Goal: Task Accomplishment & Management: Manage account settings

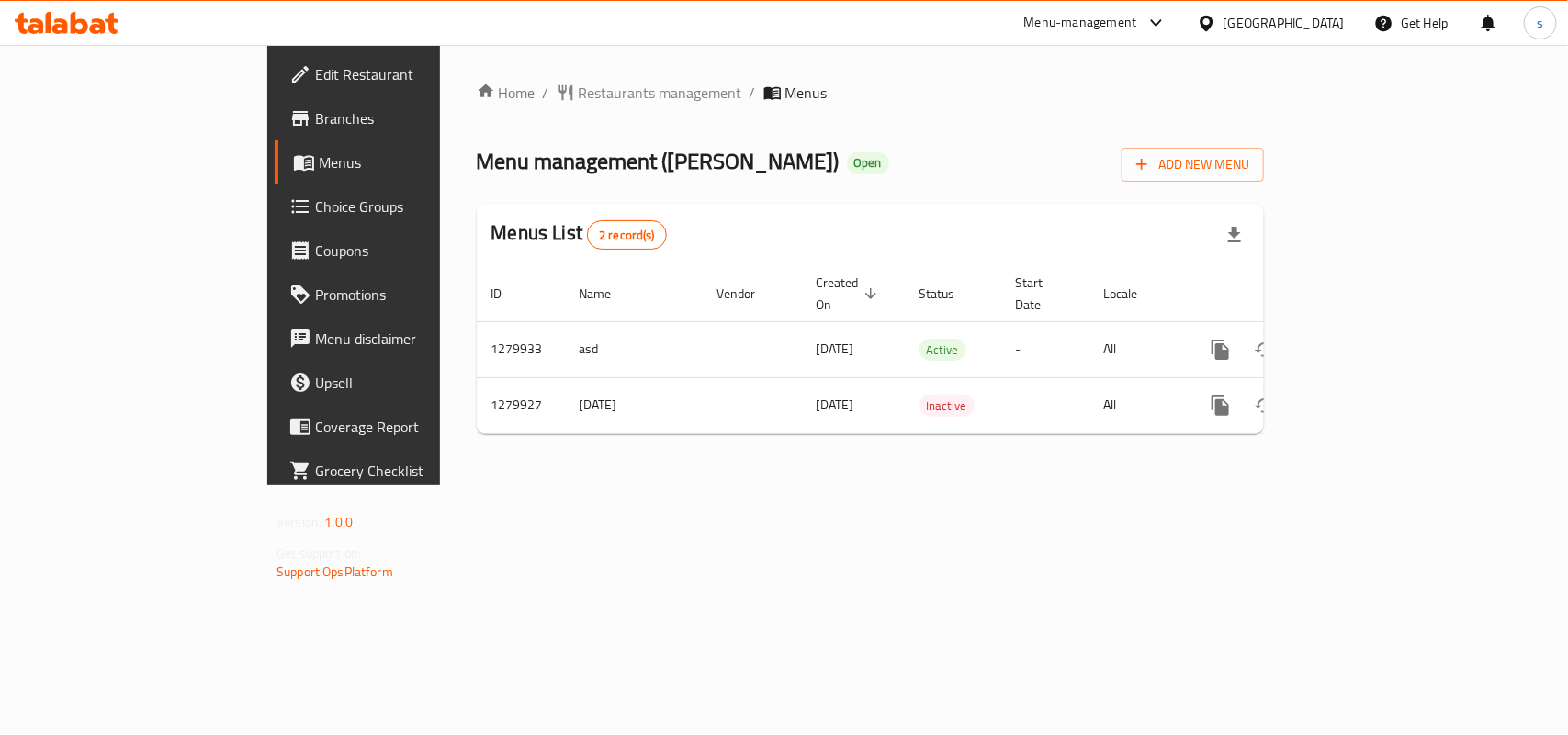
click at [1323, 19] on div "[GEOGRAPHIC_DATA]" at bounding box center [1284, 23] width 121 height 20
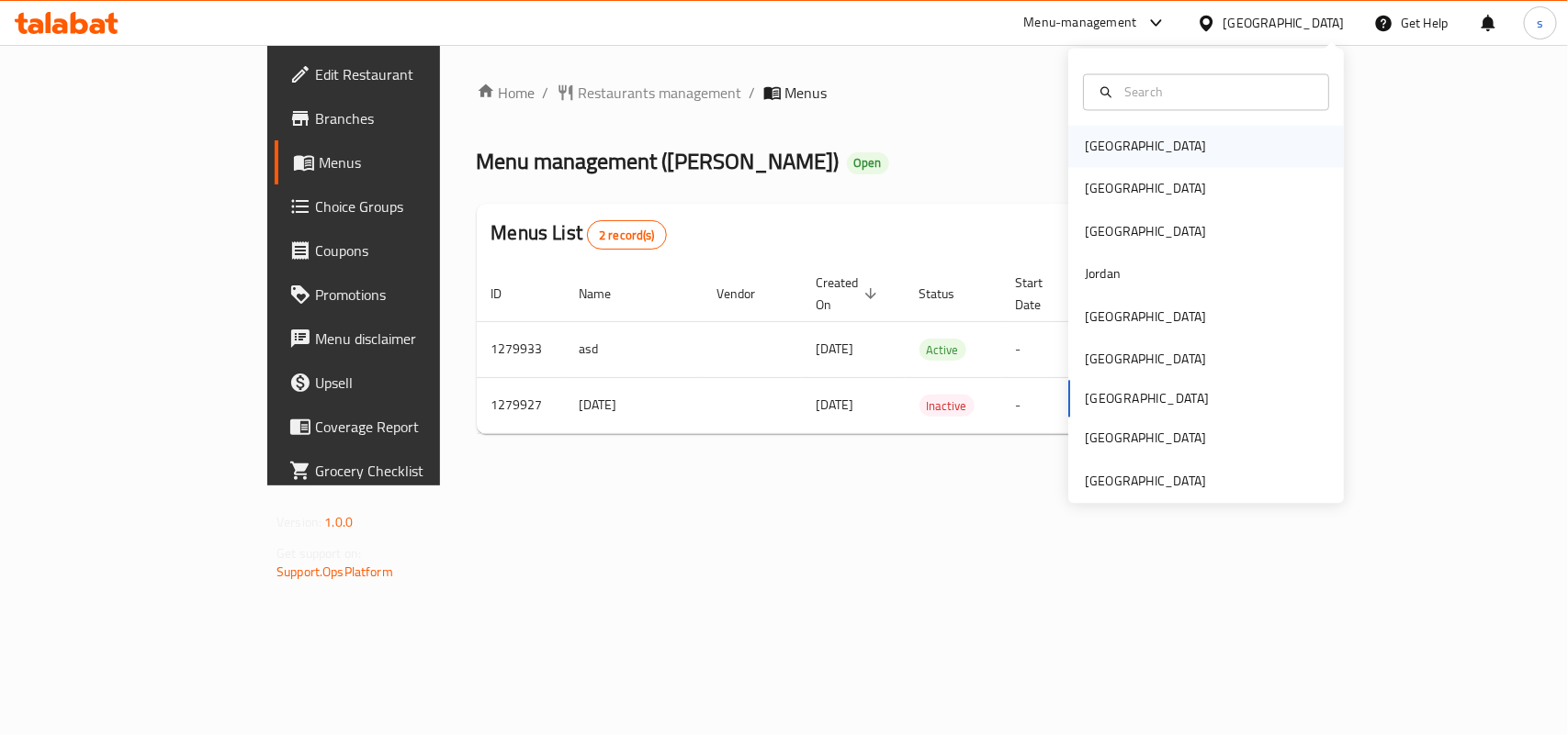
click at [1099, 140] on div "[GEOGRAPHIC_DATA]" at bounding box center [1146, 147] width 121 height 20
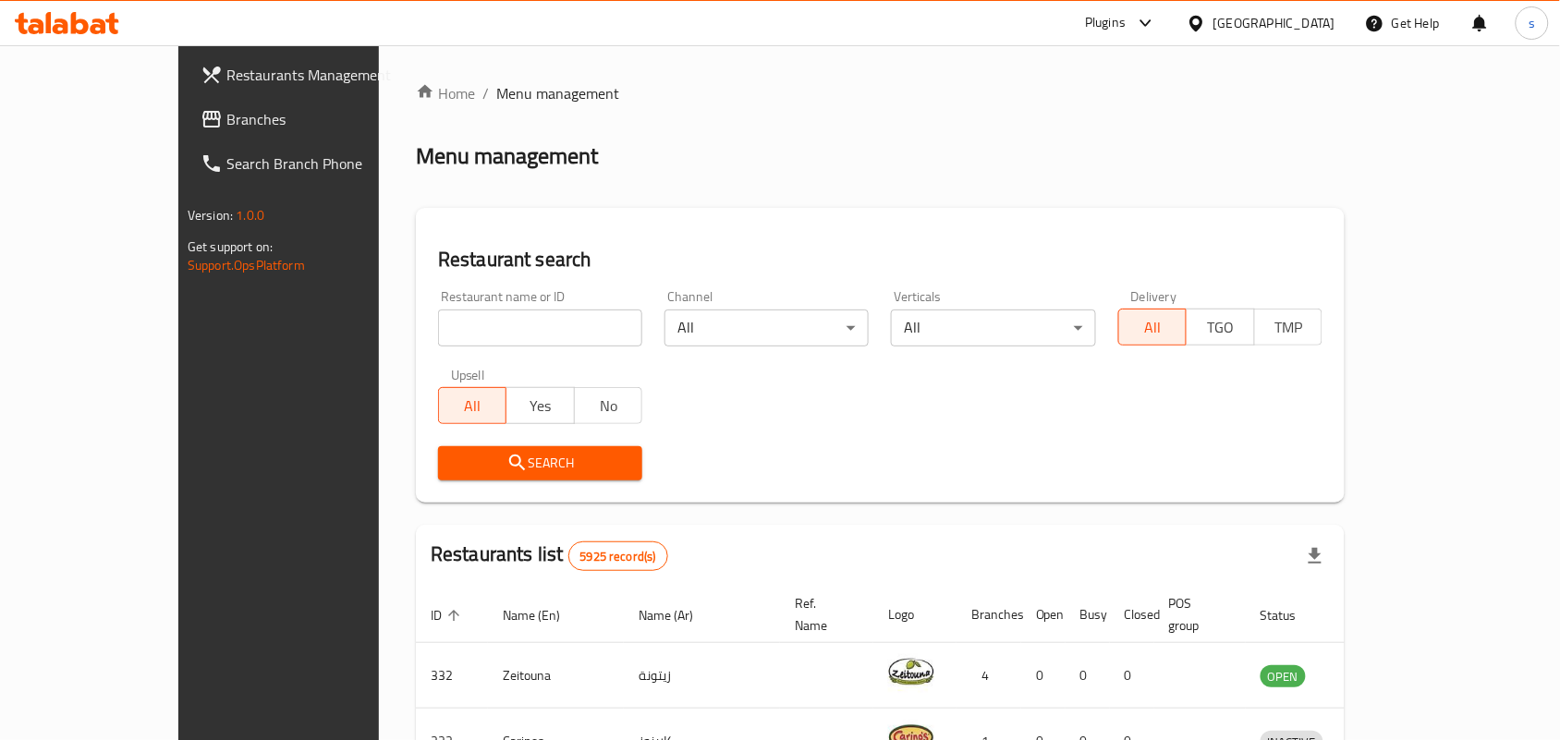
click at [1324, 15] on div "[GEOGRAPHIC_DATA]" at bounding box center [1275, 23] width 122 height 20
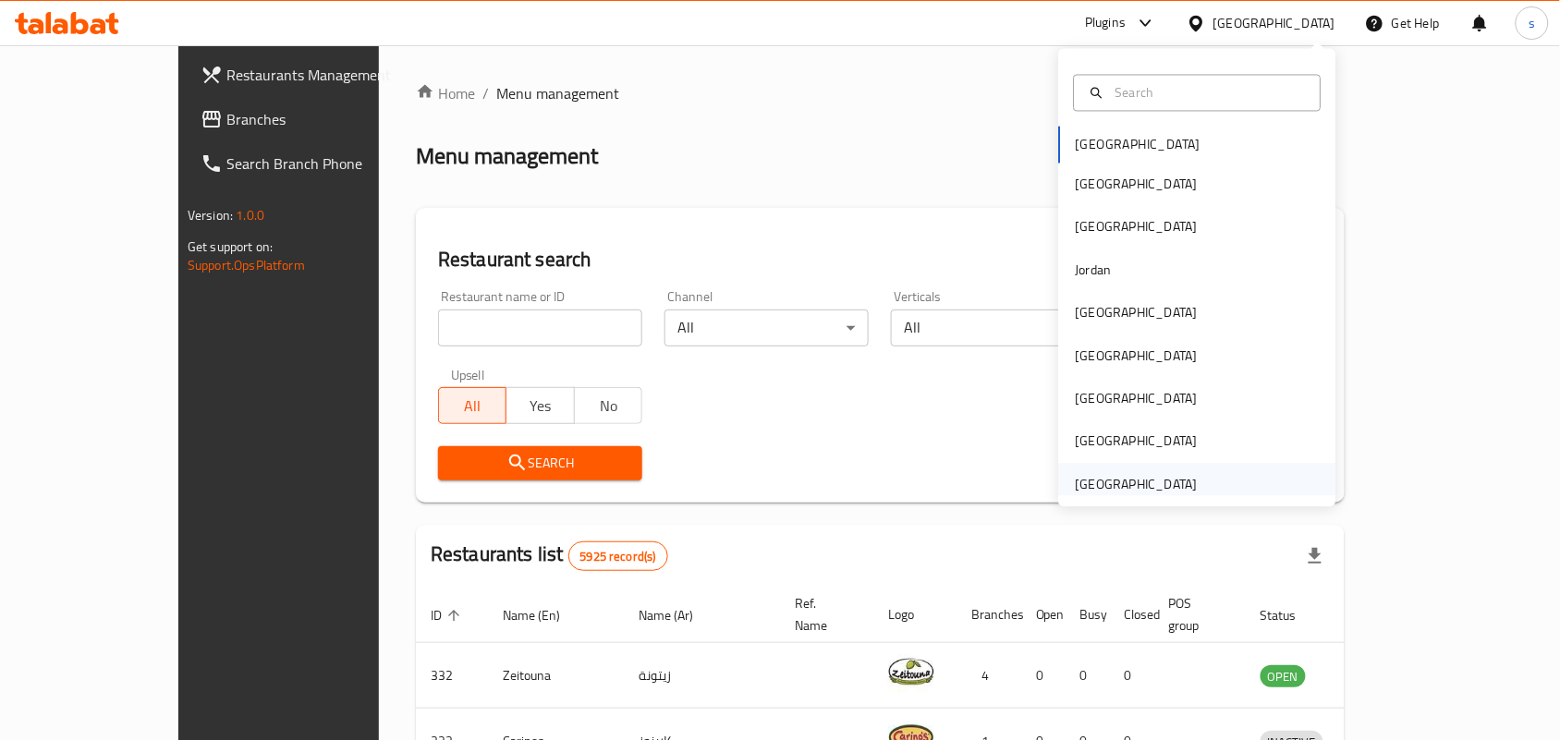
click at [1174, 488] on div "[GEOGRAPHIC_DATA]" at bounding box center [1137, 484] width 122 height 20
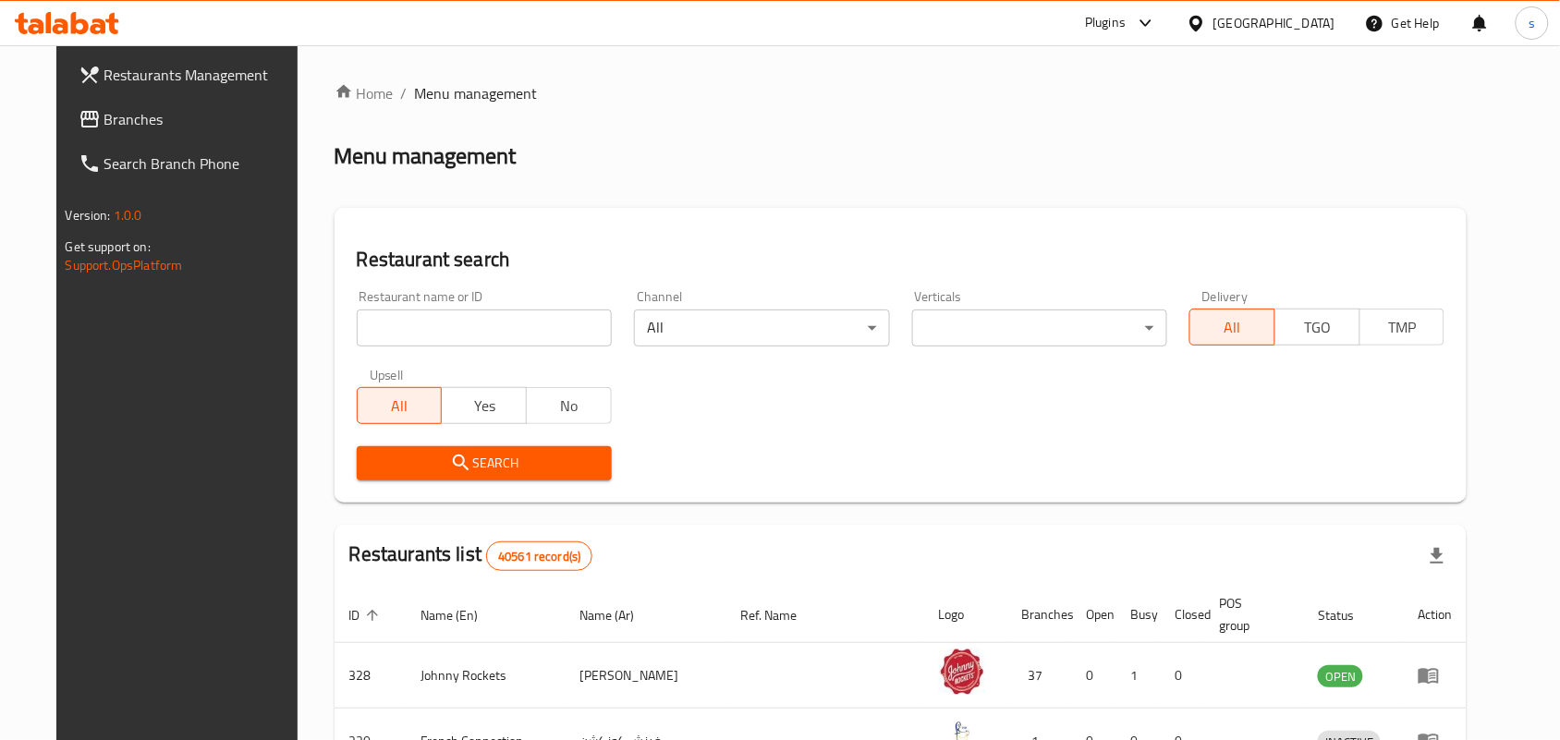
click at [104, 123] on span "Branches" at bounding box center [203, 119] width 198 height 22
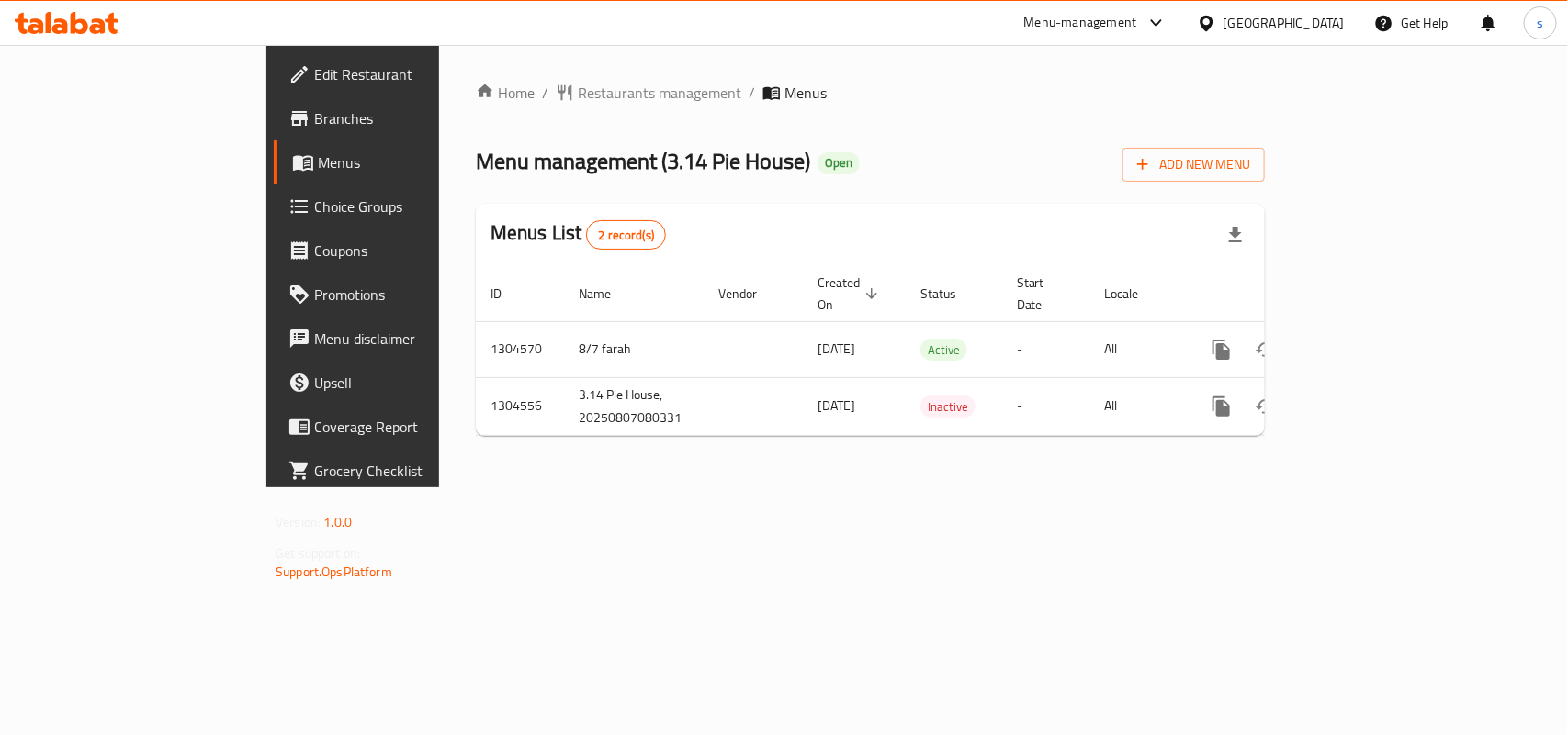
click at [314, 78] on span "Edit Restaurant" at bounding box center [413, 74] width 200 height 22
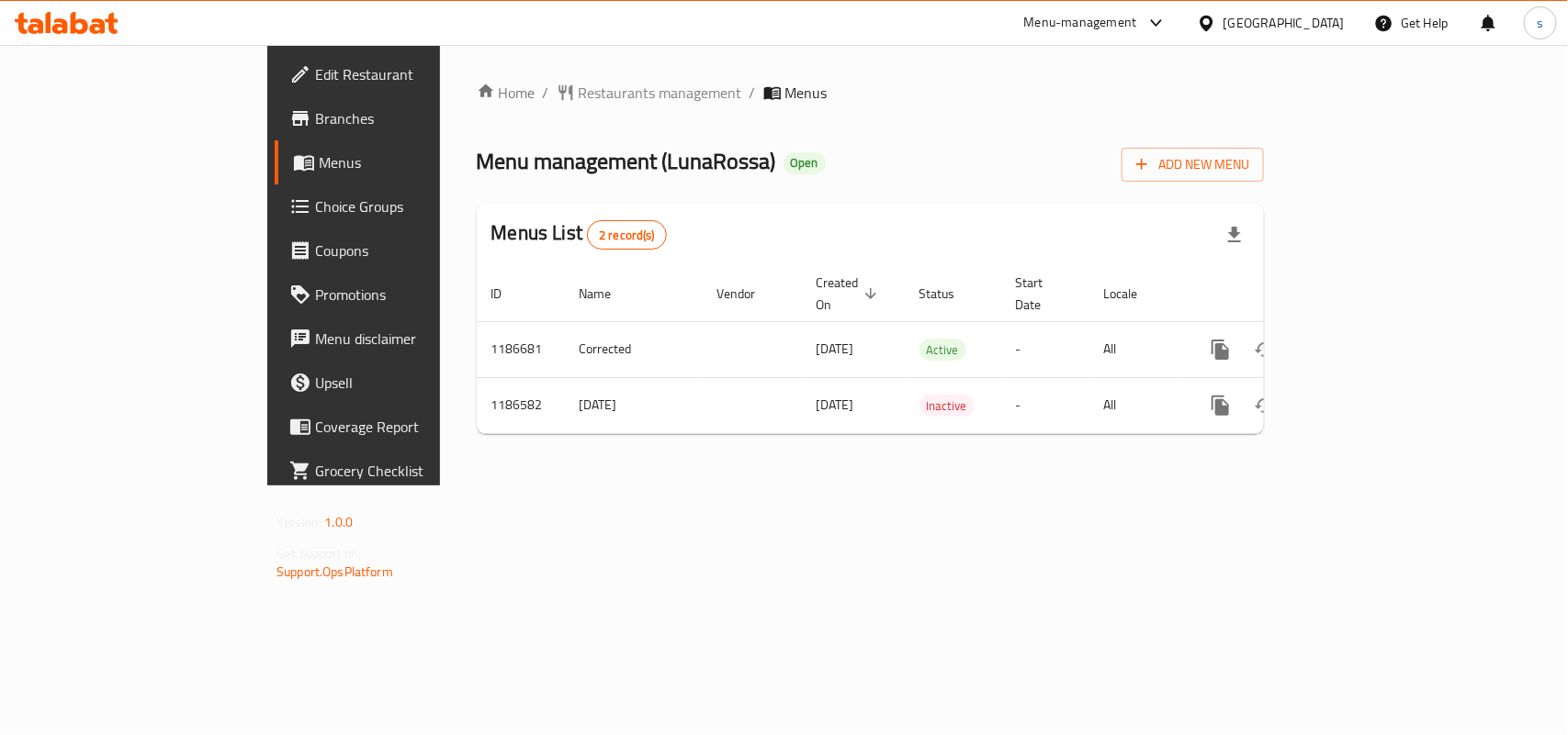
click at [1282, 20] on div "[GEOGRAPHIC_DATA]" at bounding box center [1284, 23] width 121 height 20
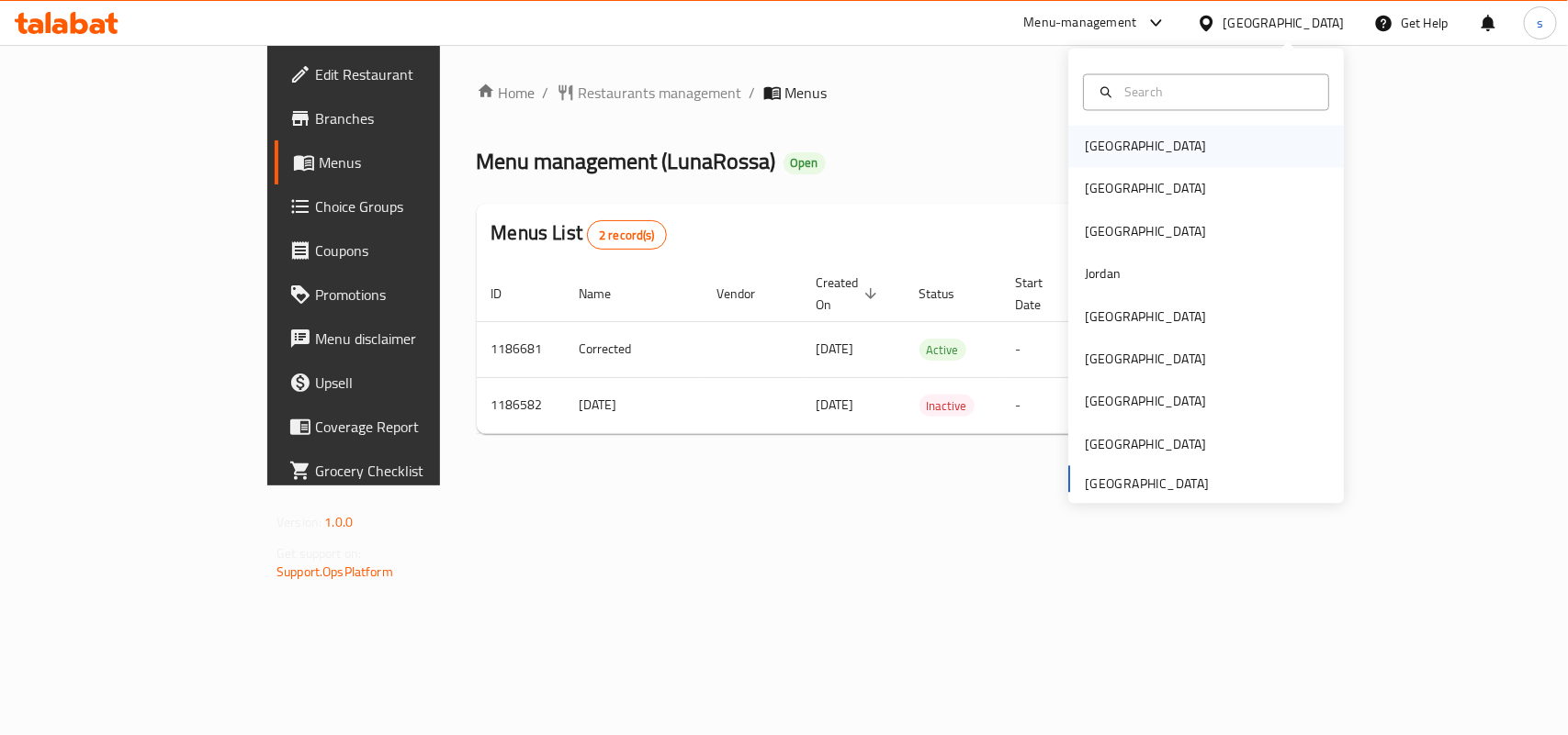
click at [1085, 139] on div "[GEOGRAPHIC_DATA]" at bounding box center [1146, 147] width 121 height 20
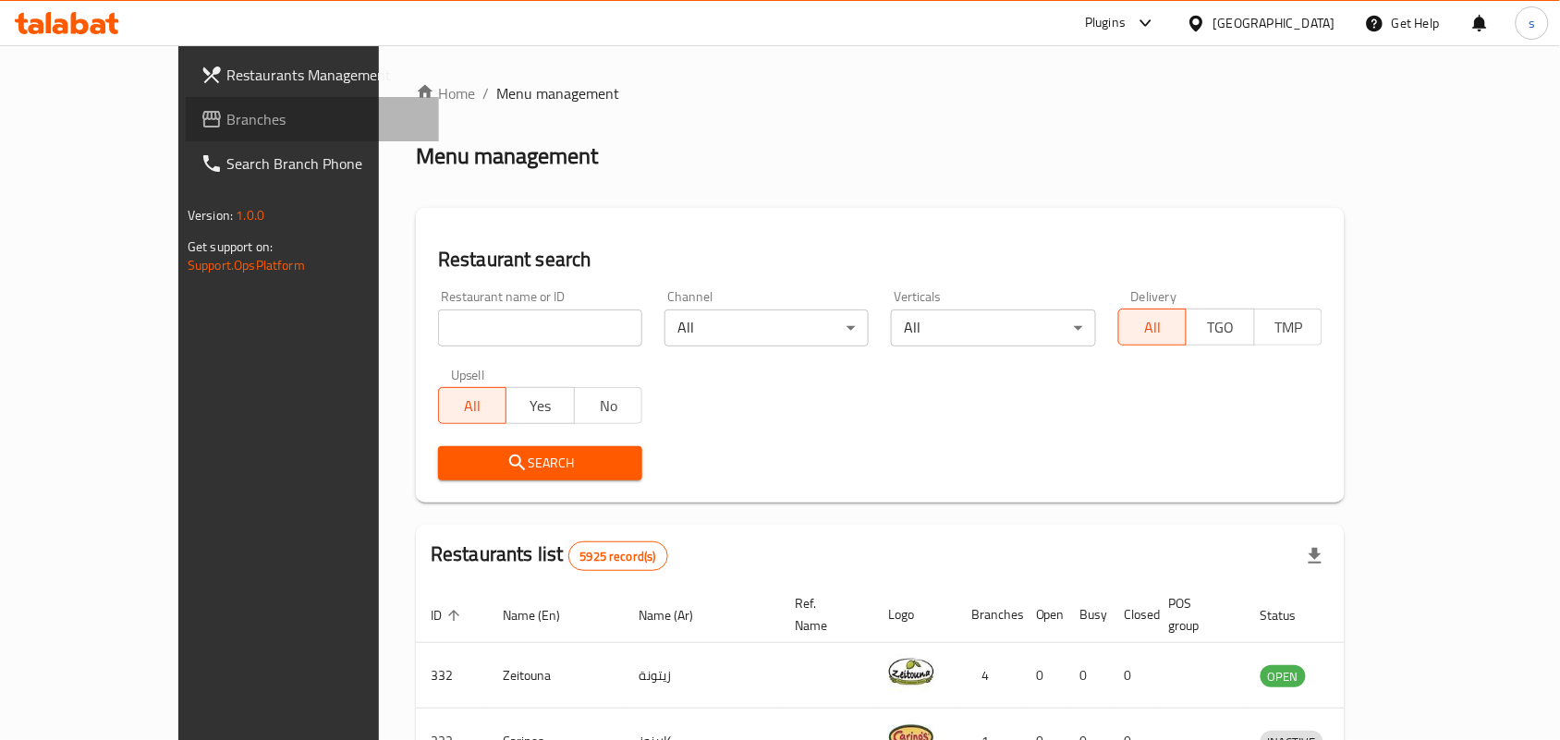
click at [186, 103] on link "Branches" at bounding box center [312, 119] width 253 height 44
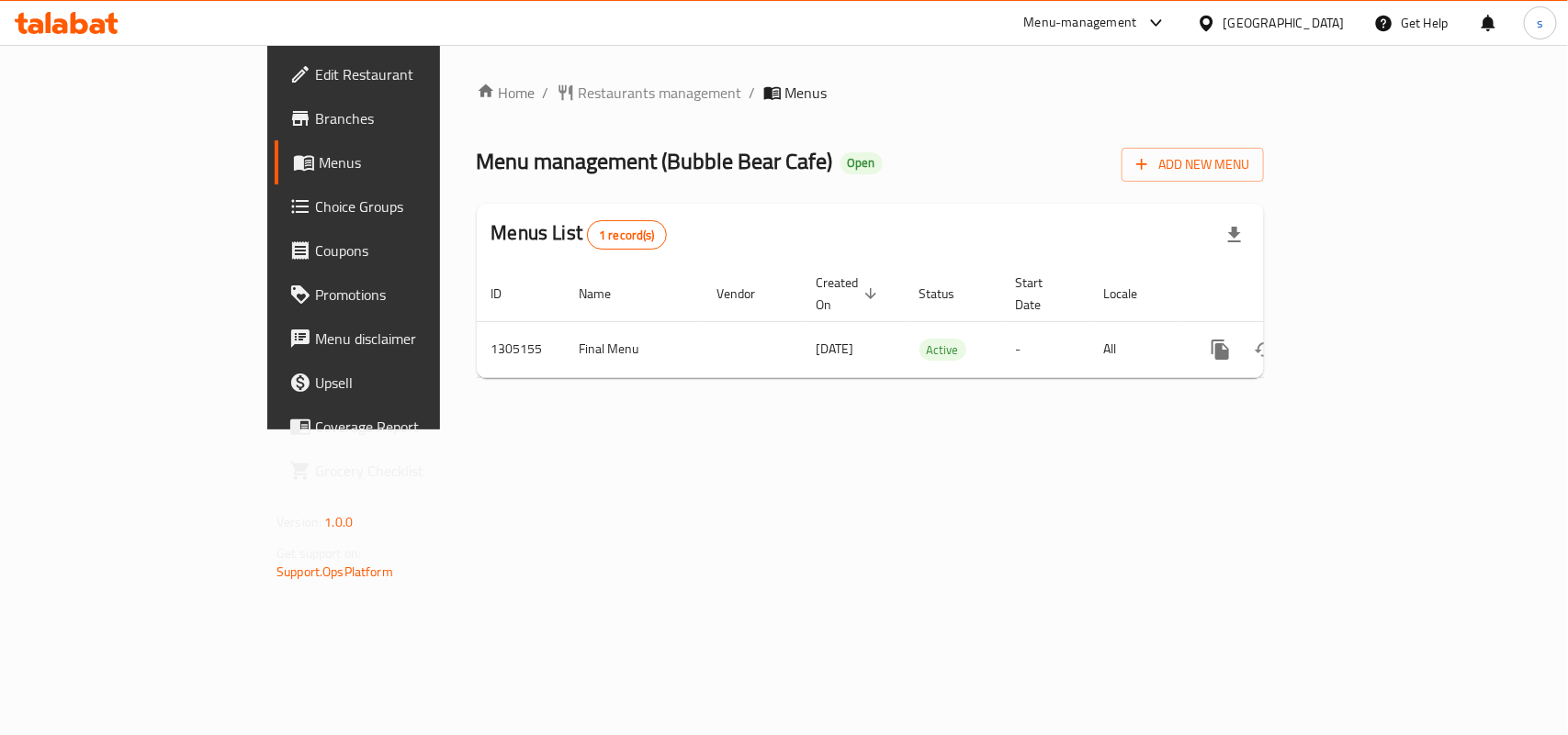
click at [1318, 19] on div "[GEOGRAPHIC_DATA]" at bounding box center [1284, 23] width 121 height 20
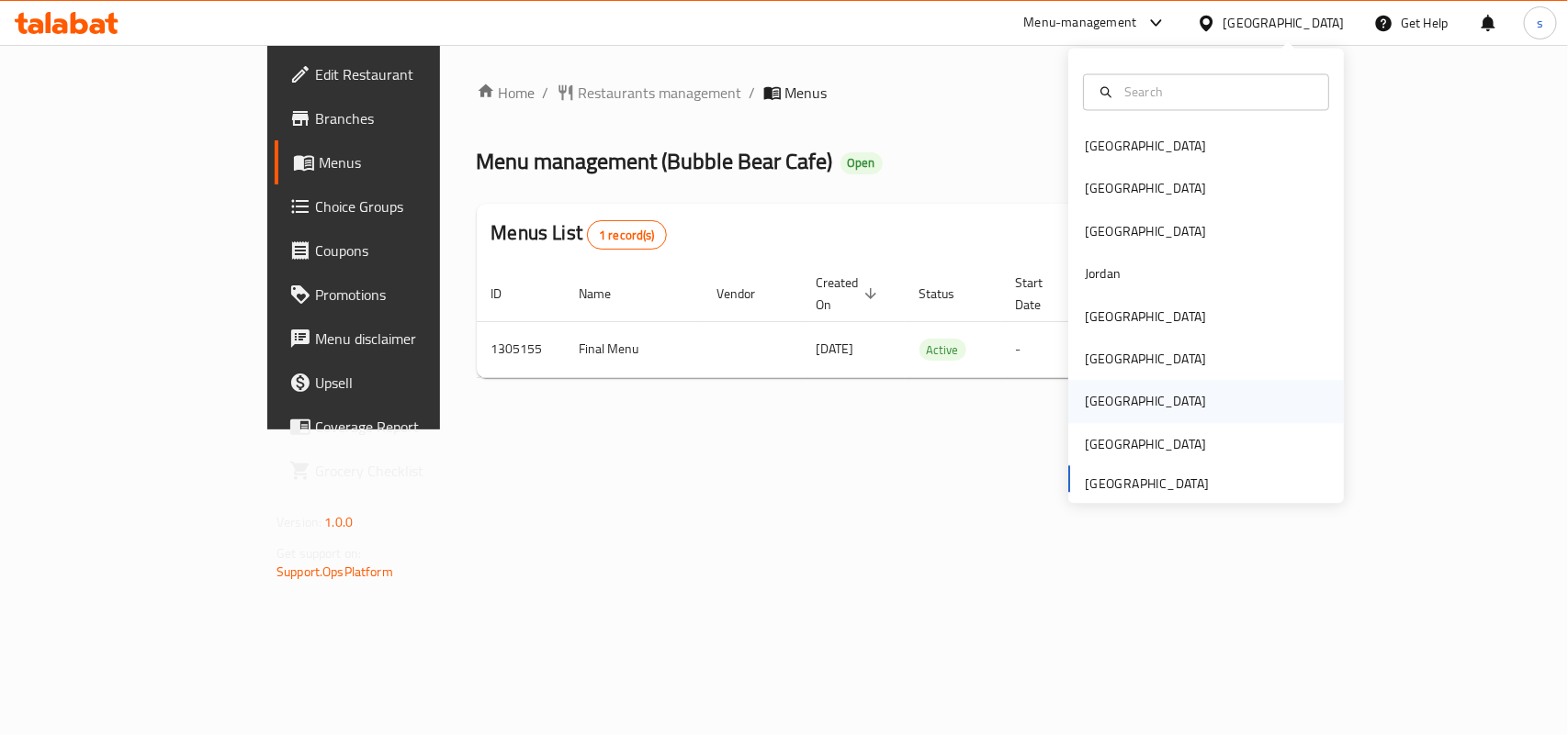
click at [1085, 392] on div "[GEOGRAPHIC_DATA]" at bounding box center [1146, 402] width 121 height 20
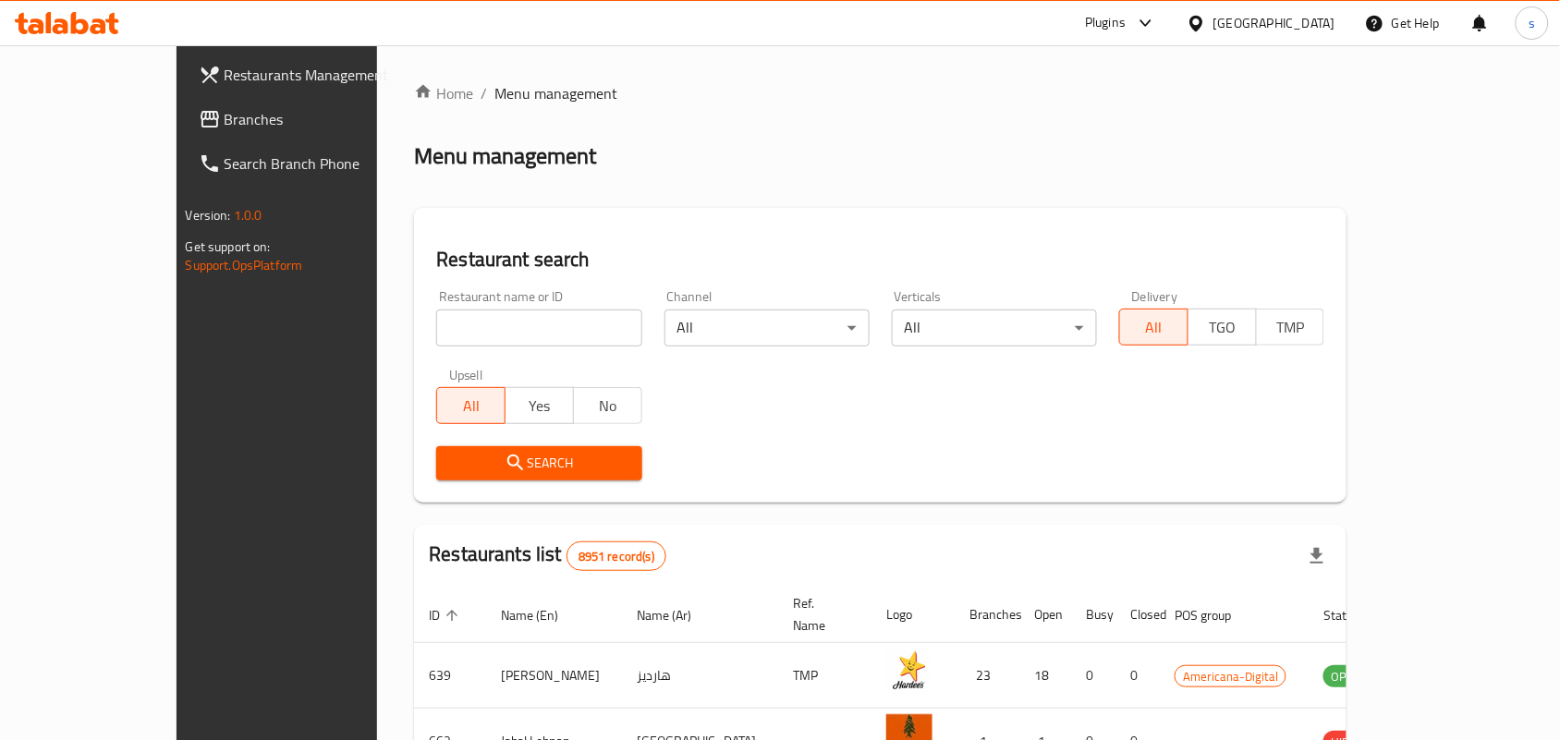
click at [225, 116] on span "Branches" at bounding box center [324, 119] width 198 height 22
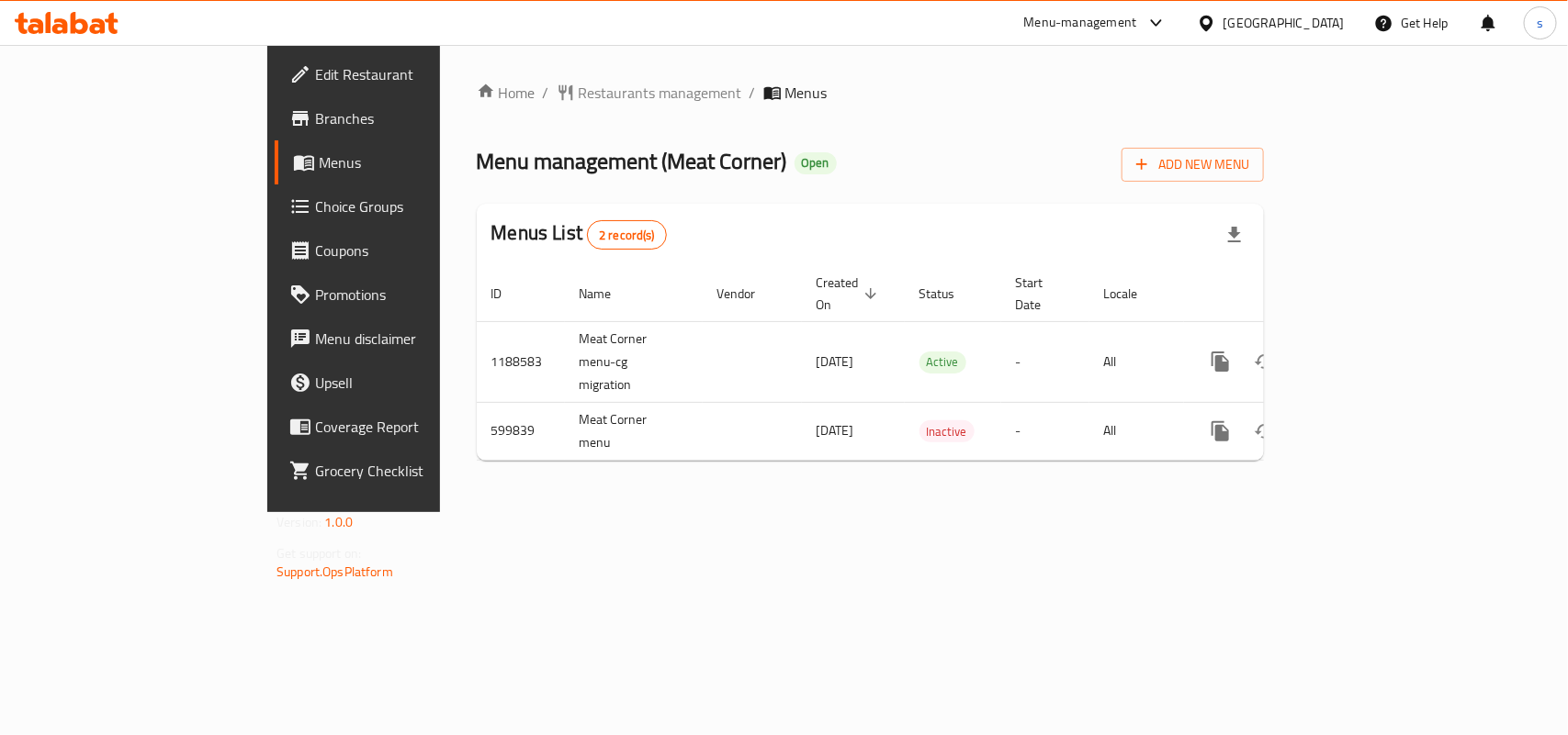
click at [1312, 19] on div "[GEOGRAPHIC_DATA]" at bounding box center [1284, 23] width 121 height 20
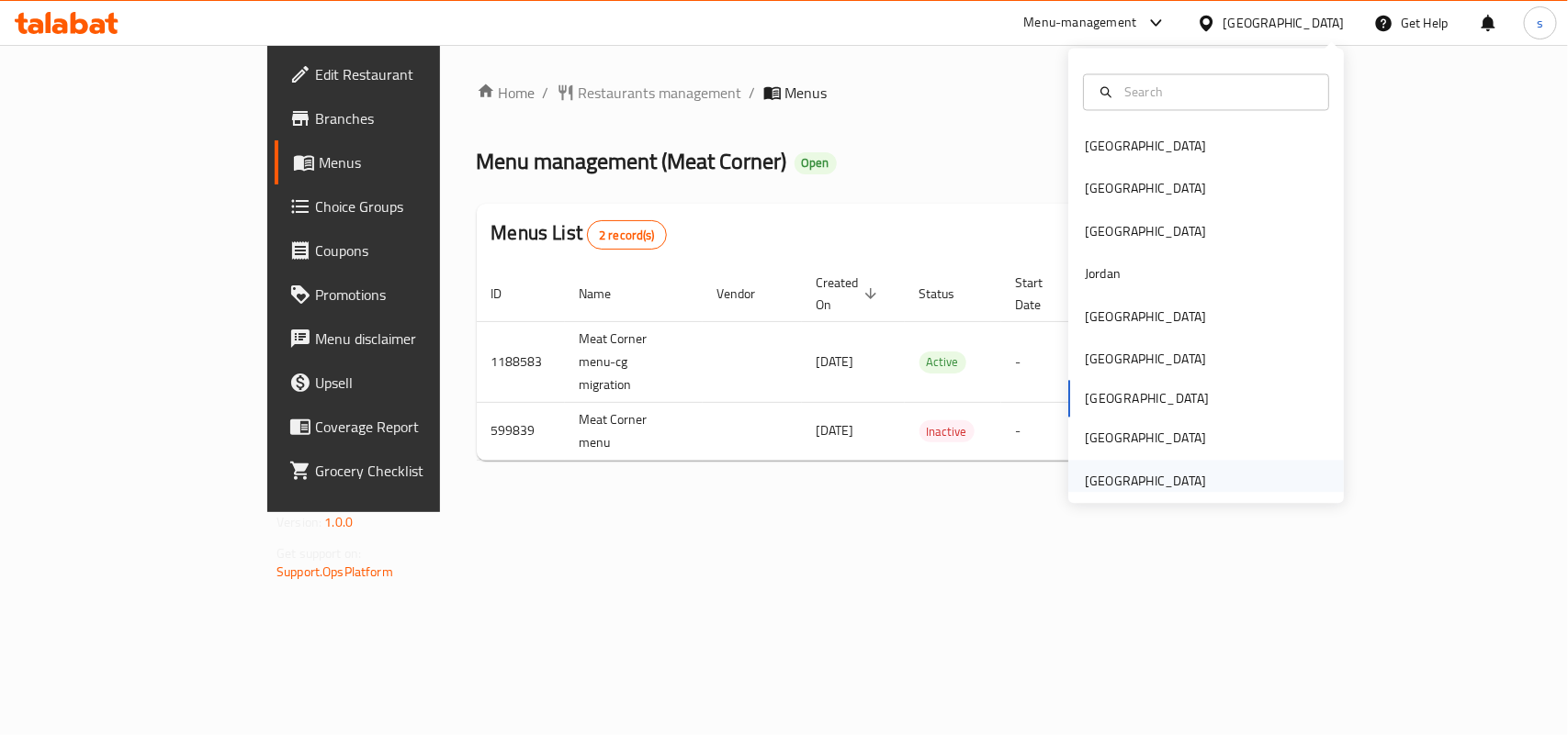
click at [1156, 479] on div "[GEOGRAPHIC_DATA]" at bounding box center [1146, 481] width 121 height 20
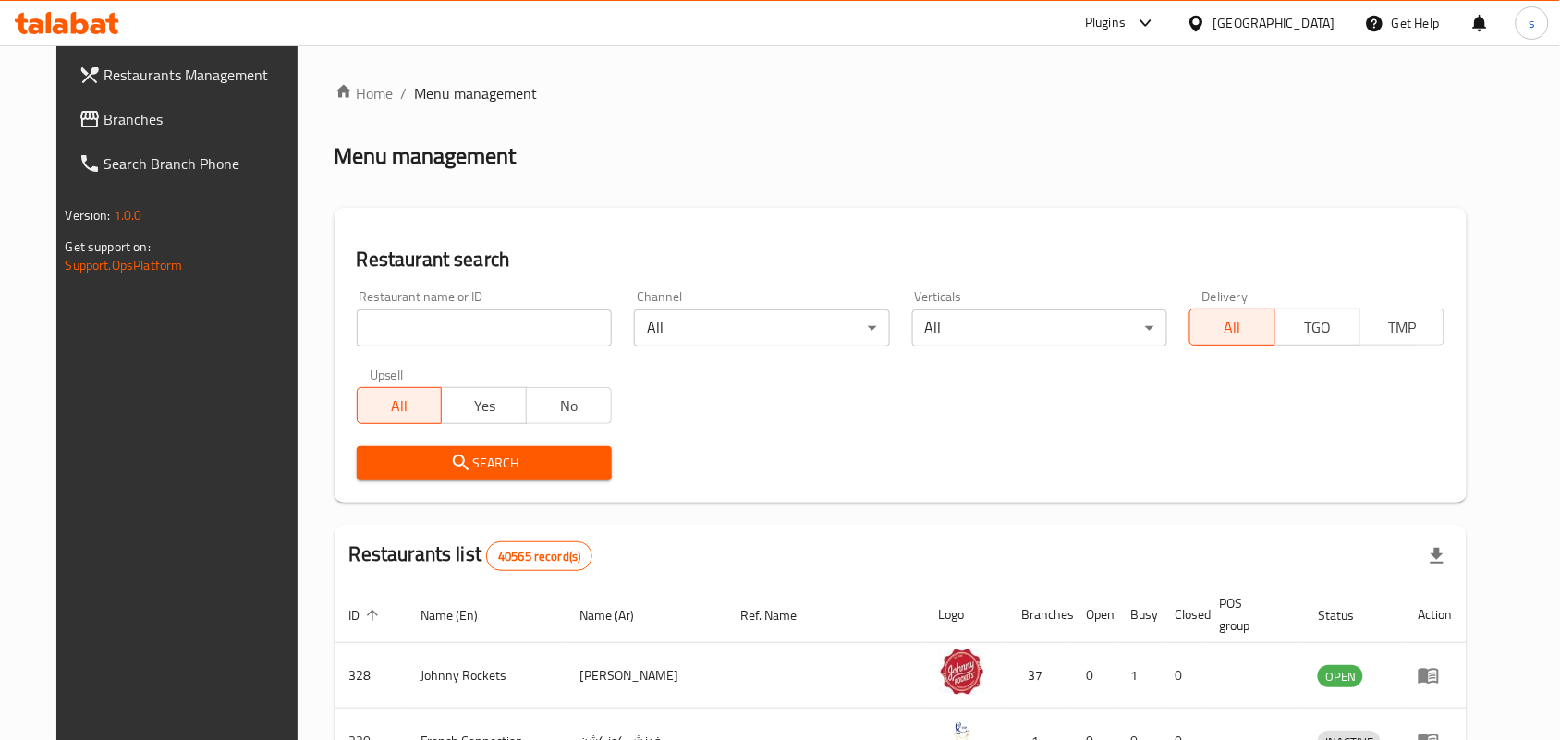
click at [104, 122] on span "Branches" at bounding box center [203, 119] width 198 height 22
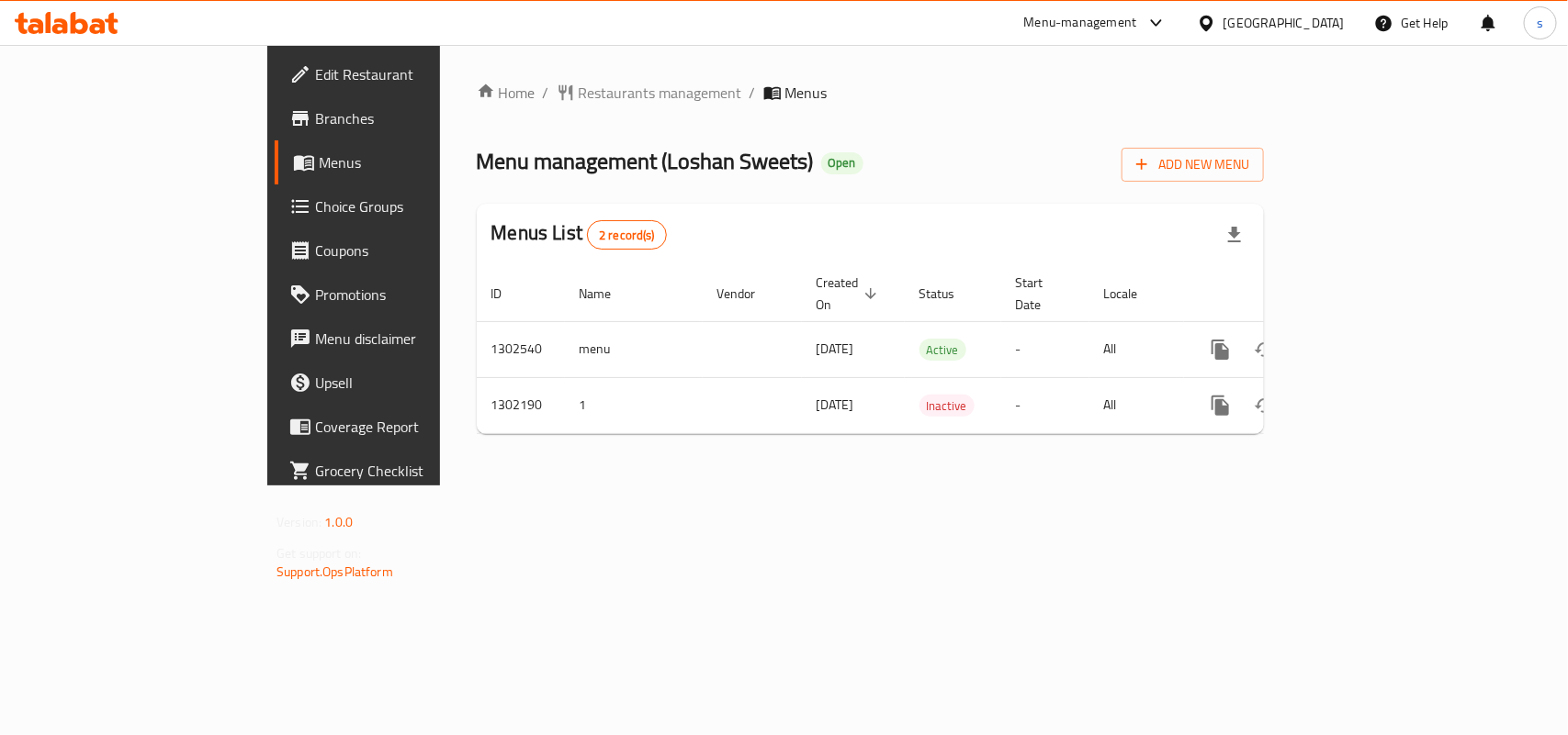
click at [1292, 17] on div "[GEOGRAPHIC_DATA]" at bounding box center [1284, 23] width 121 height 20
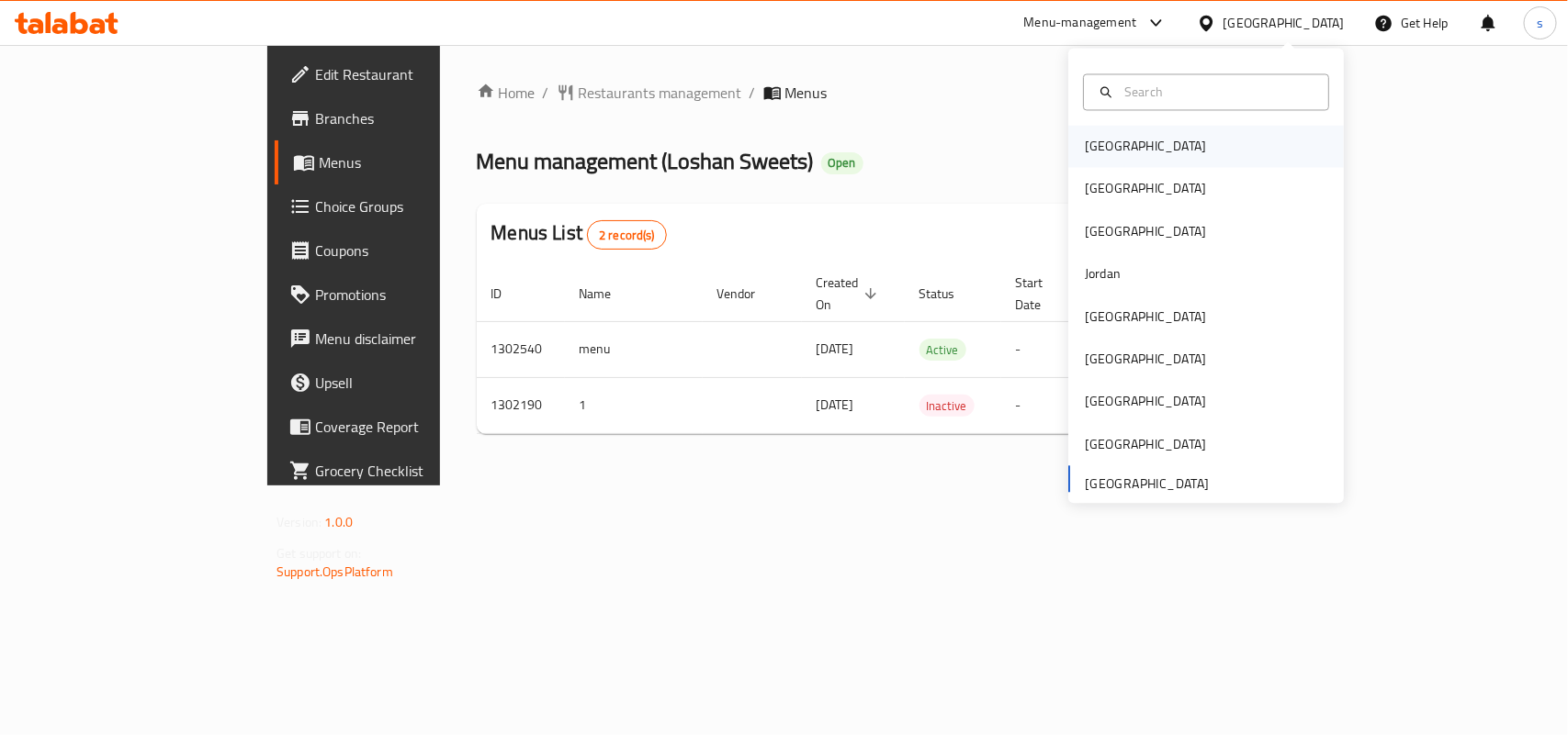
click at [1091, 149] on div "[GEOGRAPHIC_DATA]" at bounding box center [1146, 147] width 121 height 20
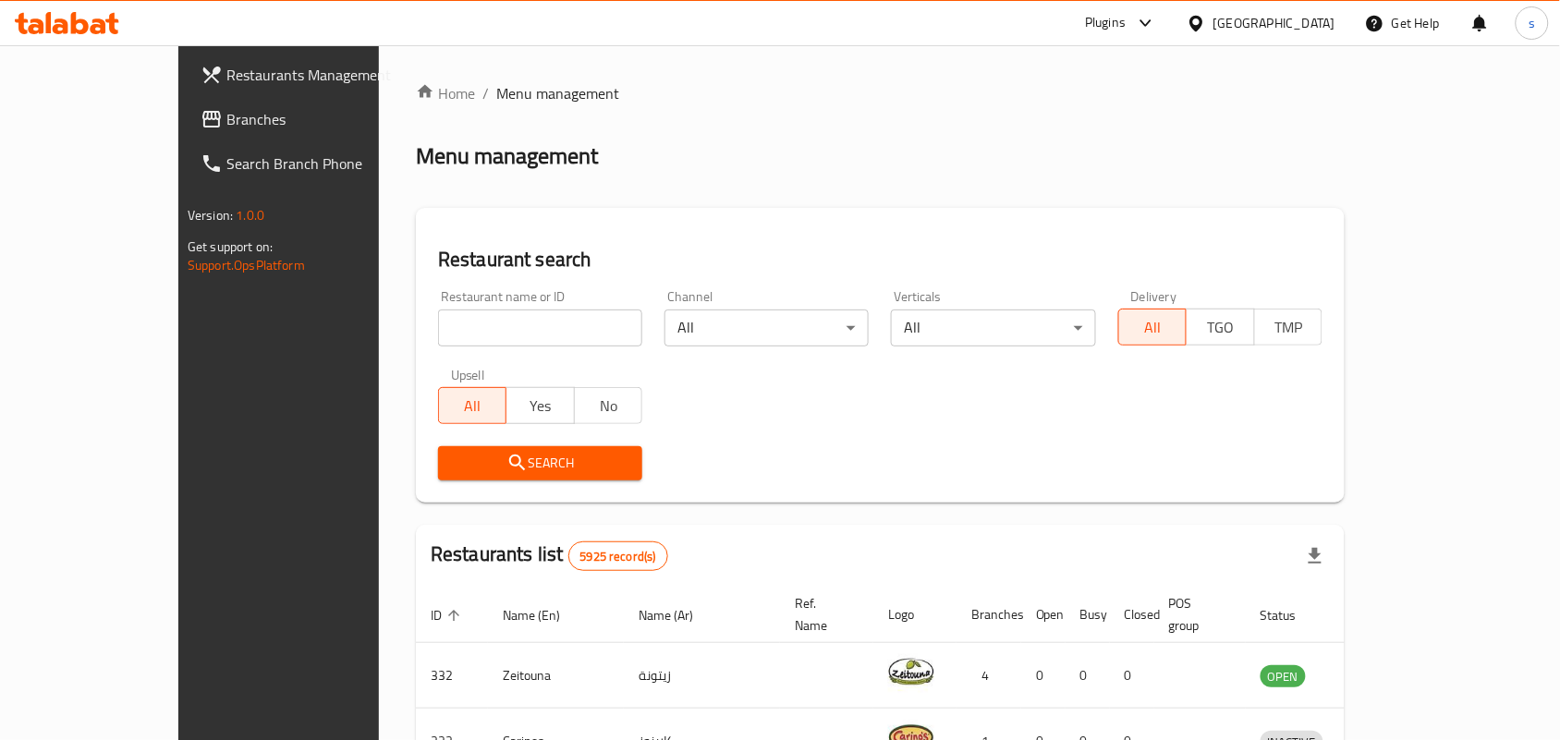
click at [1320, 26] on div "[GEOGRAPHIC_DATA]" at bounding box center [1275, 23] width 122 height 20
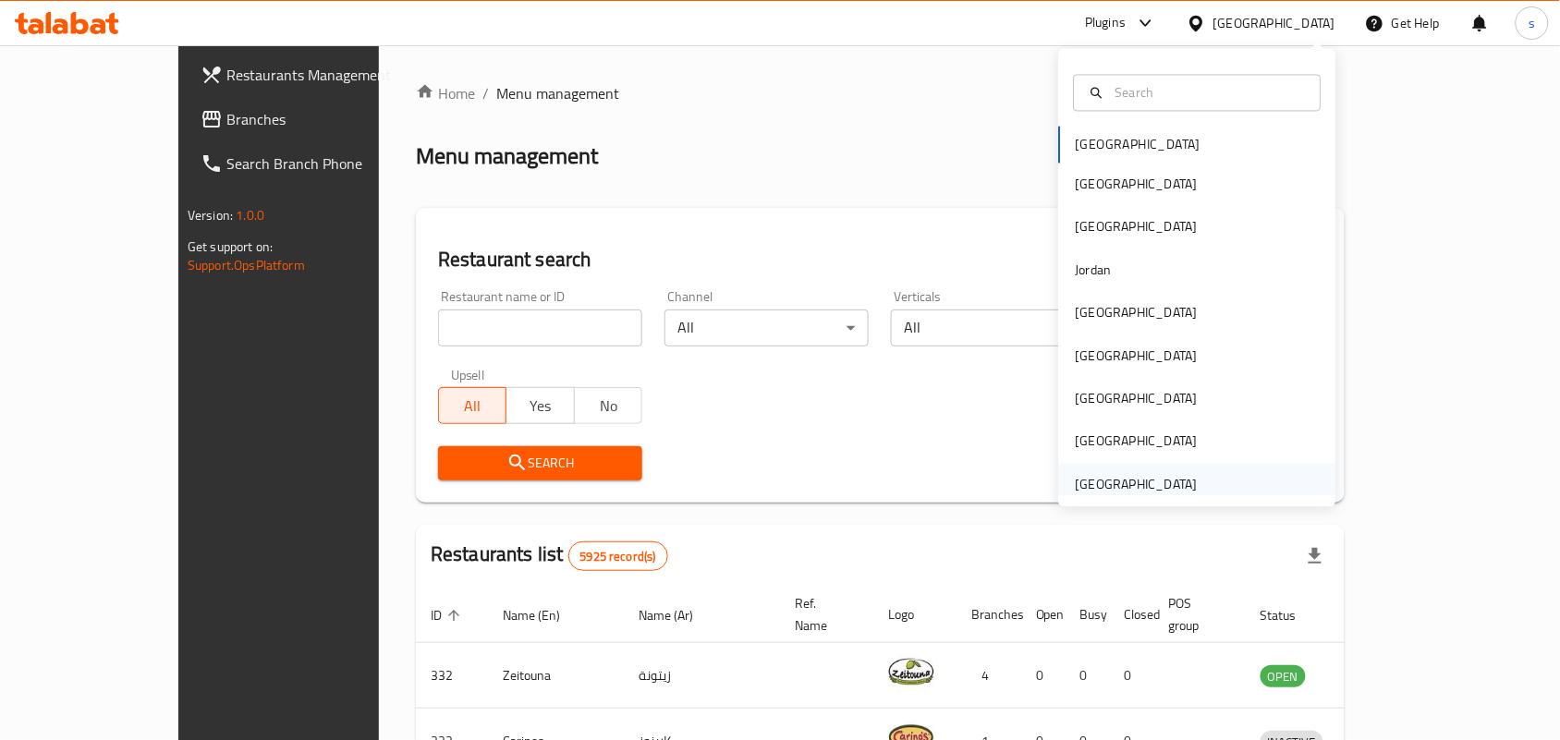
click at [1141, 490] on div "[GEOGRAPHIC_DATA]" at bounding box center [1137, 484] width 122 height 20
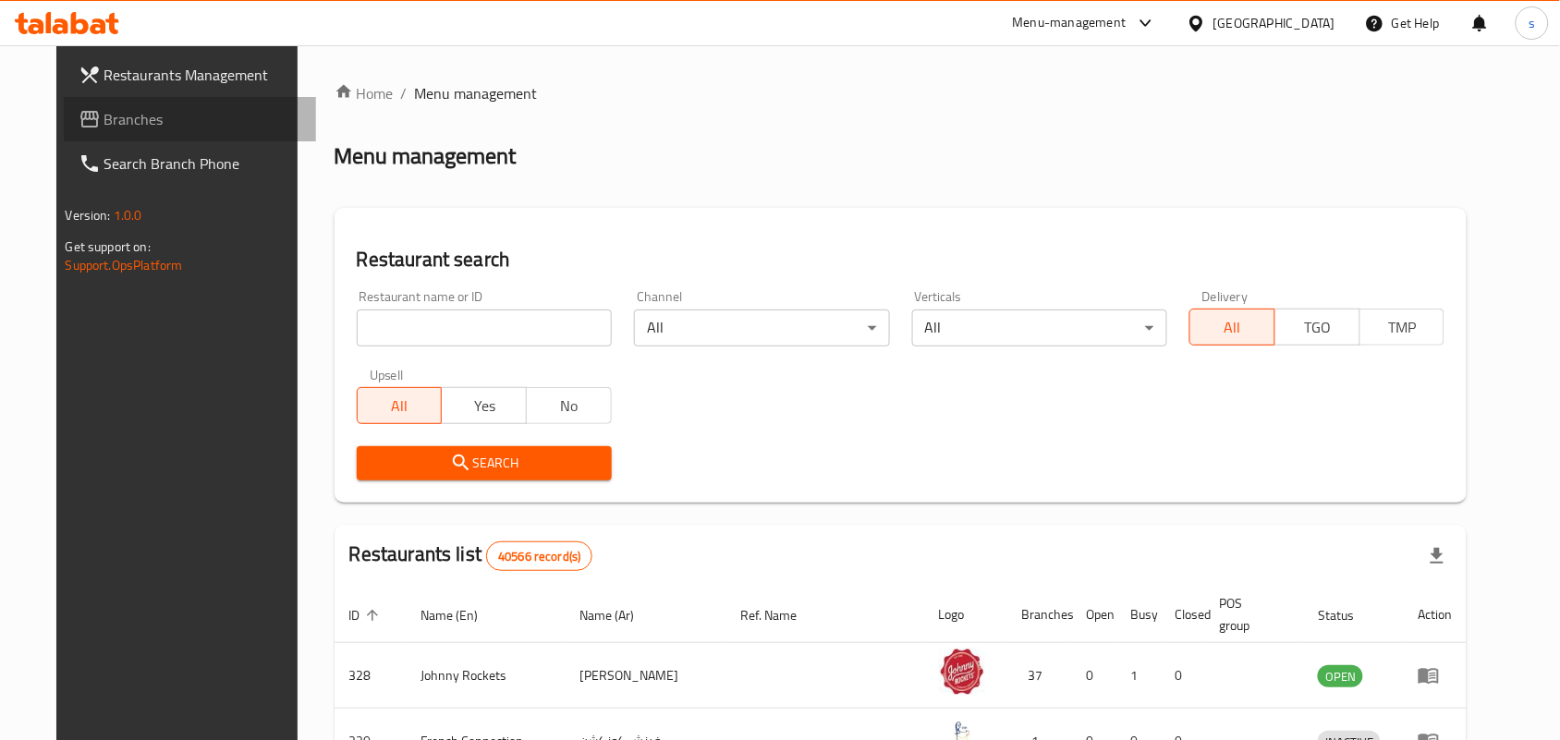
click at [104, 120] on span "Branches" at bounding box center [203, 119] width 198 height 22
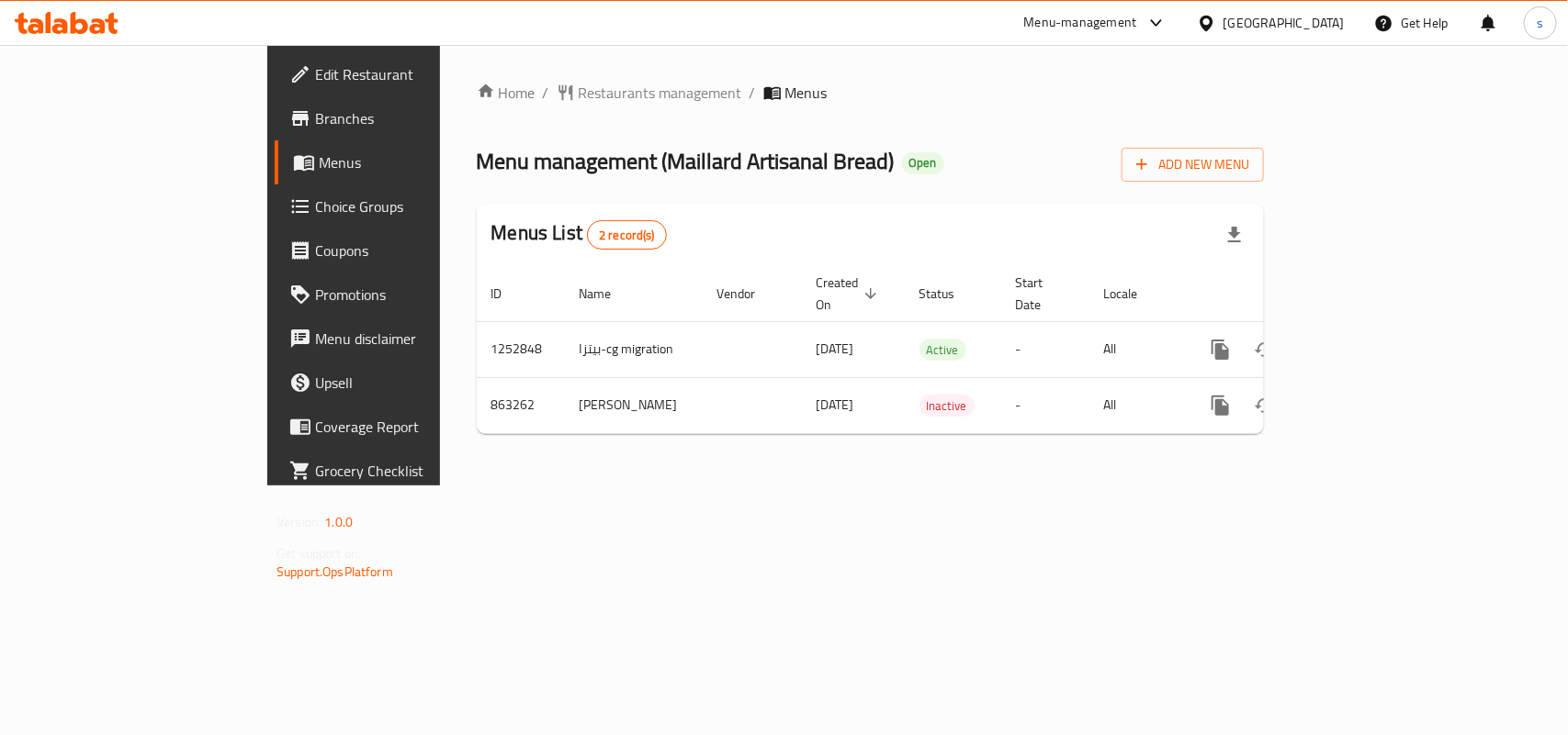
click at [1279, 26] on div "[GEOGRAPHIC_DATA]" at bounding box center [1284, 23] width 121 height 20
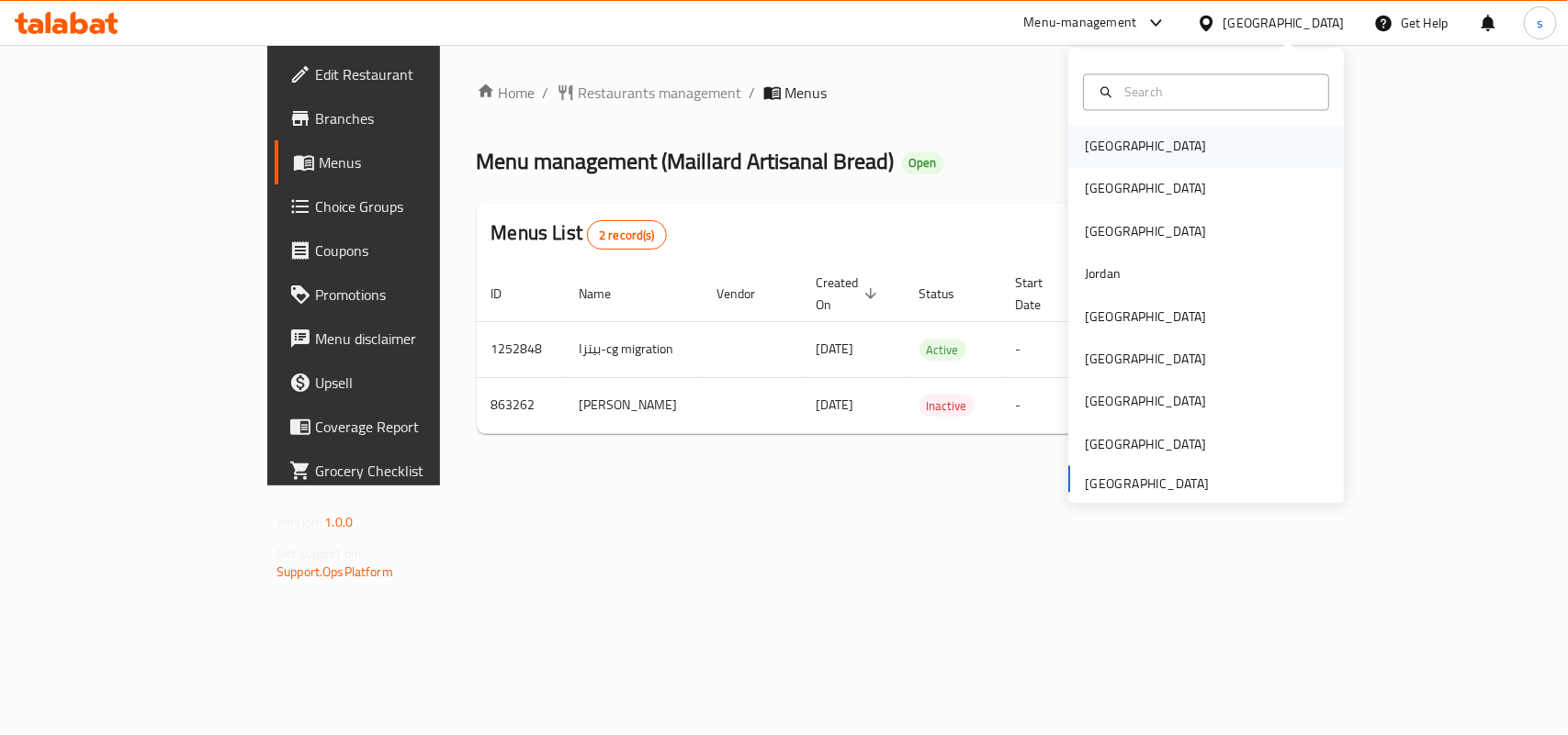
click at [1086, 149] on div "[GEOGRAPHIC_DATA]" at bounding box center [1146, 147] width 121 height 20
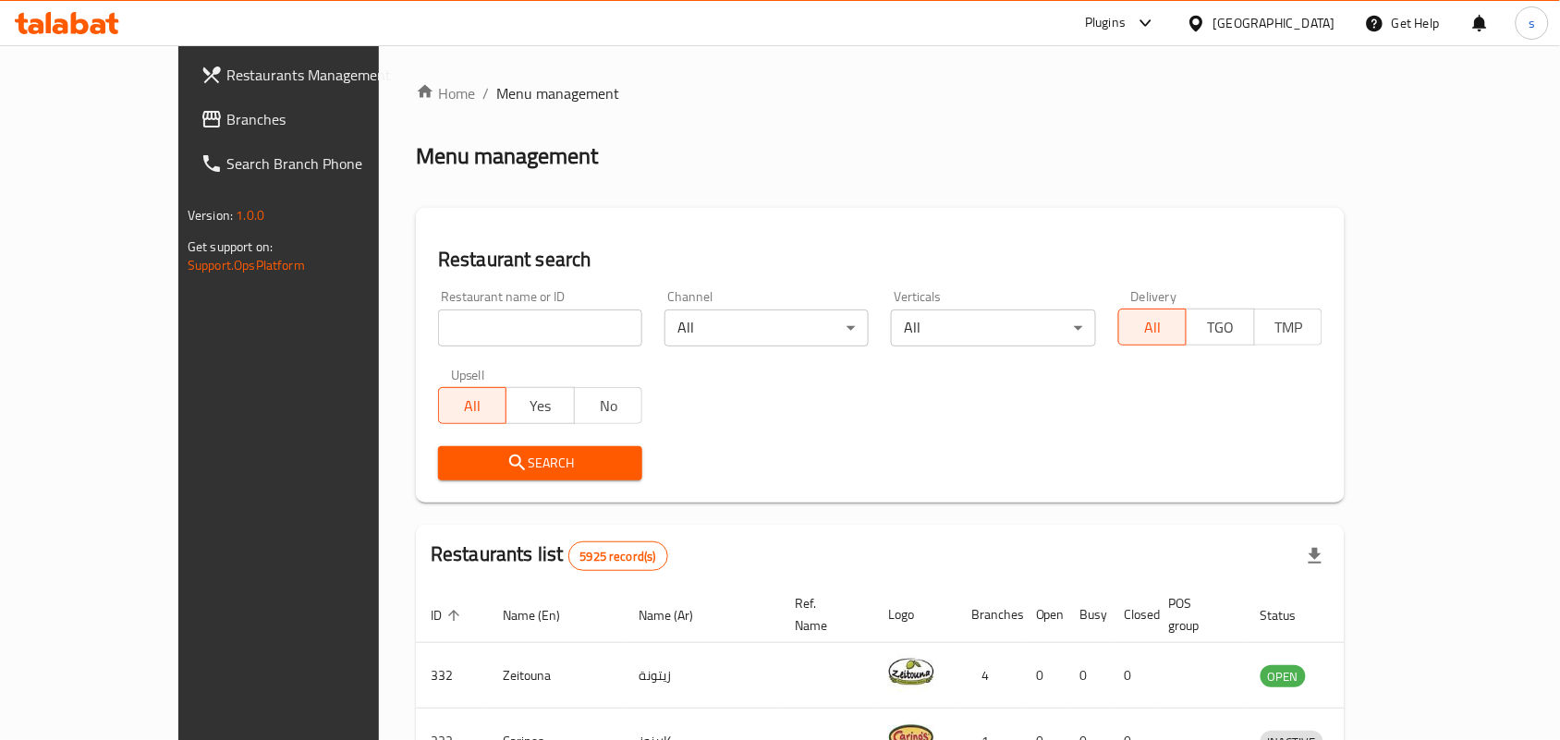
click at [1214, 16] on div at bounding box center [1200, 23] width 27 height 20
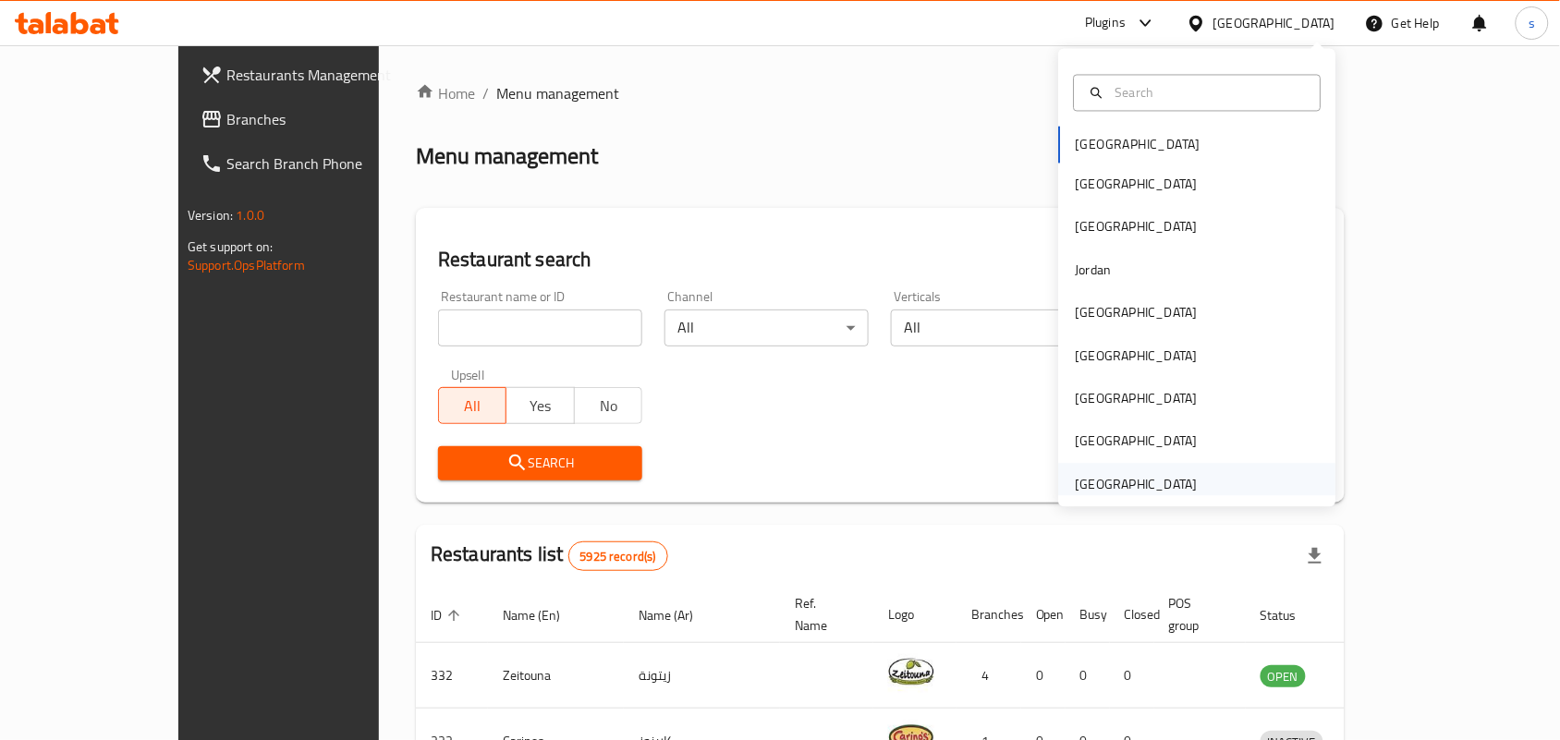
click at [1148, 477] on div "[GEOGRAPHIC_DATA]" at bounding box center [1137, 484] width 122 height 20
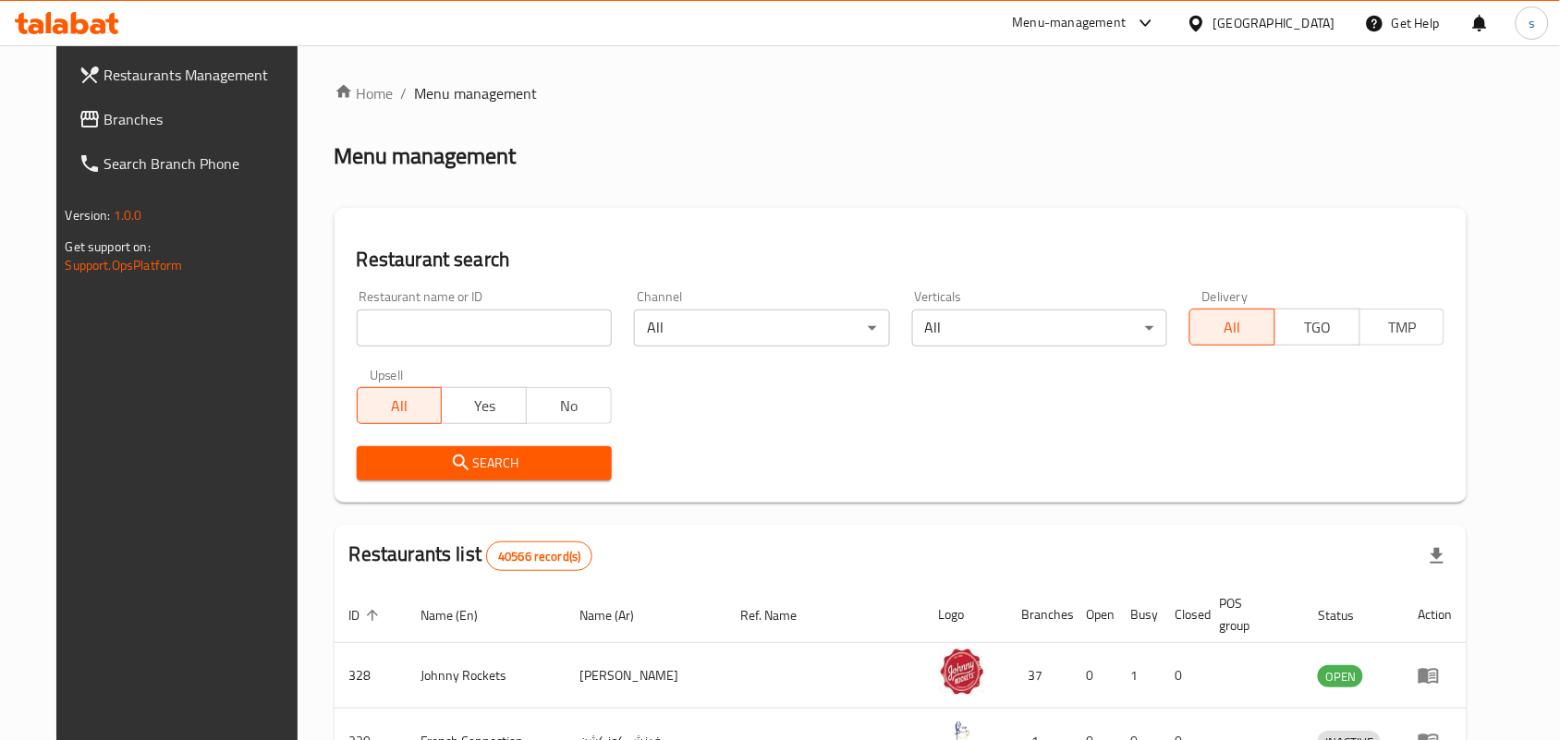
click at [104, 120] on span "Branches" at bounding box center [203, 119] width 198 height 22
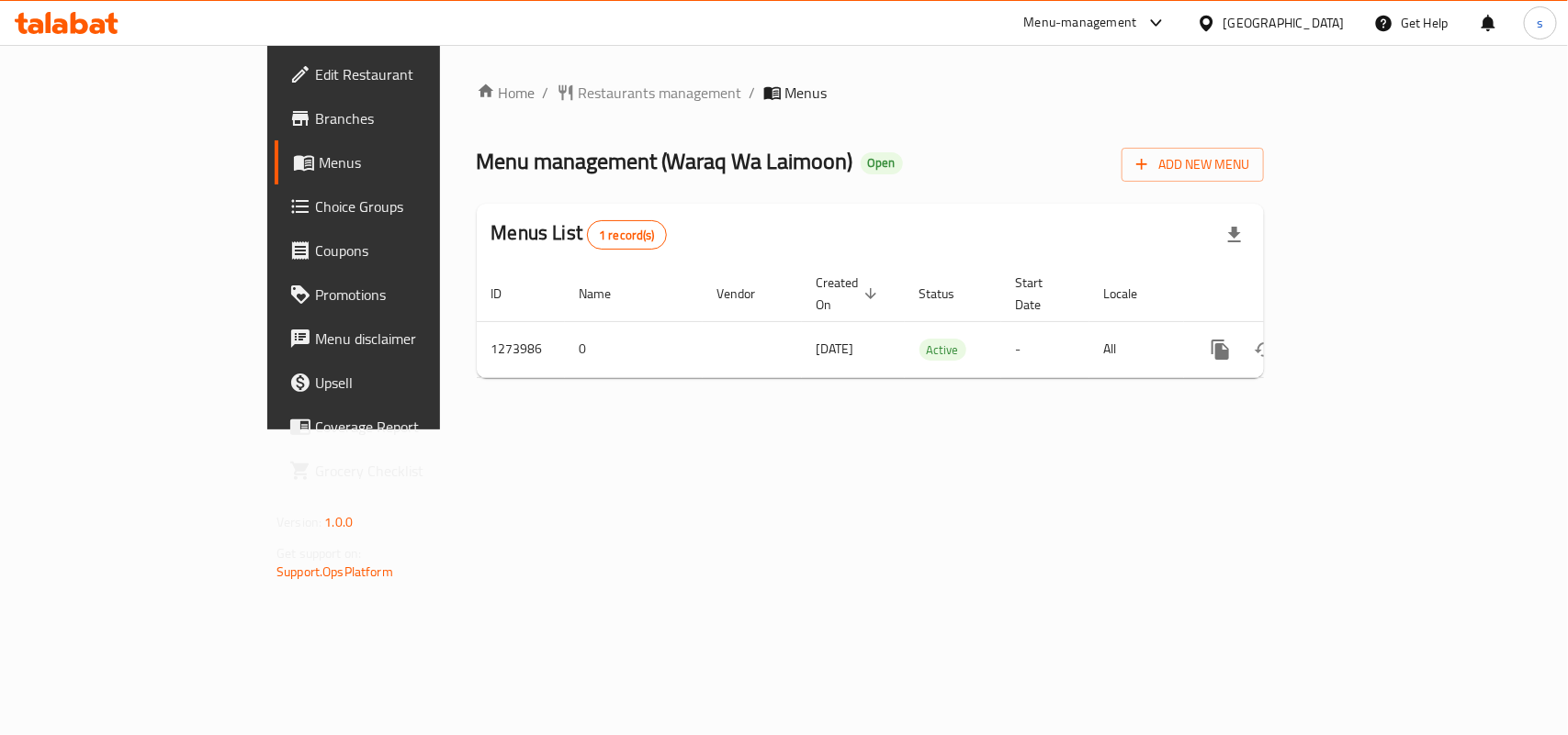
click at [1288, 20] on div "[GEOGRAPHIC_DATA]" at bounding box center [1284, 23] width 121 height 20
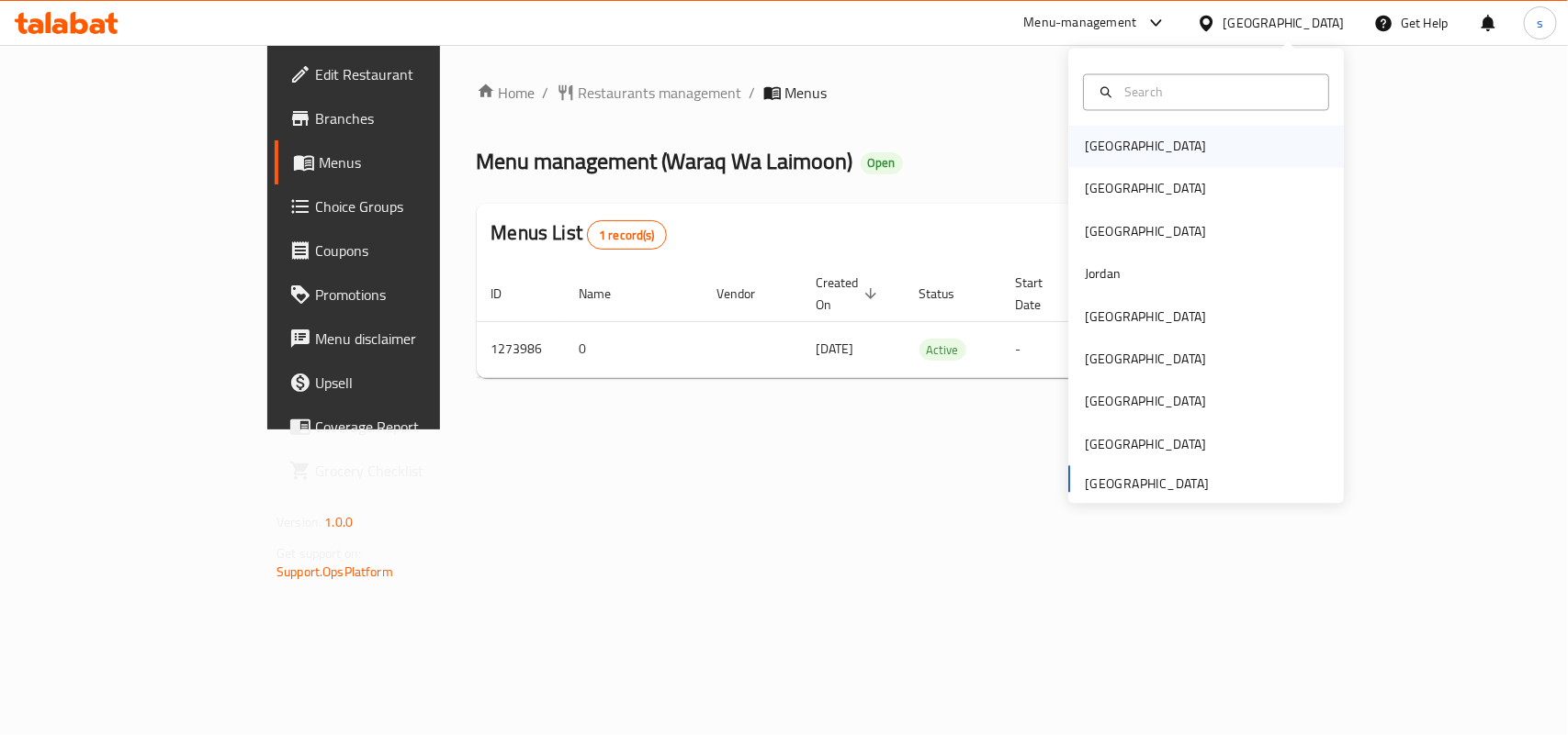
click at [1114, 154] on div "[GEOGRAPHIC_DATA]" at bounding box center [1146, 147] width 151 height 43
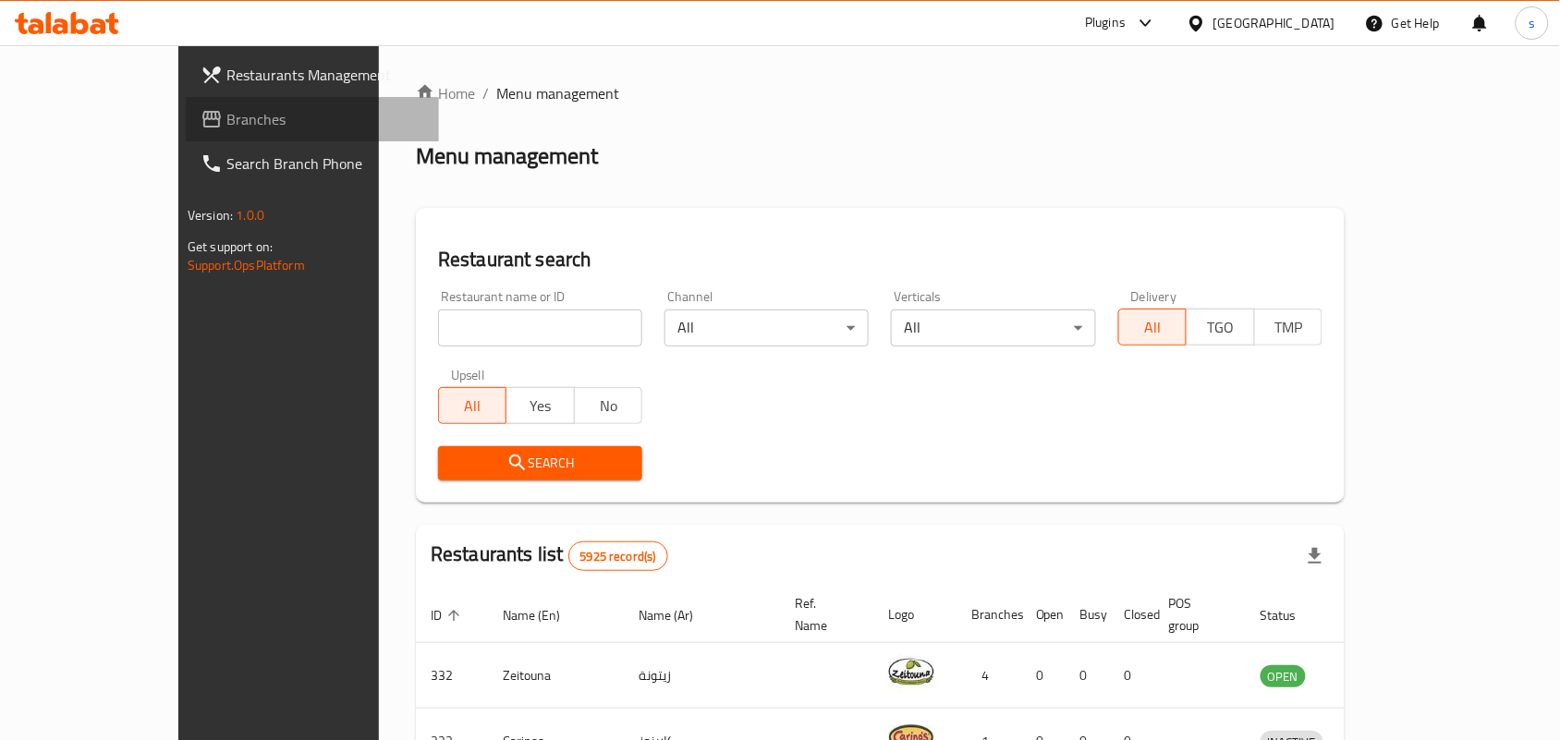
click at [226, 123] on span "Branches" at bounding box center [325, 119] width 198 height 22
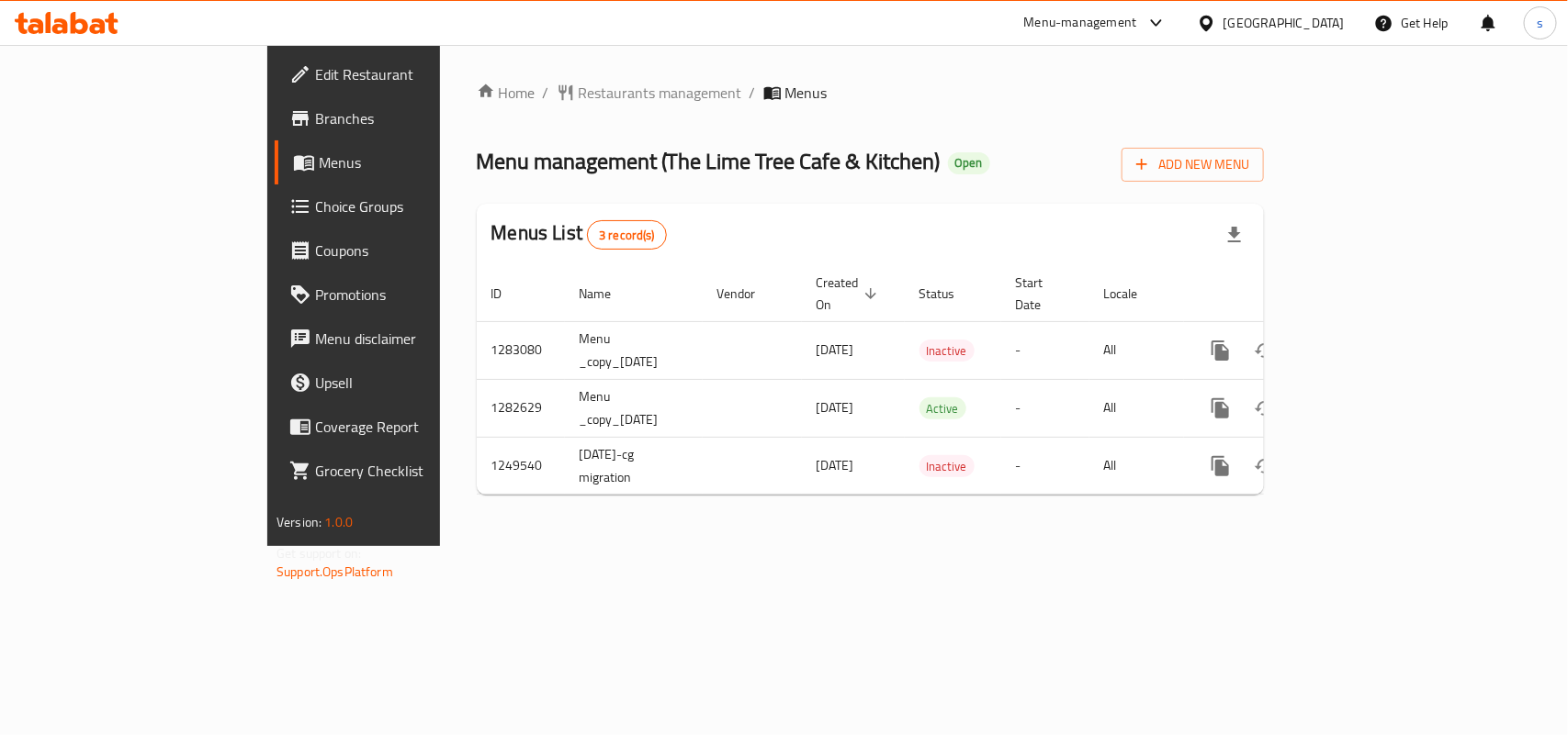
click at [1274, 17] on div "United Arab Emirates" at bounding box center [1284, 23] width 121 height 20
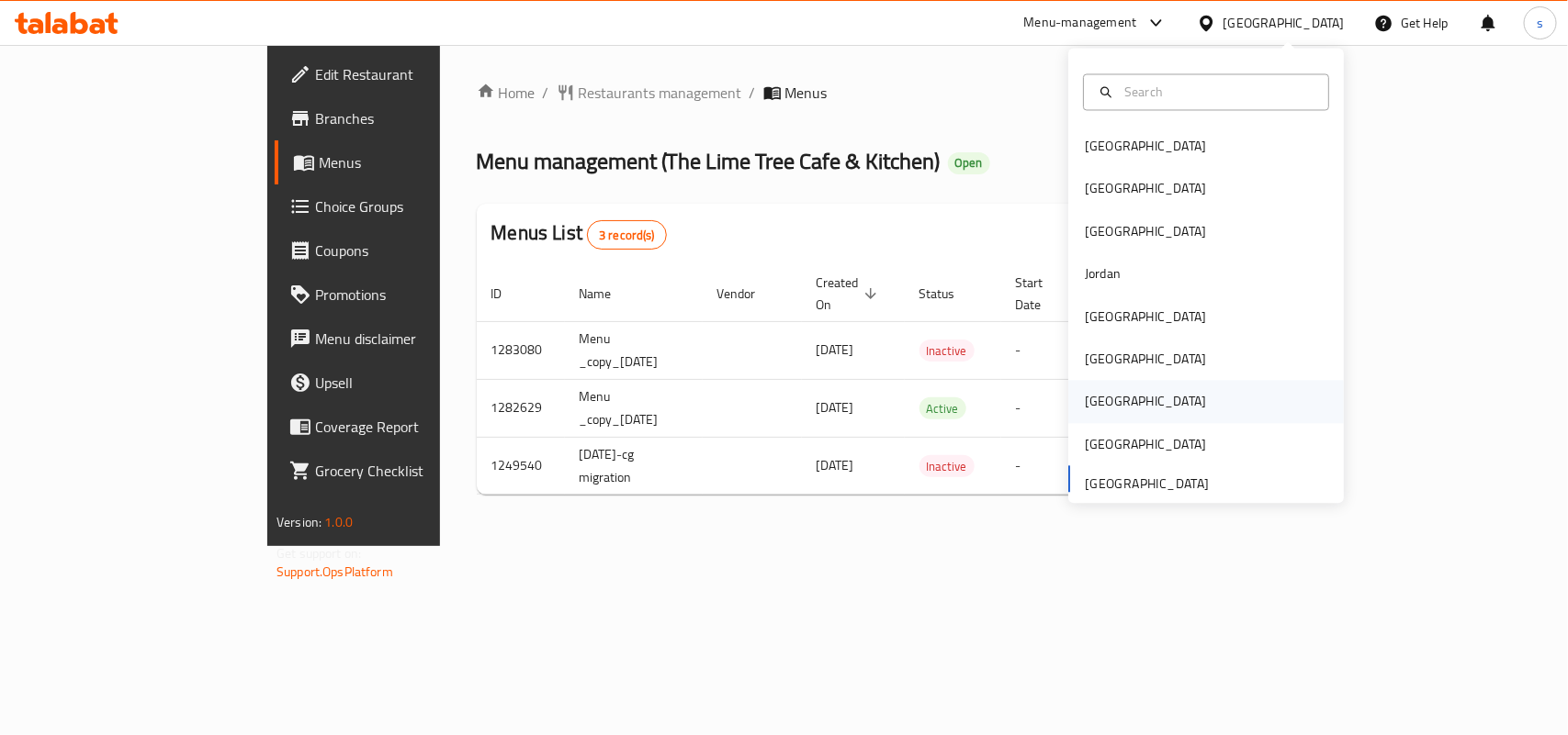
click at [1085, 409] on div "[GEOGRAPHIC_DATA]" at bounding box center [1146, 402] width 121 height 20
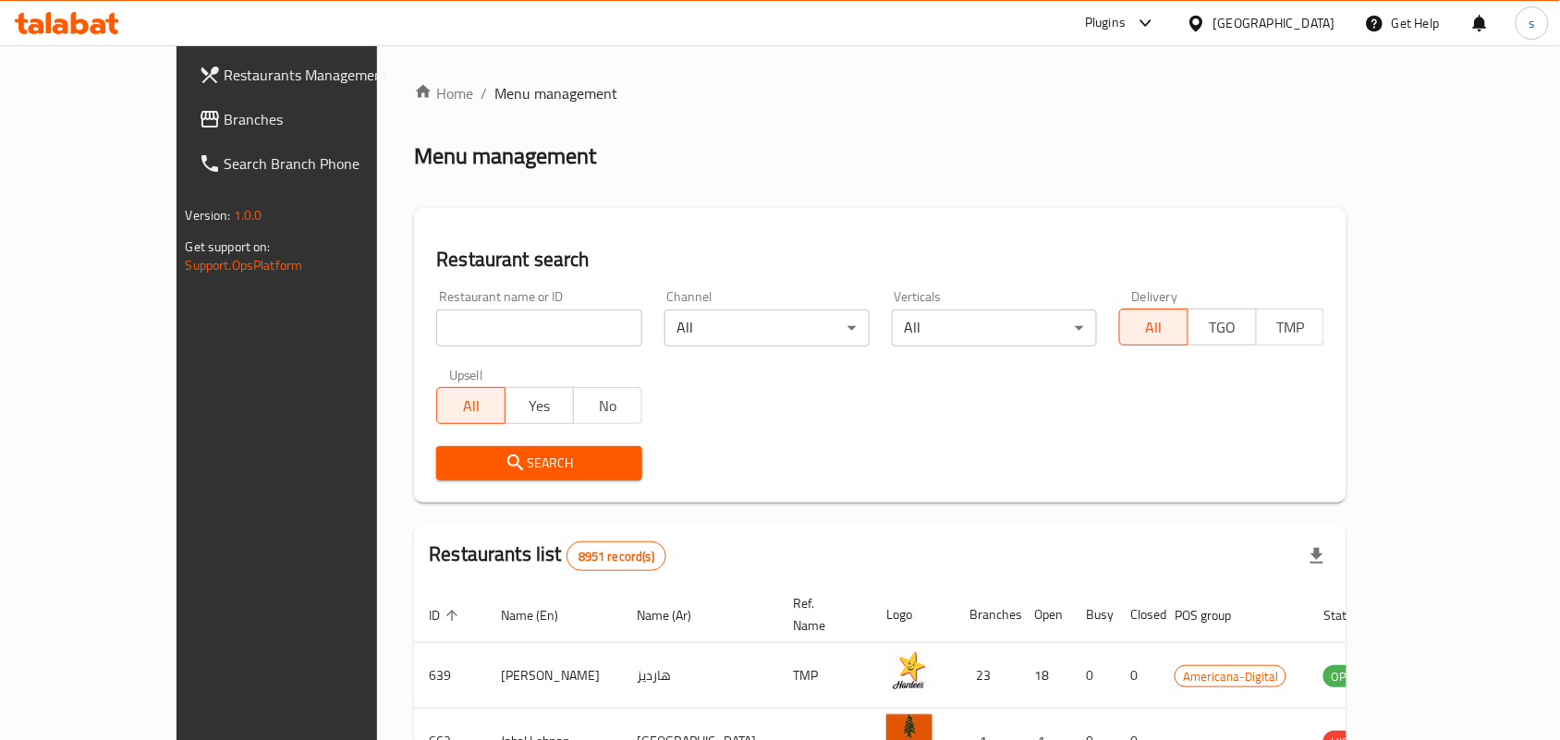
click at [225, 125] on span "Branches" at bounding box center [324, 119] width 198 height 22
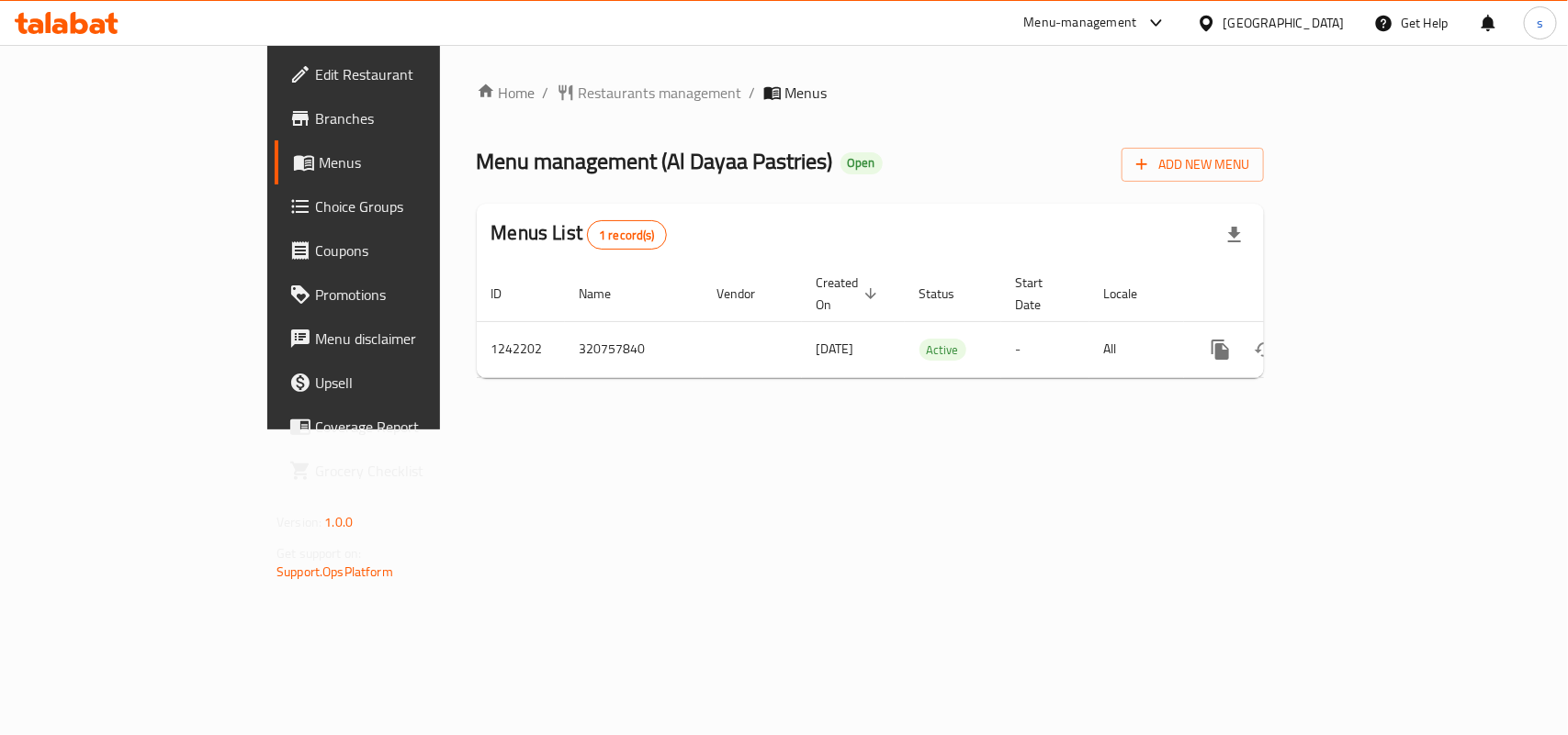
click at [1334, 21] on div "[GEOGRAPHIC_DATA]" at bounding box center [1284, 23] width 121 height 20
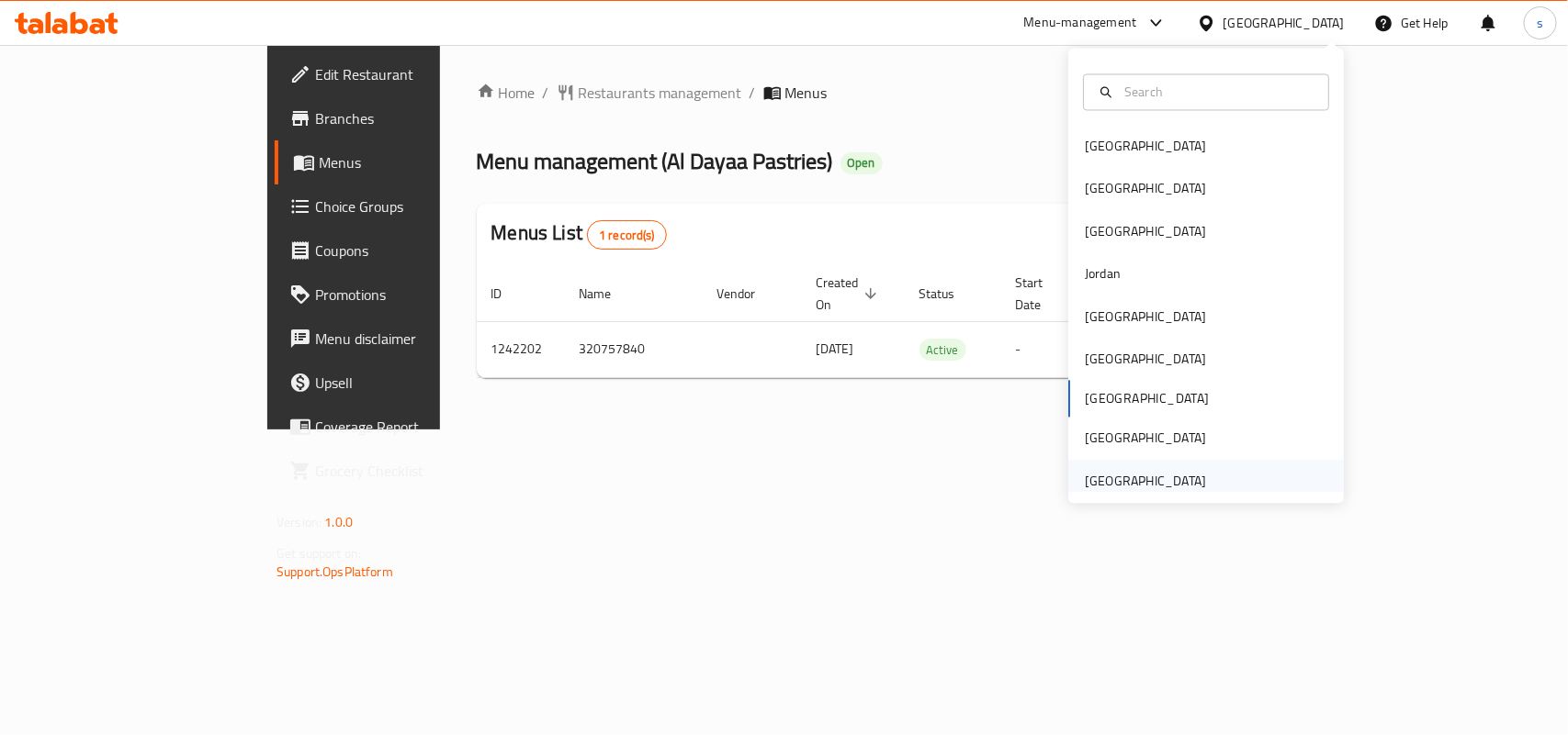
click at [1153, 479] on div "United Arab Emirates" at bounding box center [1146, 481] width 121 height 20
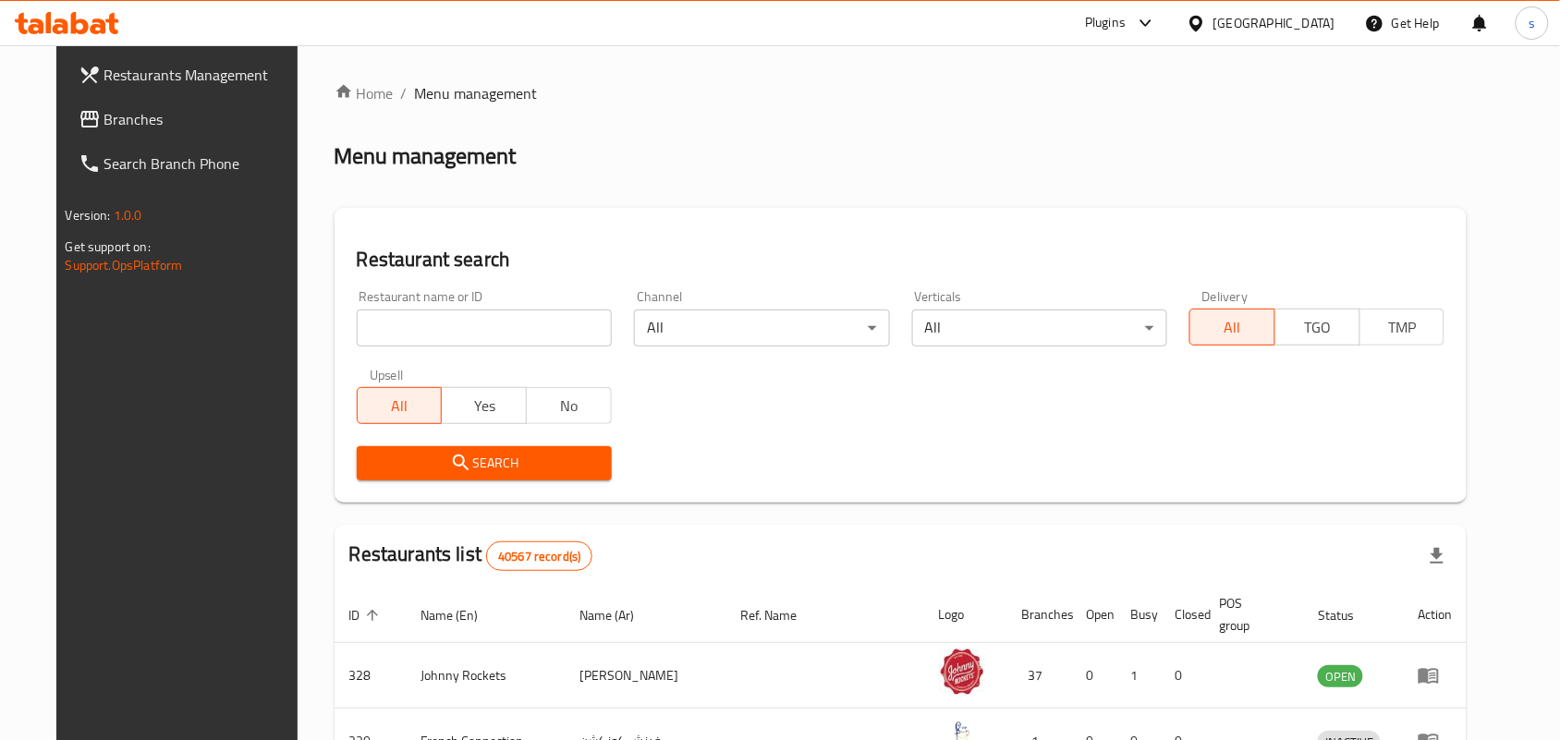
click at [104, 109] on span "Branches" at bounding box center [203, 119] width 198 height 22
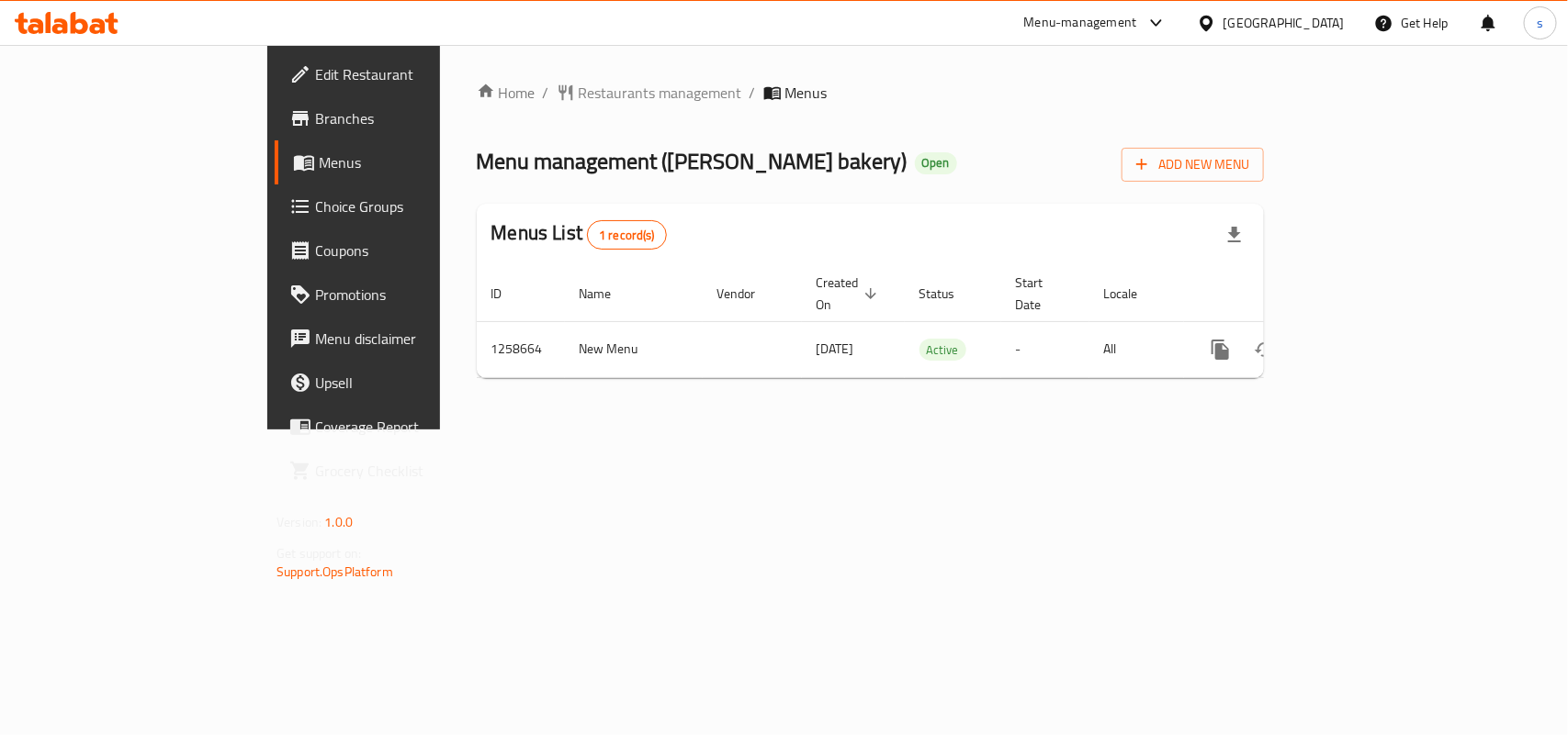
click at [1244, 30] on div "United Arab Emirates" at bounding box center [1284, 23] width 121 height 20
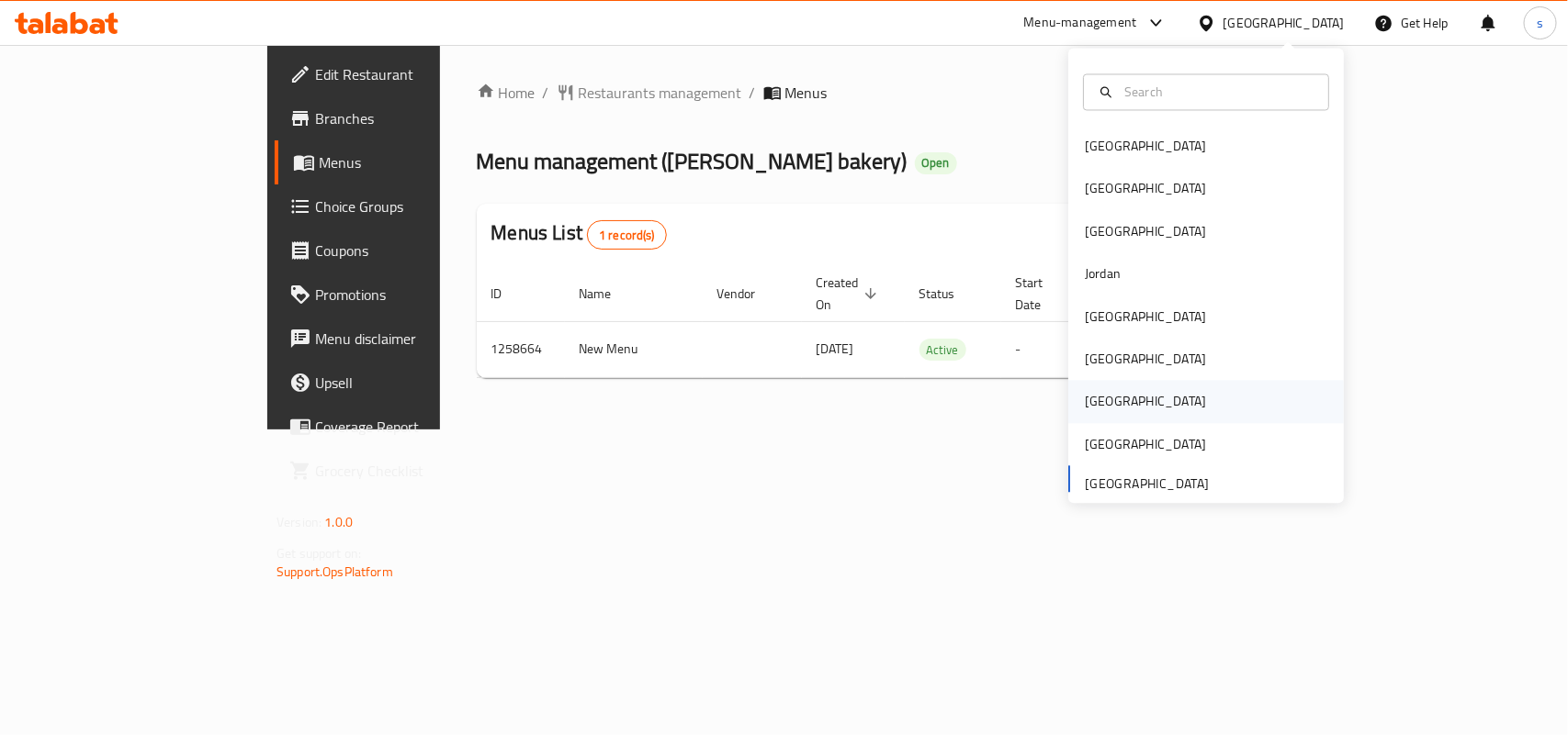
click at [1089, 396] on div "[GEOGRAPHIC_DATA]" at bounding box center [1146, 402] width 121 height 20
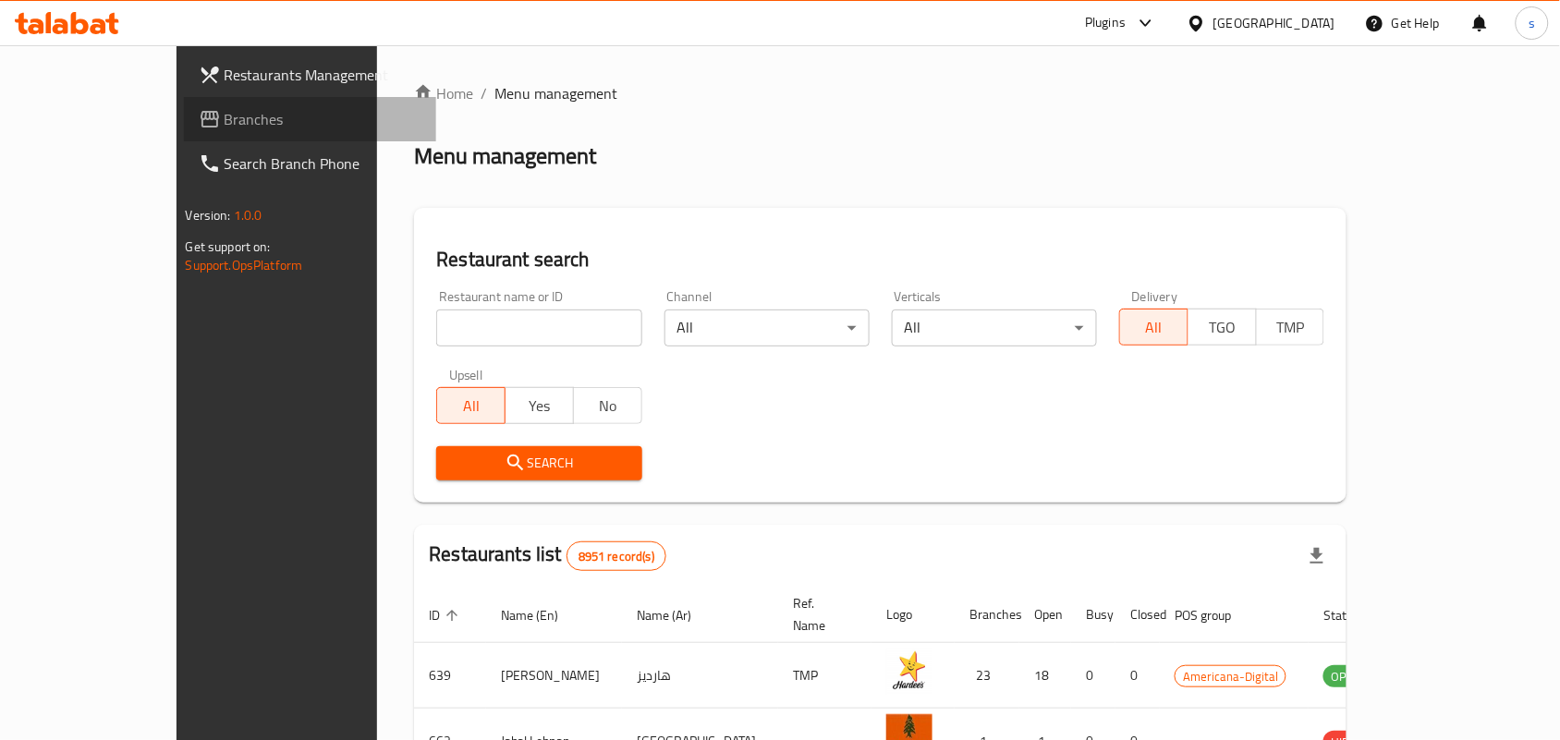
click at [225, 116] on span "Branches" at bounding box center [324, 119] width 198 height 22
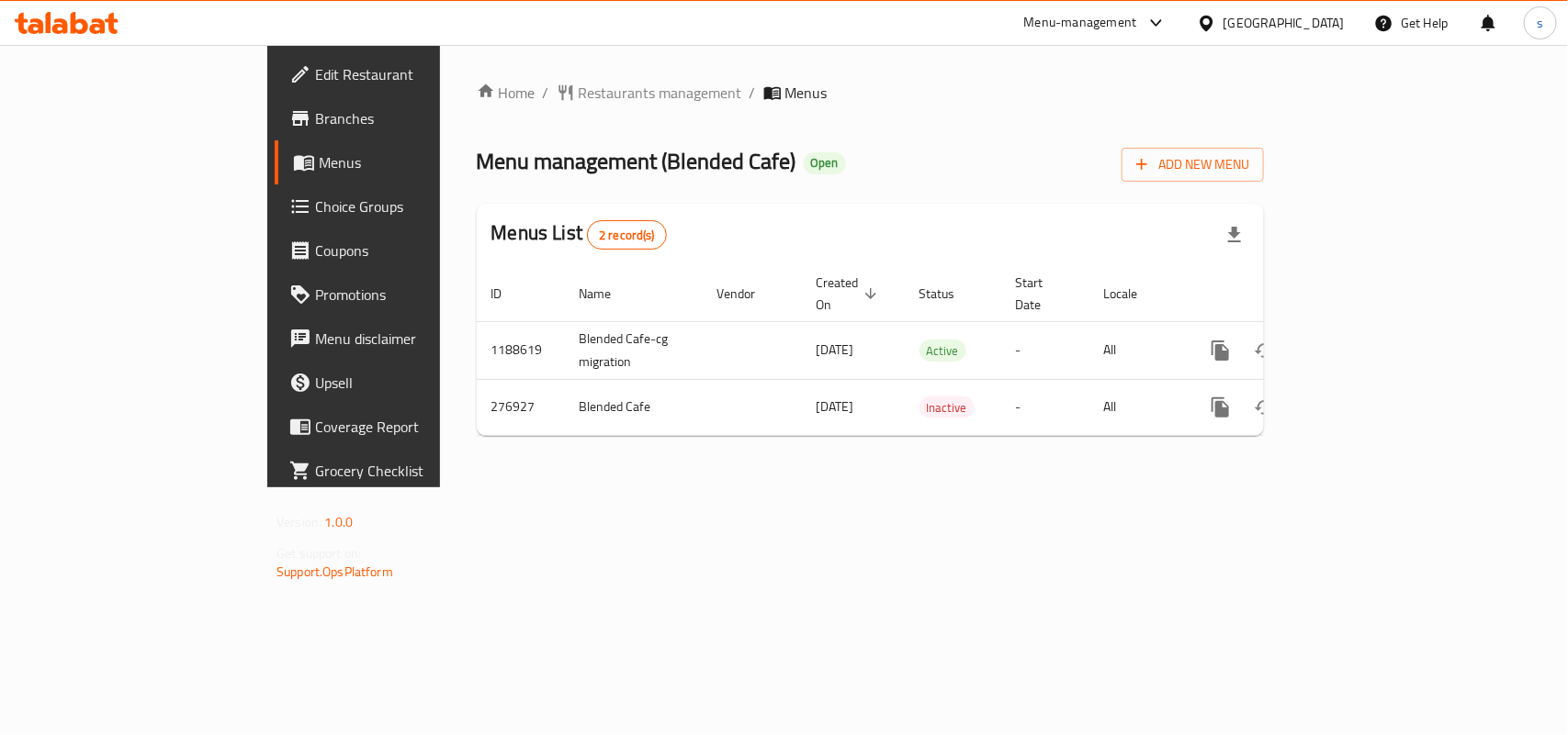
click at [315, 83] on span "Edit Restaurant" at bounding box center [414, 74] width 200 height 22
click at [1332, 20] on div "[GEOGRAPHIC_DATA]" at bounding box center [1284, 23] width 121 height 20
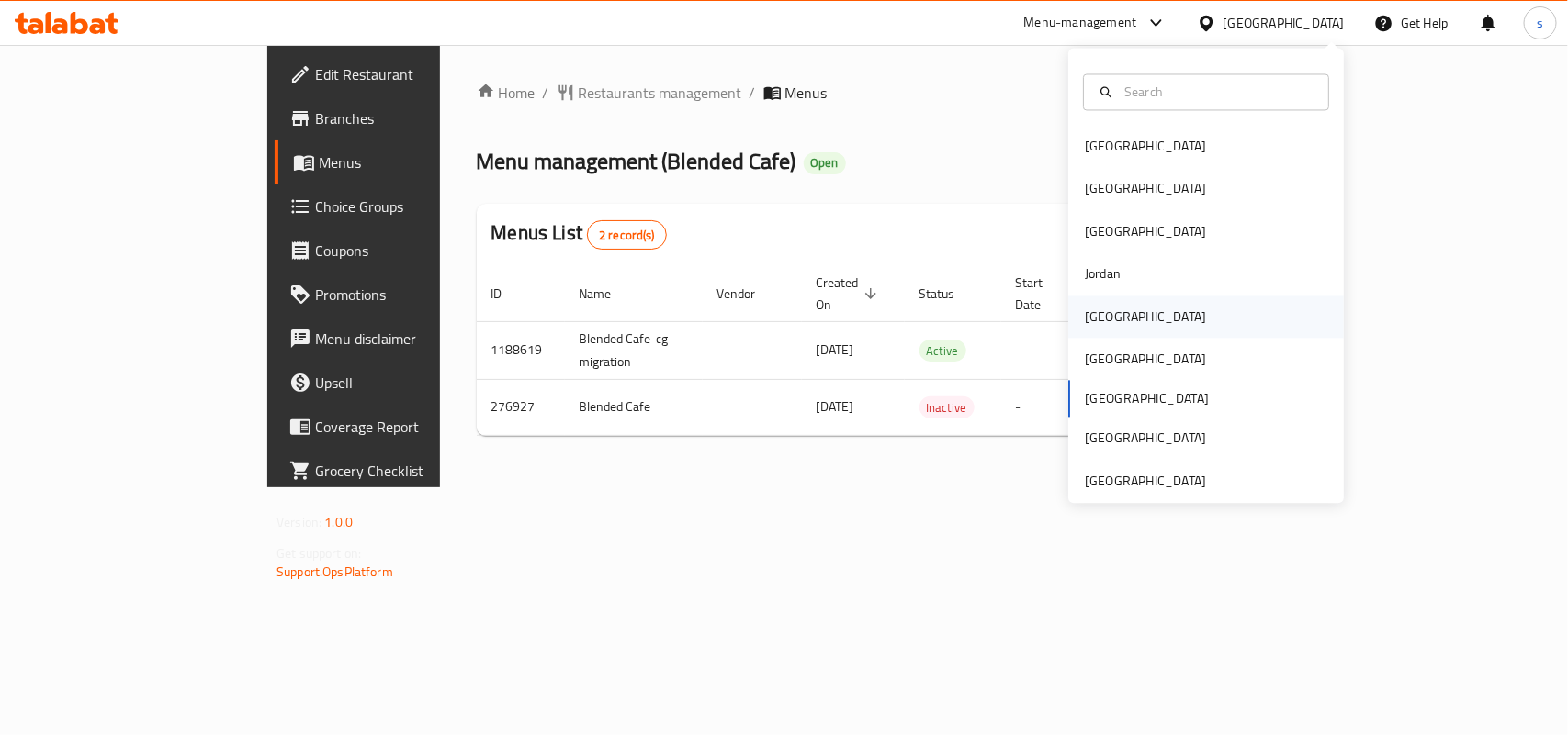
click at [1085, 322] on div "[GEOGRAPHIC_DATA]" at bounding box center [1146, 317] width 121 height 20
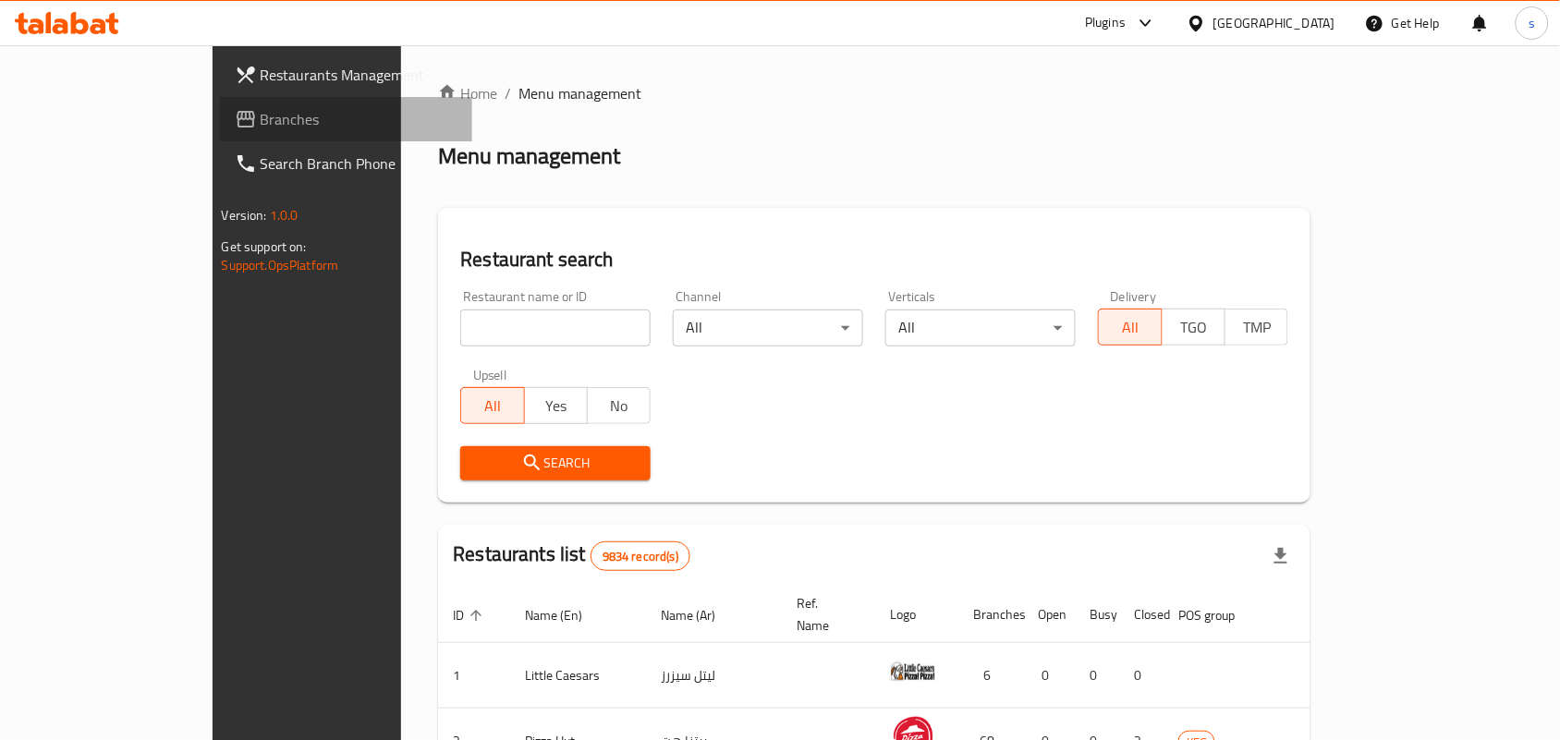
click at [261, 125] on span "Branches" at bounding box center [360, 119] width 198 height 22
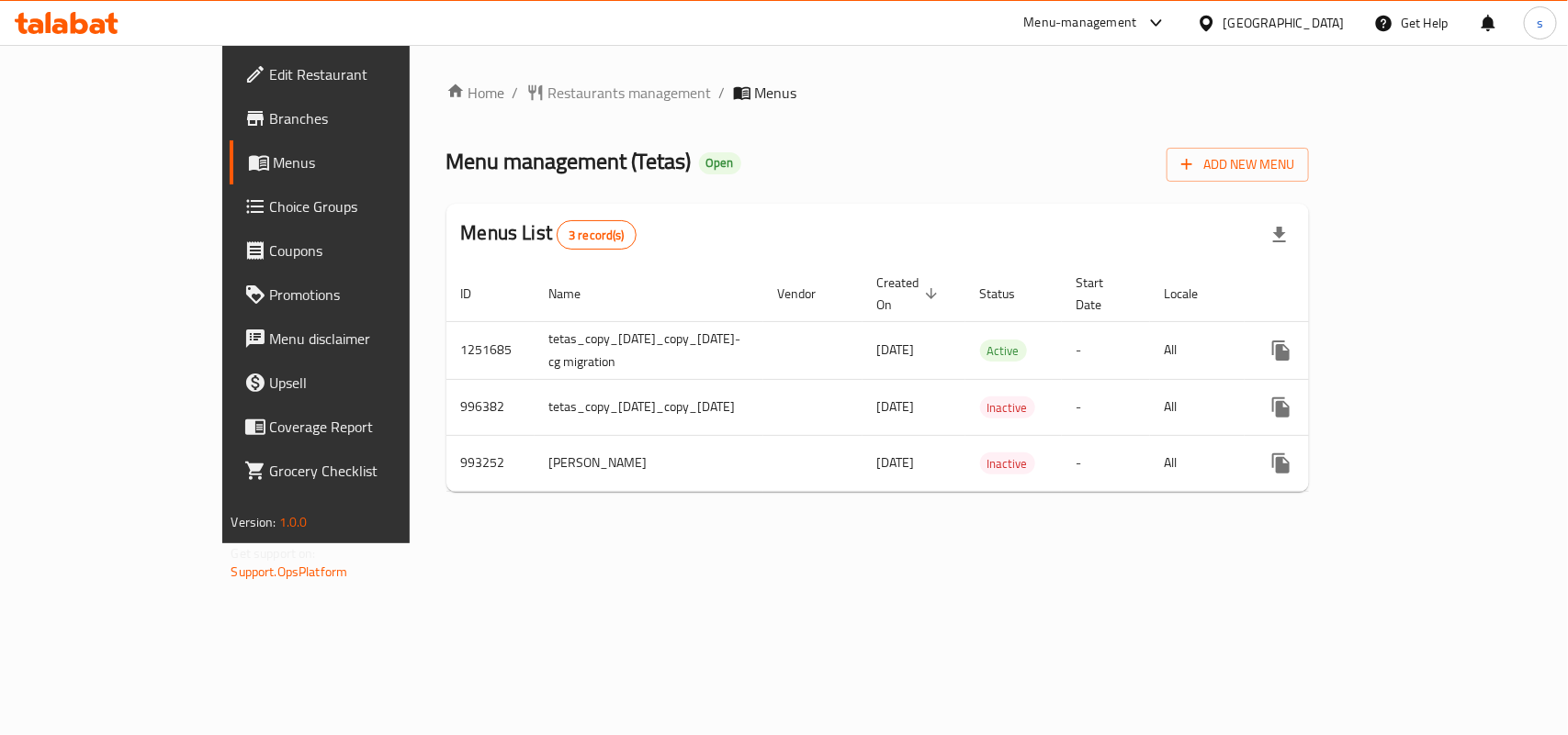
click at [1332, 23] on div "[GEOGRAPHIC_DATA]" at bounding box center [1284, 23] width 121 height 20
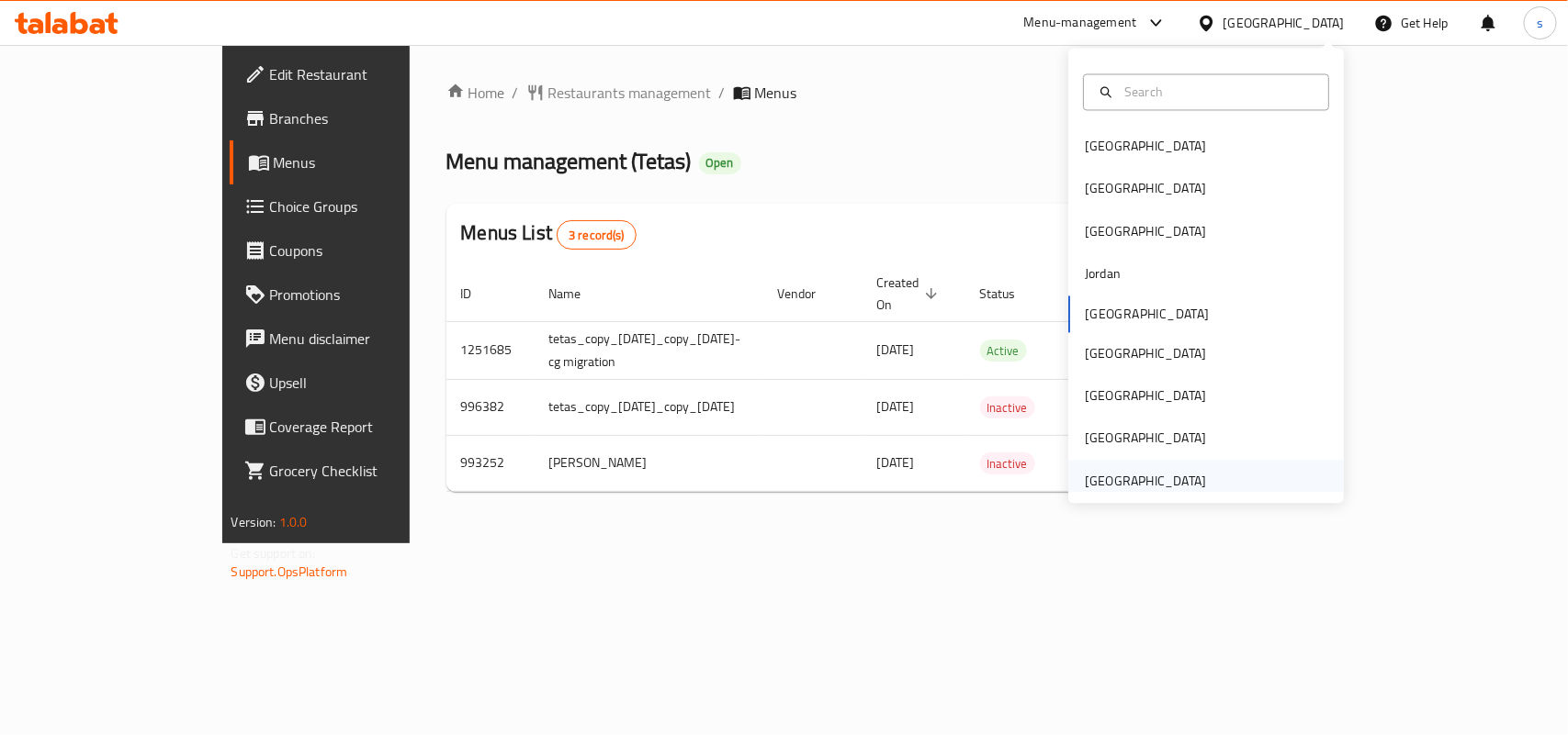
click at [1146, 476] on div "United Arab Emirates" at bounding box center [1146, 481] width 121 height 20
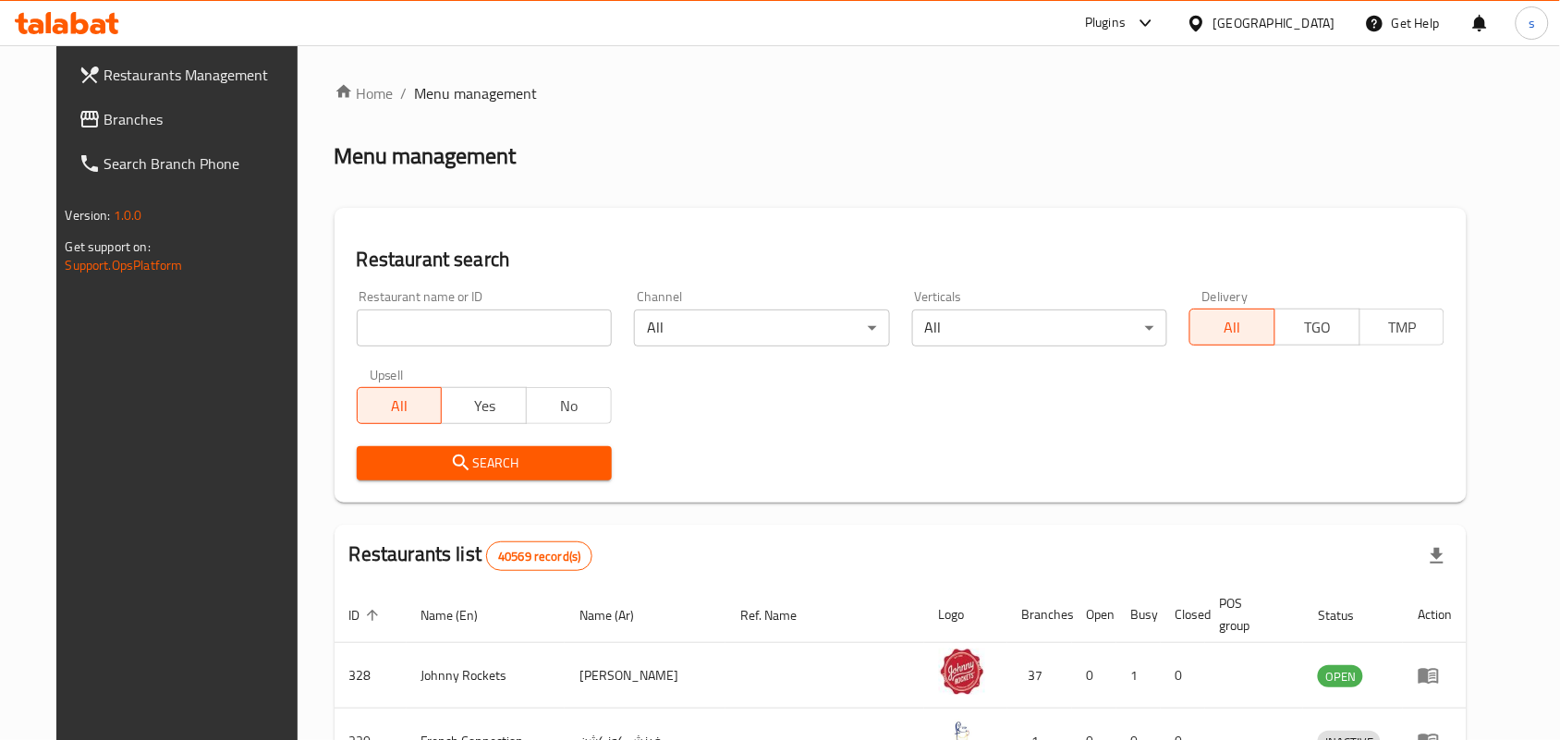
click at [104, 116] on span "Branches" at bounding box center [203, 119] width 198 height 22
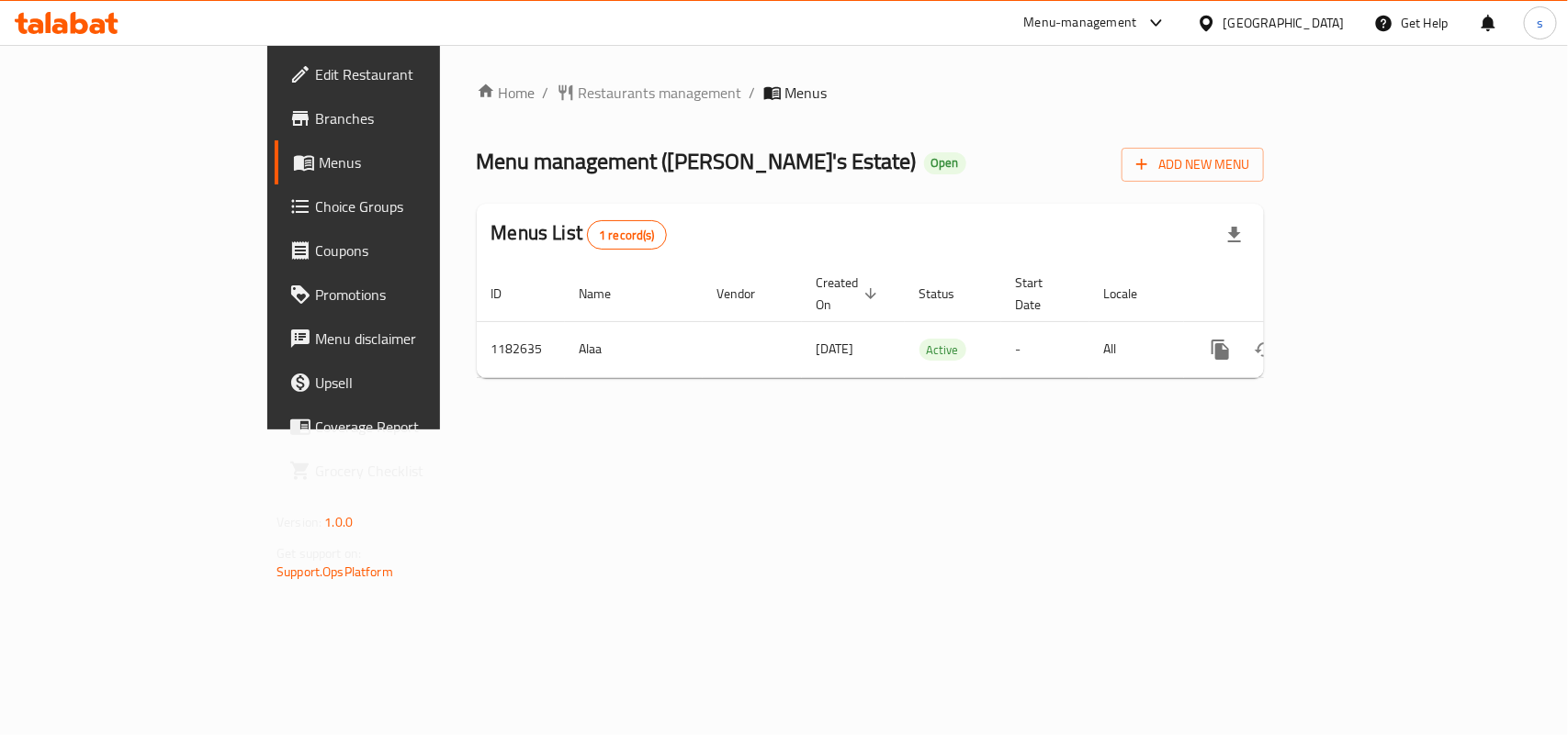
click at [315, 74] on span "Edit Restaurant" at bounding box center [414, 74] width 200 height 22
click at [1232, 28] on div "[GEOGRAPHIC_DATA]" at bounding box center [1284, 23] width 121 height 20
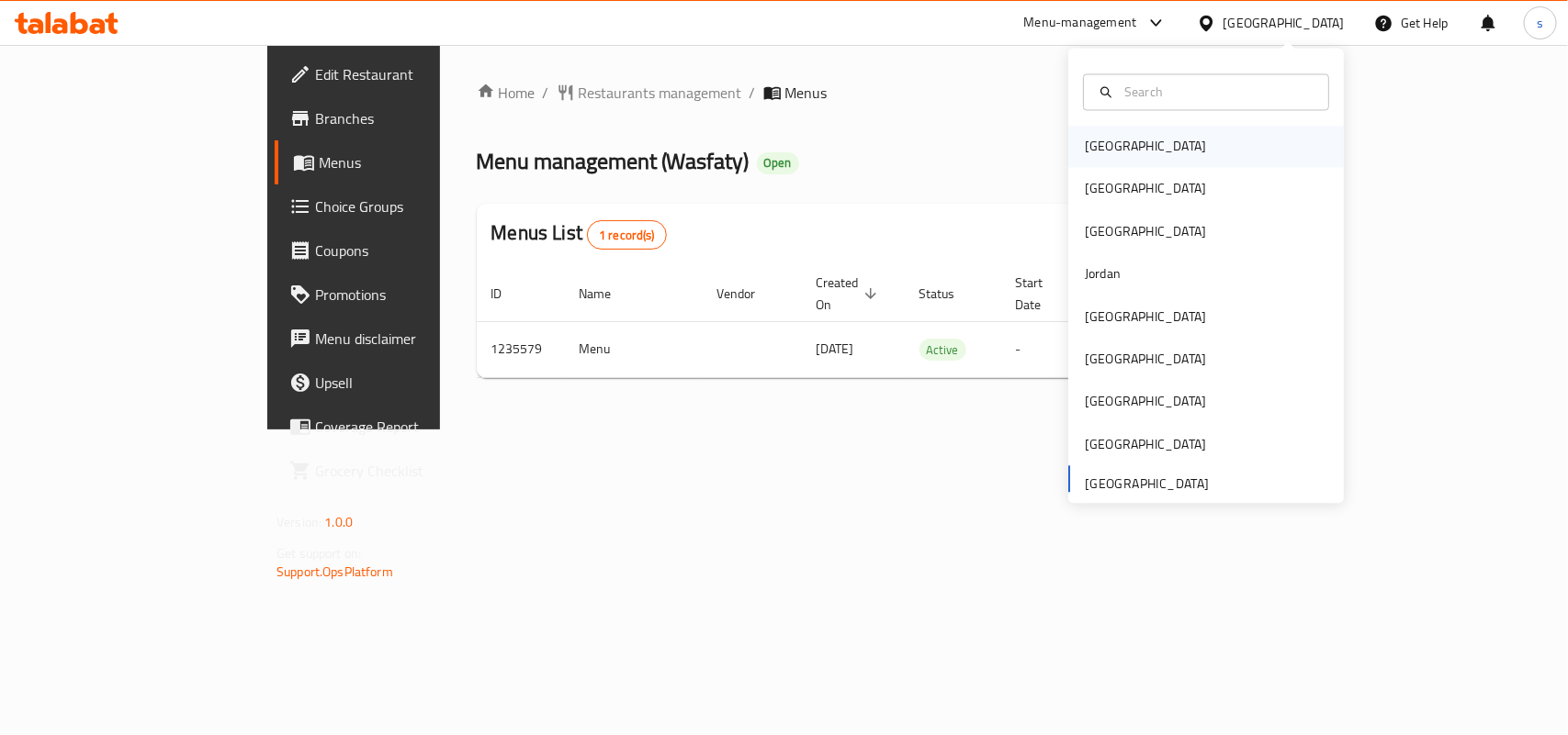
click at [1090, 148] on div "[GEOGRAPHIC_DATA]" at bounding box center [1146, 147] width 121 height 20
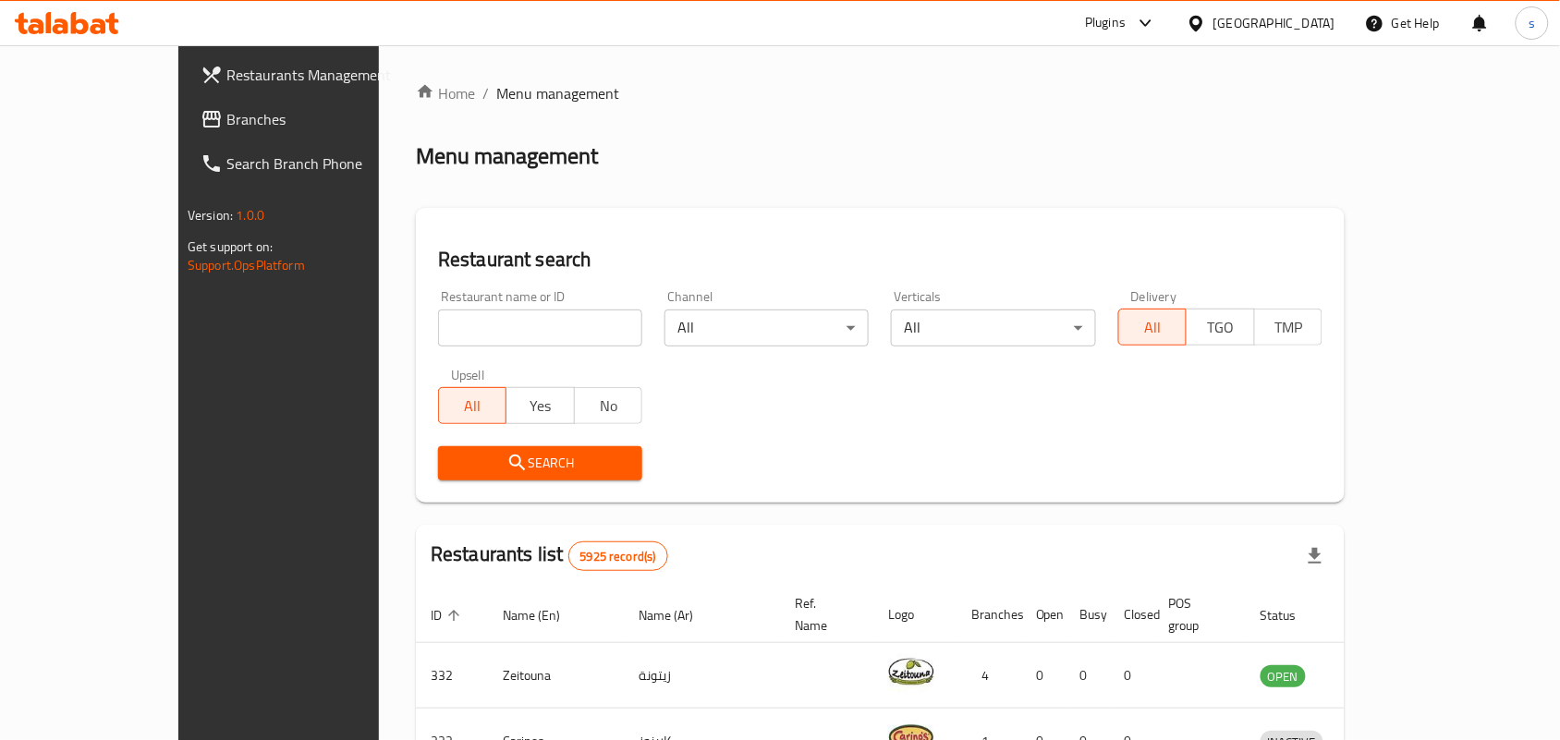
click at [1328, 20] on div "[GEOGRAPHIC_DATA]" at bounding box center [1275, 23] width 122 height 20
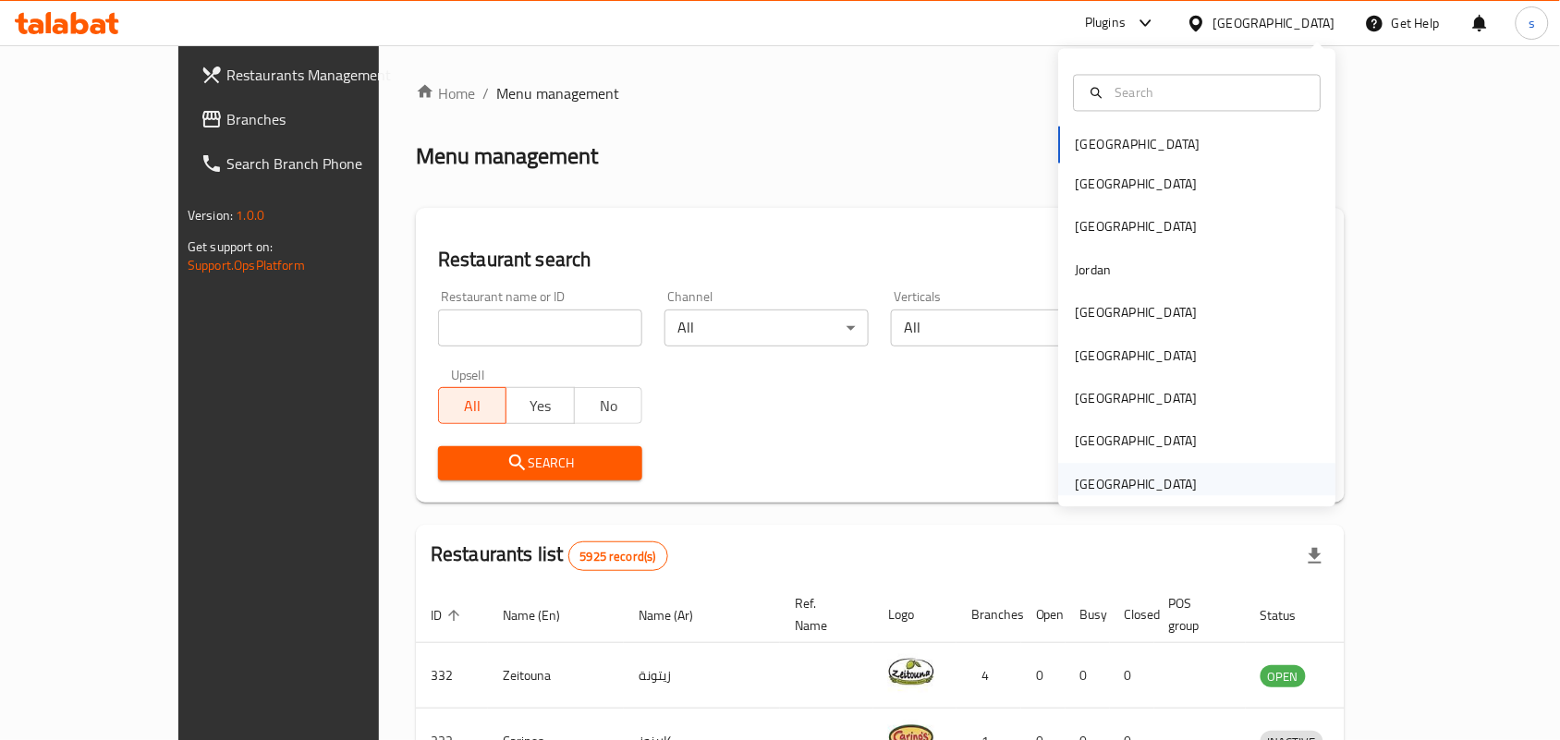
click at [1129, 483] on div "[GEOGRAPHIC_DATA]" at bounding box center [1137, 484] width 122 height 20
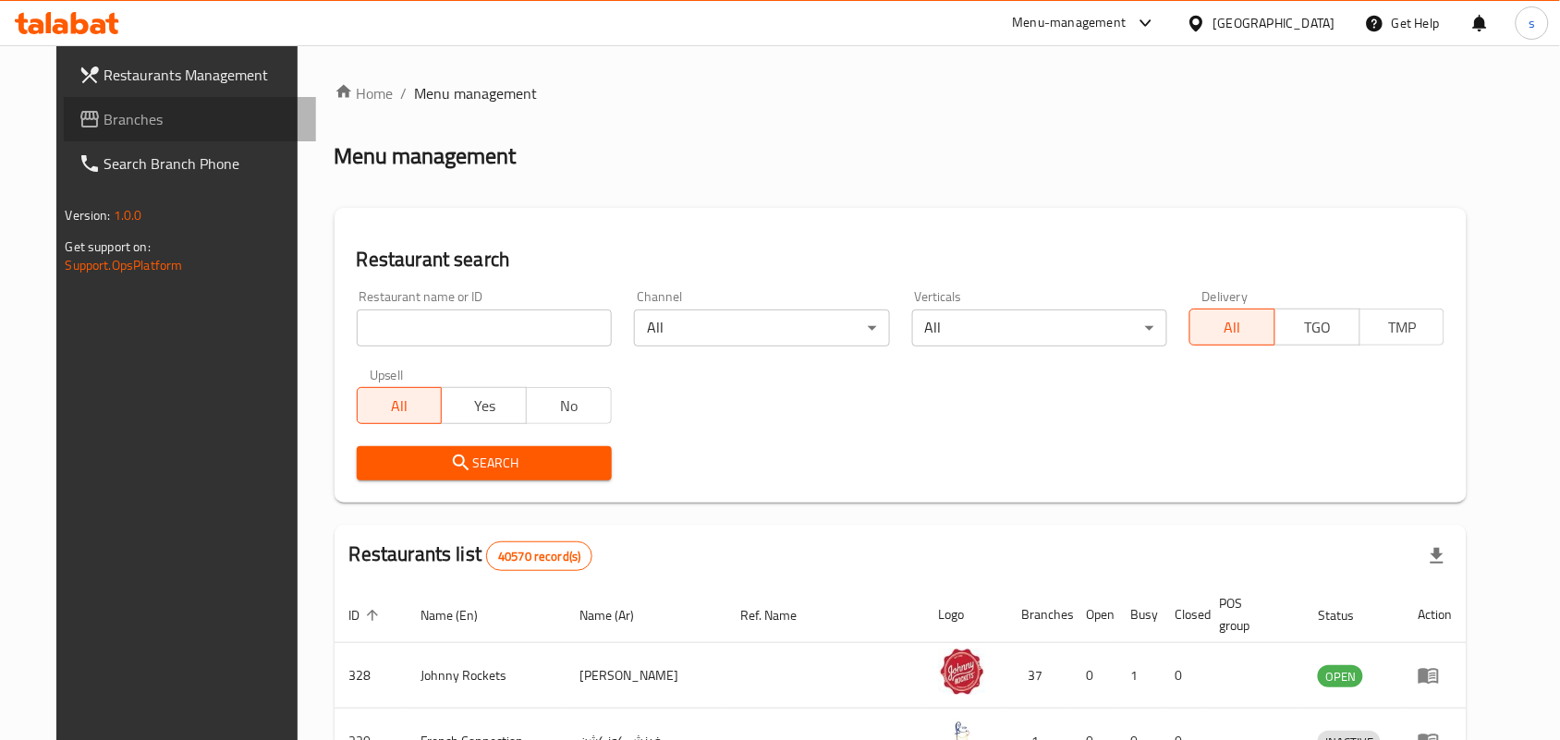
click at [104, 127] on span "Branches" at bounding box center [203, 119] width 198 height 22
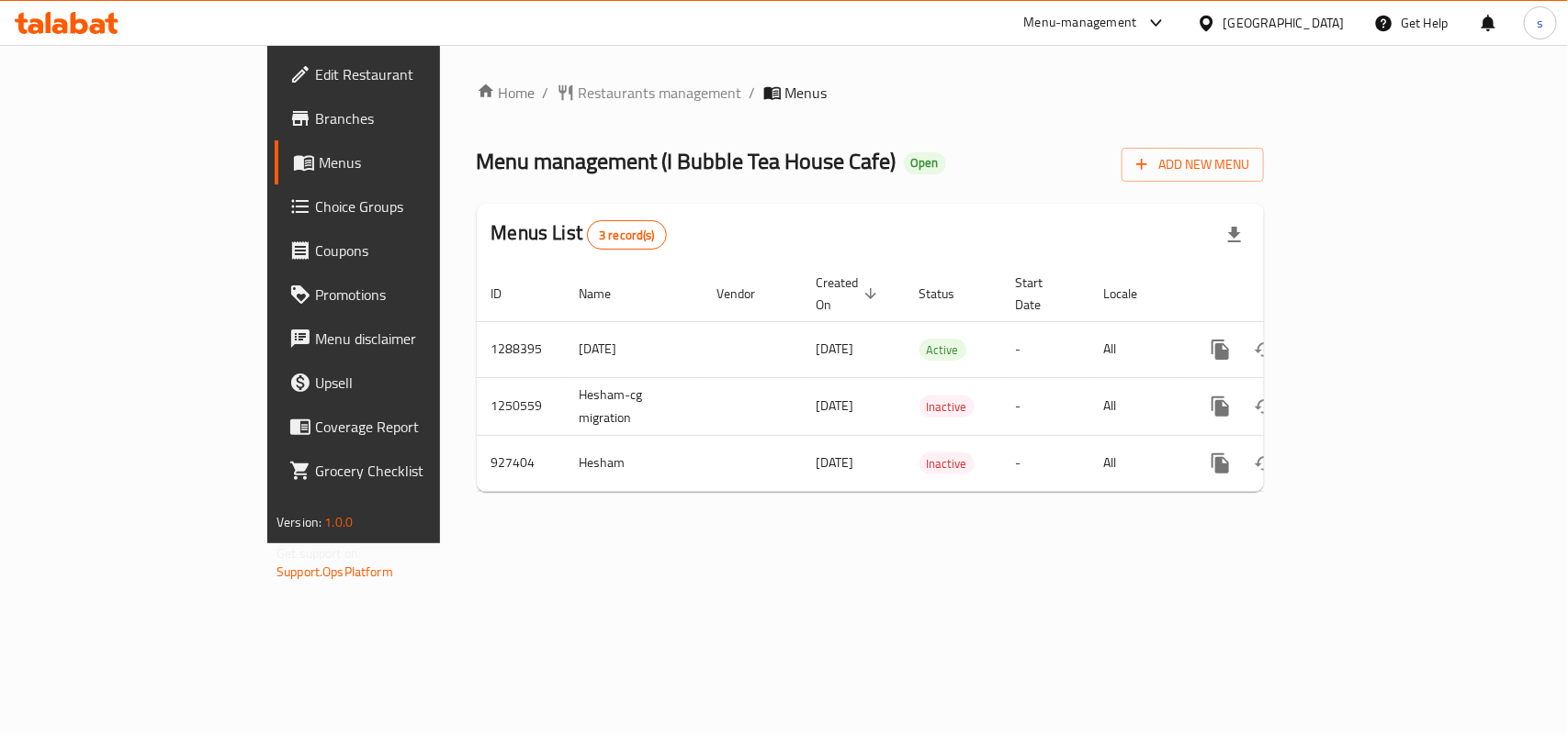
click at [1275, 11] on div "[GEOGRAPHIC_DATA]" at bounding box center [1270, 23] width 177 height 44
click at [1292, 17] on div "[GEOGRAPHIC_DATA]" at bounding box center [1284, 23] width 121 height 20
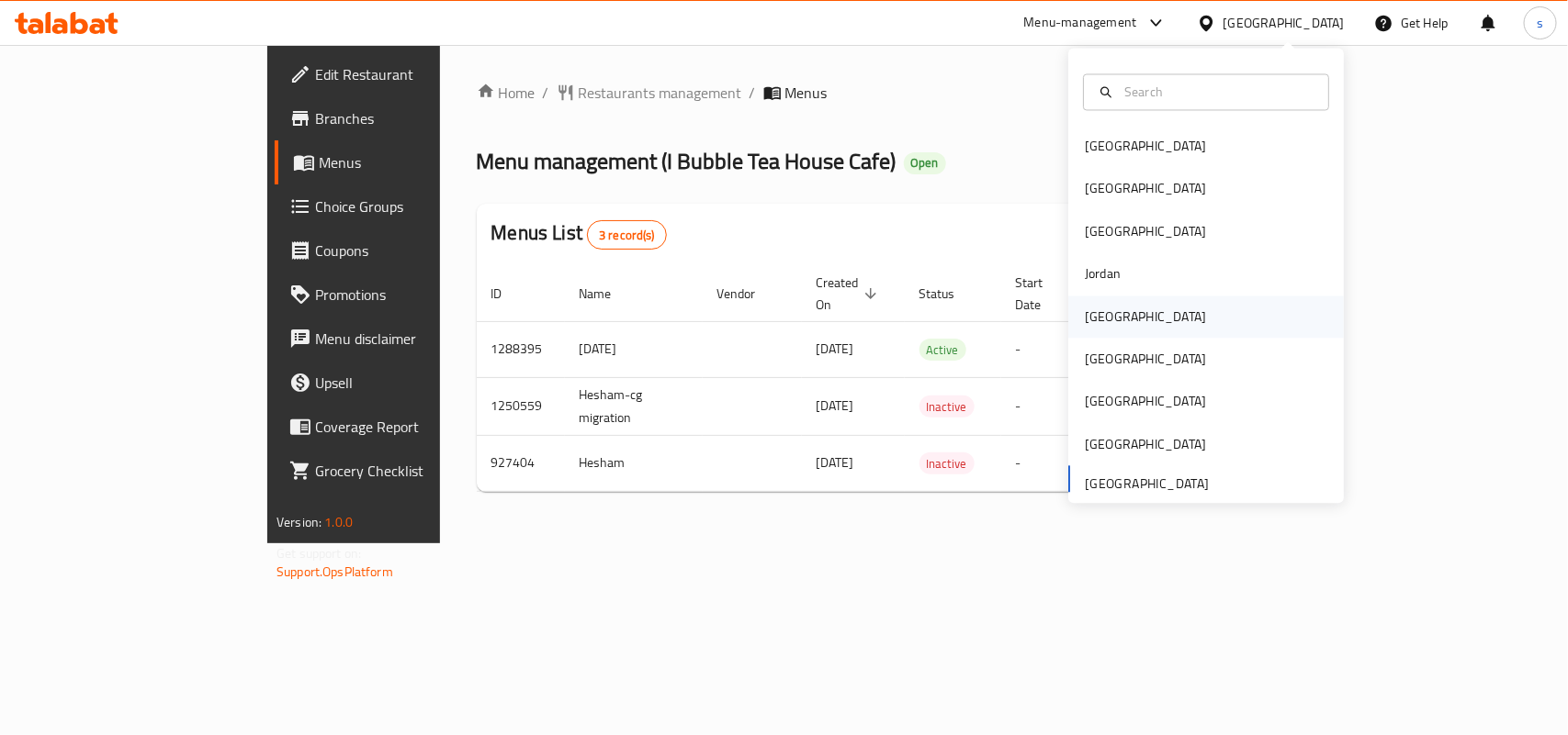
click at [1088, 314] on div "[GEOGRAPHIC_DATA]" at bounding box center [1146, 317] width 121 height 20
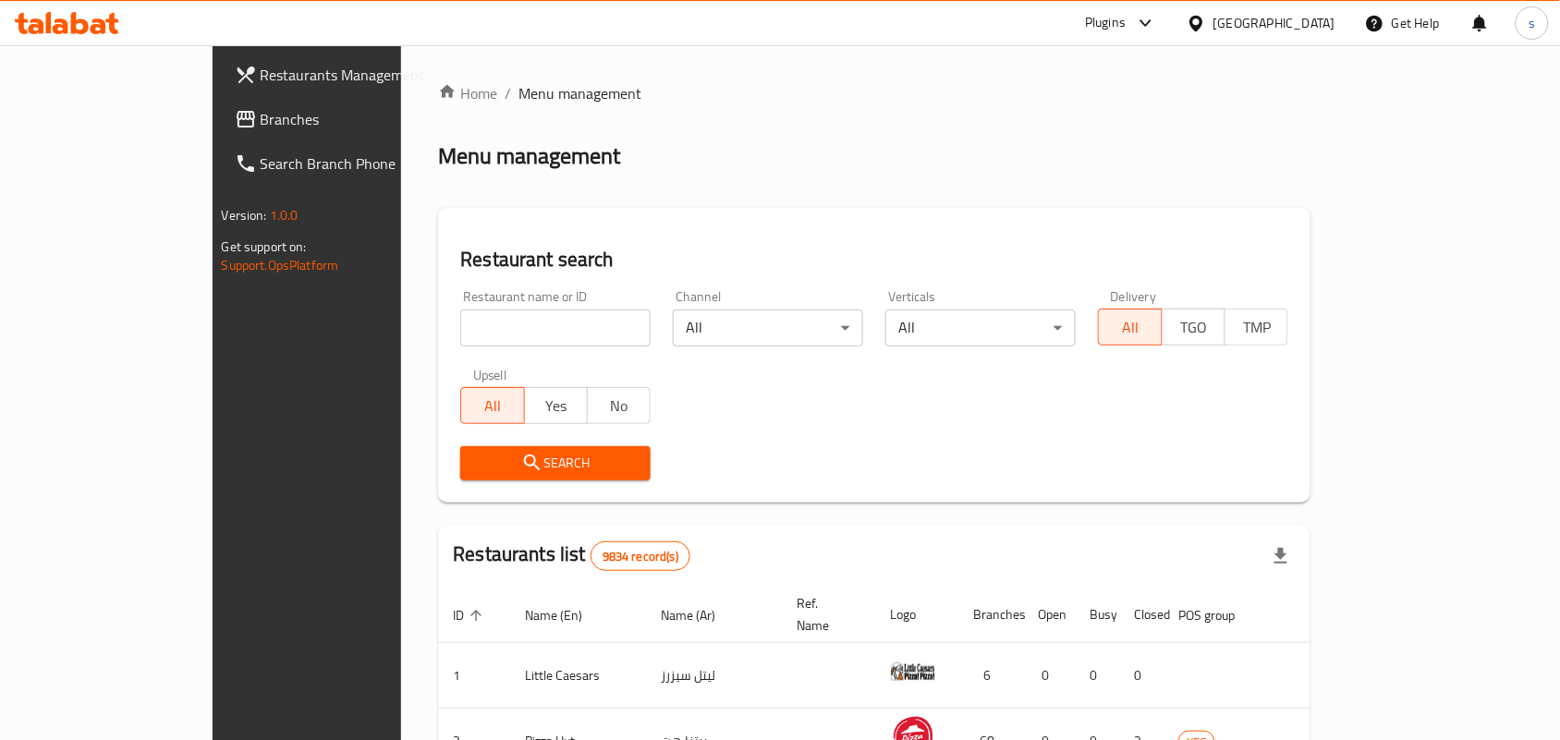
click at [261, 108] on span "Branches" at bounding box center [360, 119] width 198 height 22
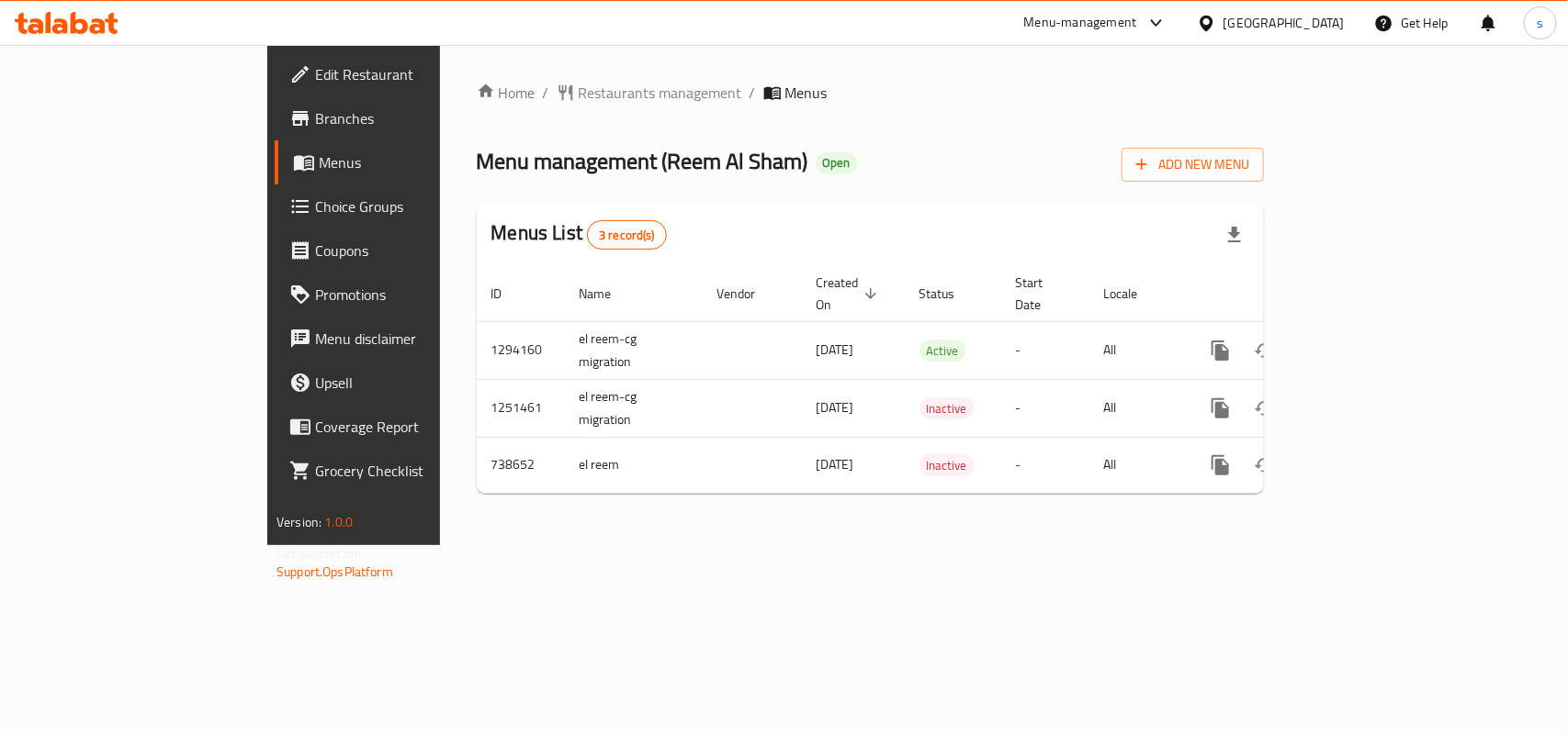
click at [1330, 24] on div "[GEOGRAPHIC_DATA]" at bounding box center [1284, 23] width 121 height 20
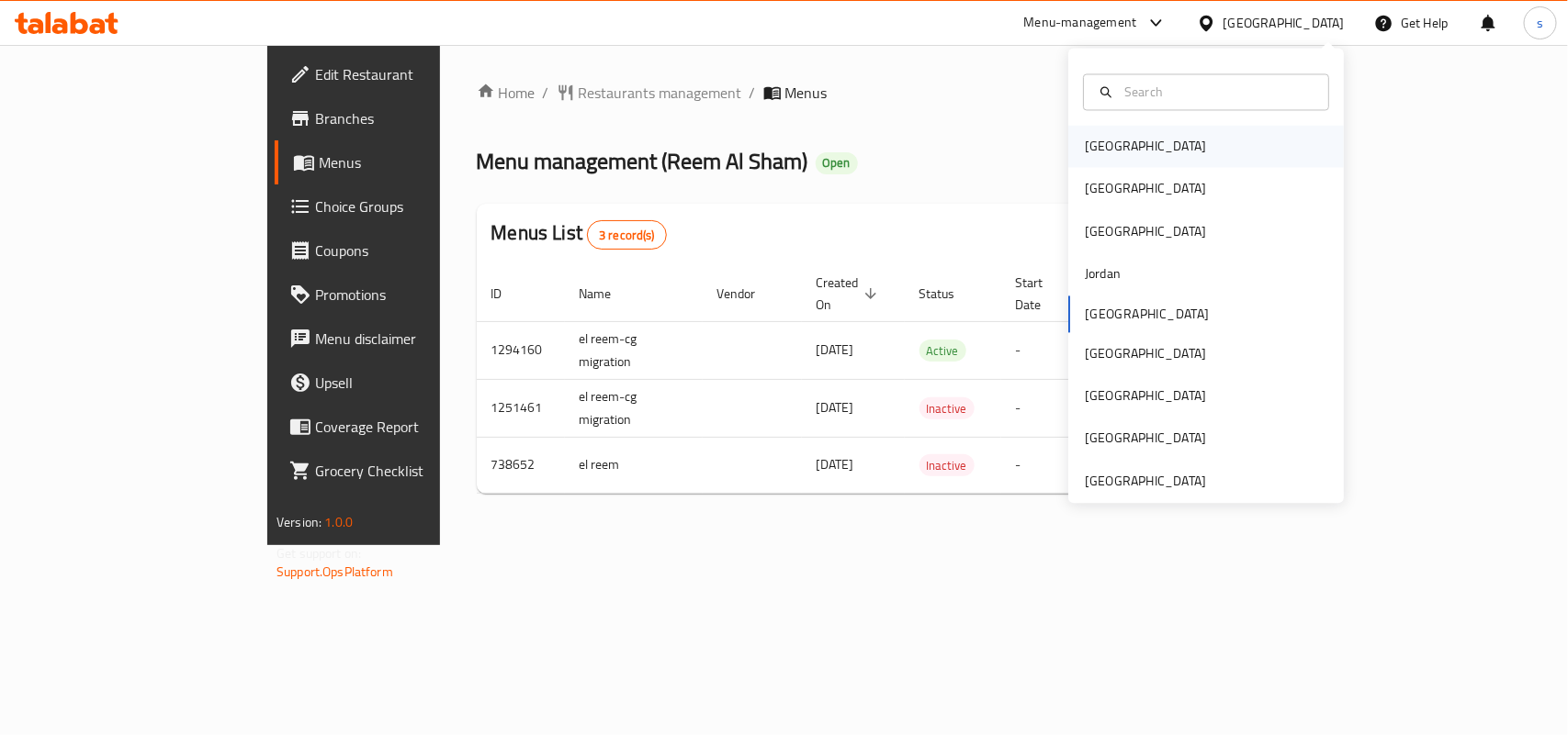
click at [1117, 147] on div "[GEOGRAPHIC_DATA]" at bounding box center [1146, 147] width 151 height 43
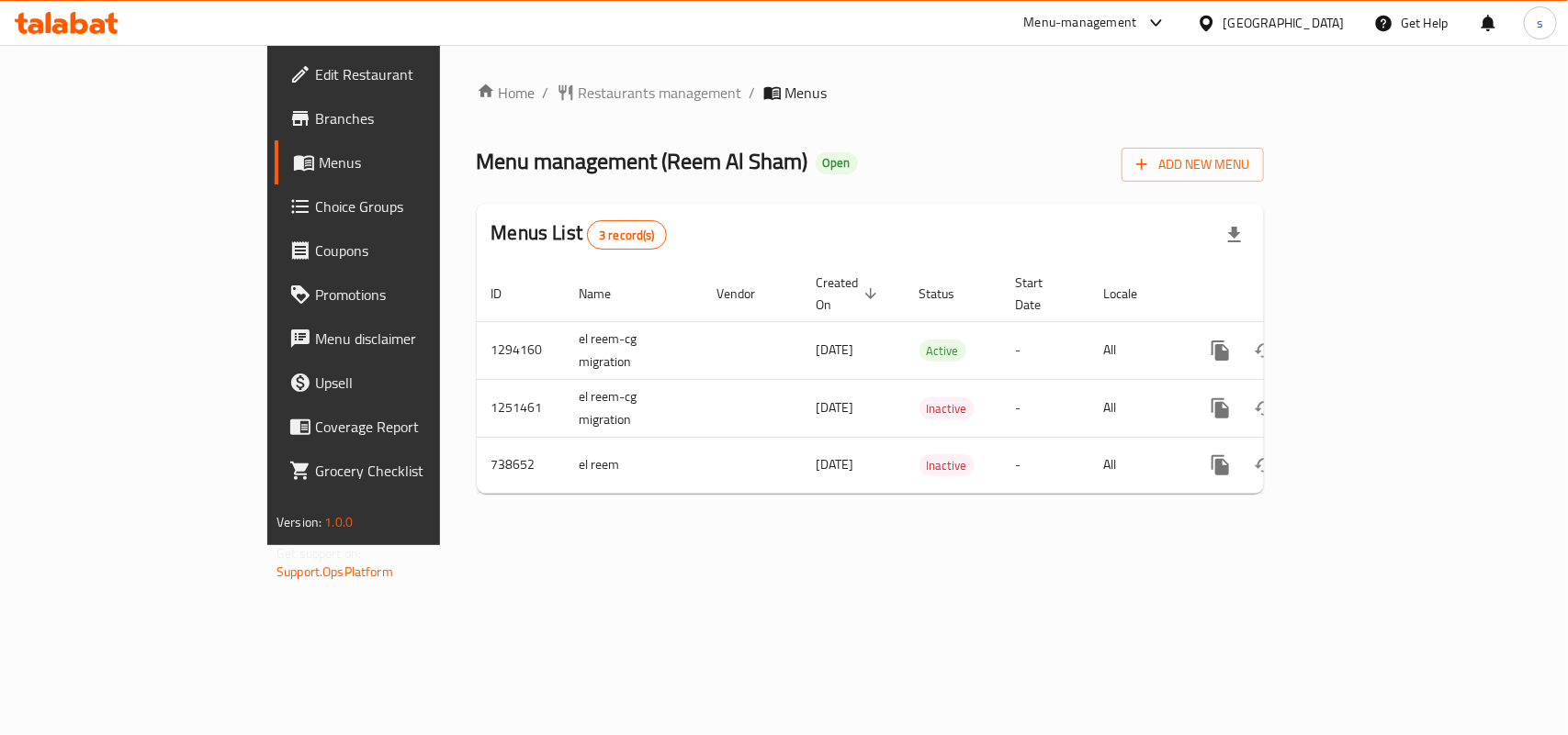
click at [315, 67] on span "Edit Restaurant" at bounding box center [414, 74] width 200 height 22
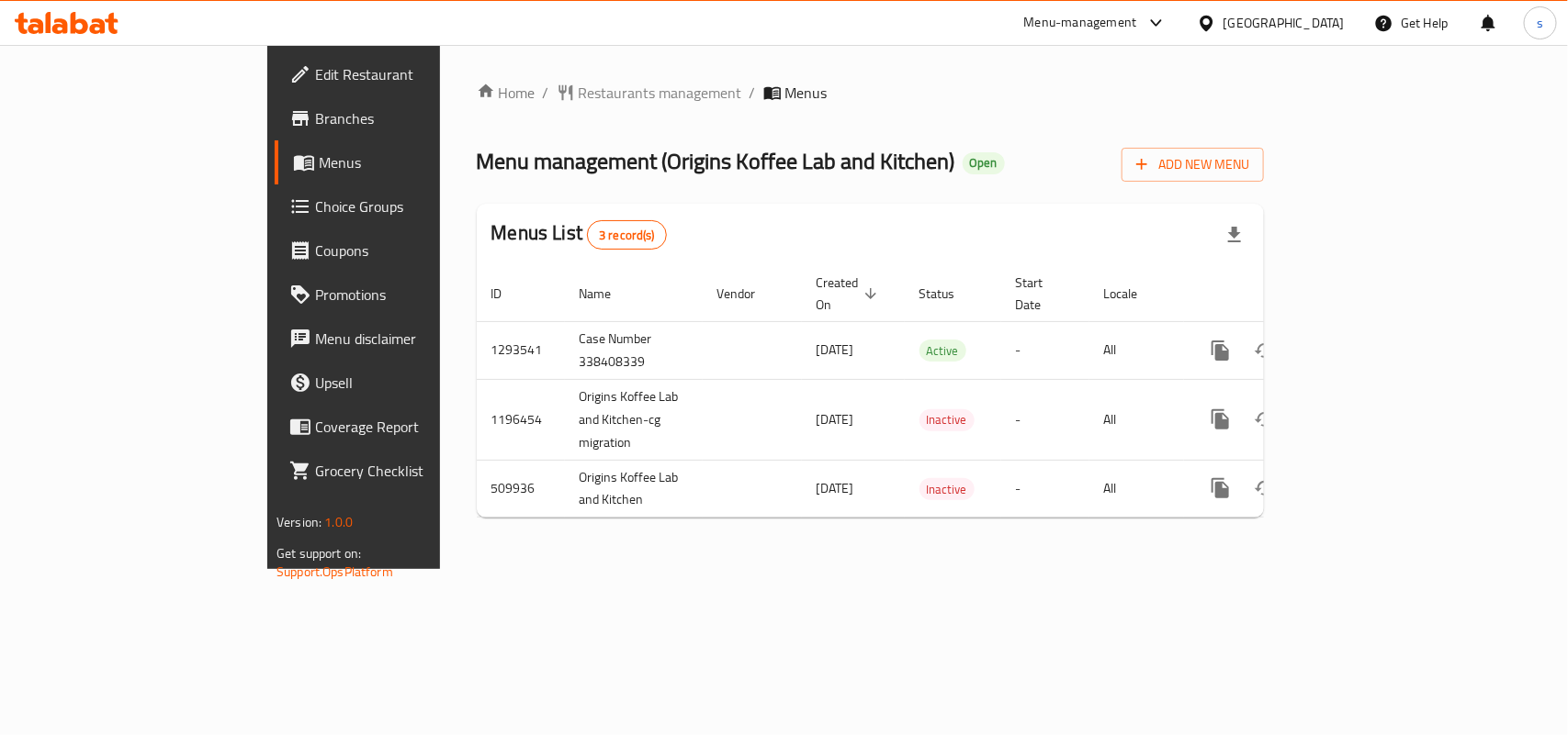
click at [1307, 23] on div "[GEOGRAPHIC_DATA]" at bounding box center [1284, 23] width 121 height 20
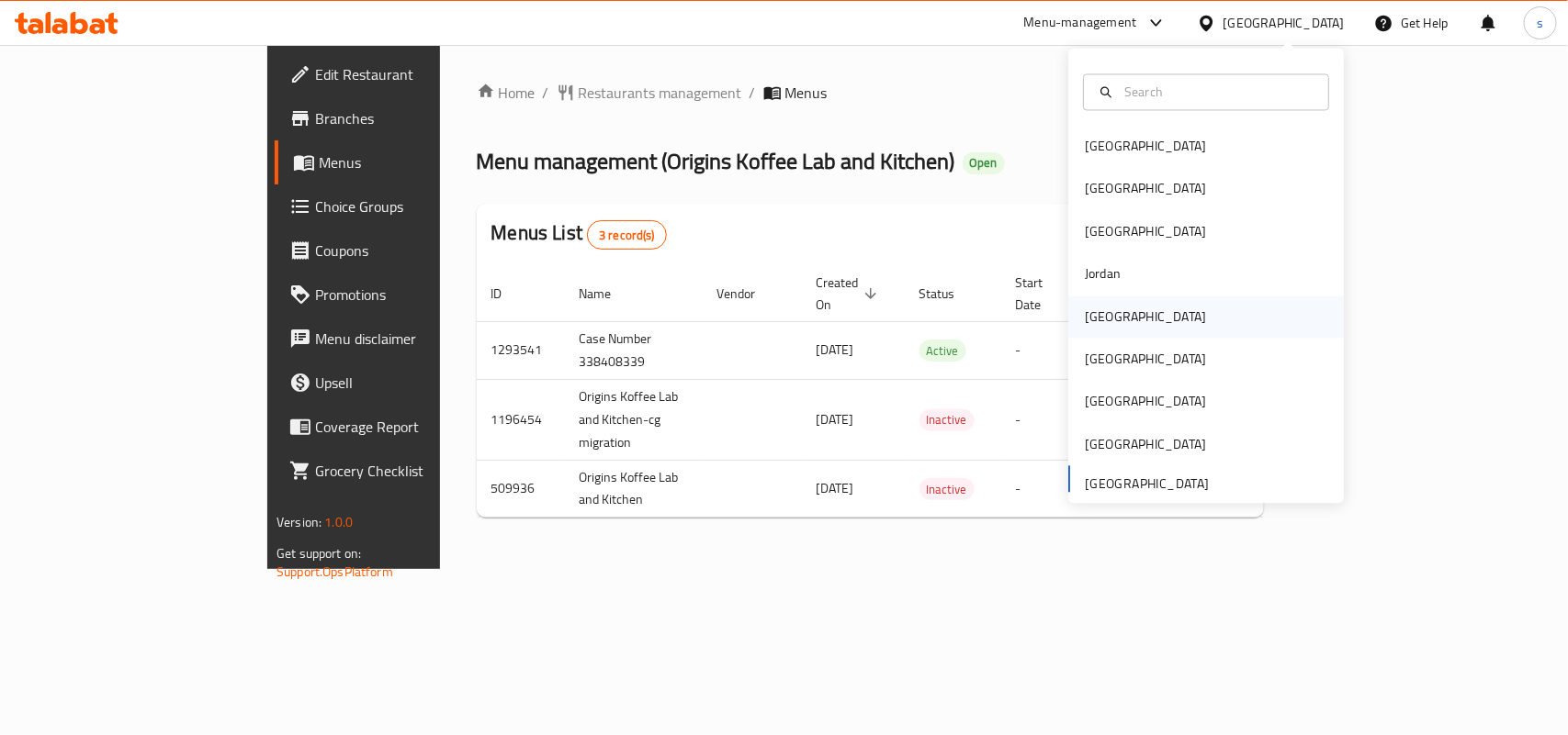
click at [1098, 315] on div "[GEOGRAPHIC_DATA]" at bounding box center [1146, 317] width 121 height 20
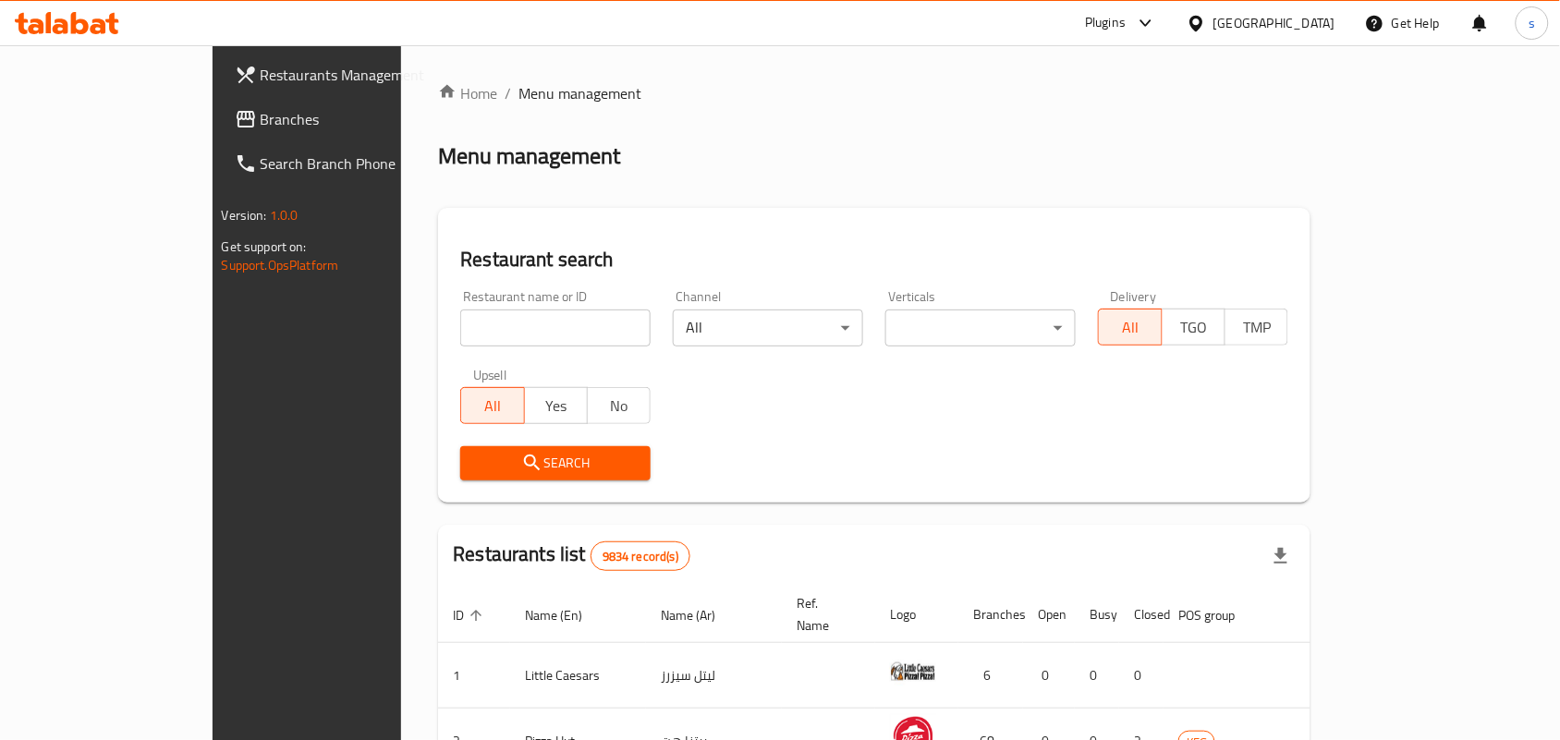
click at [261, 116] on span "Branches" at bounding box center [360, 119] width 198 height 22
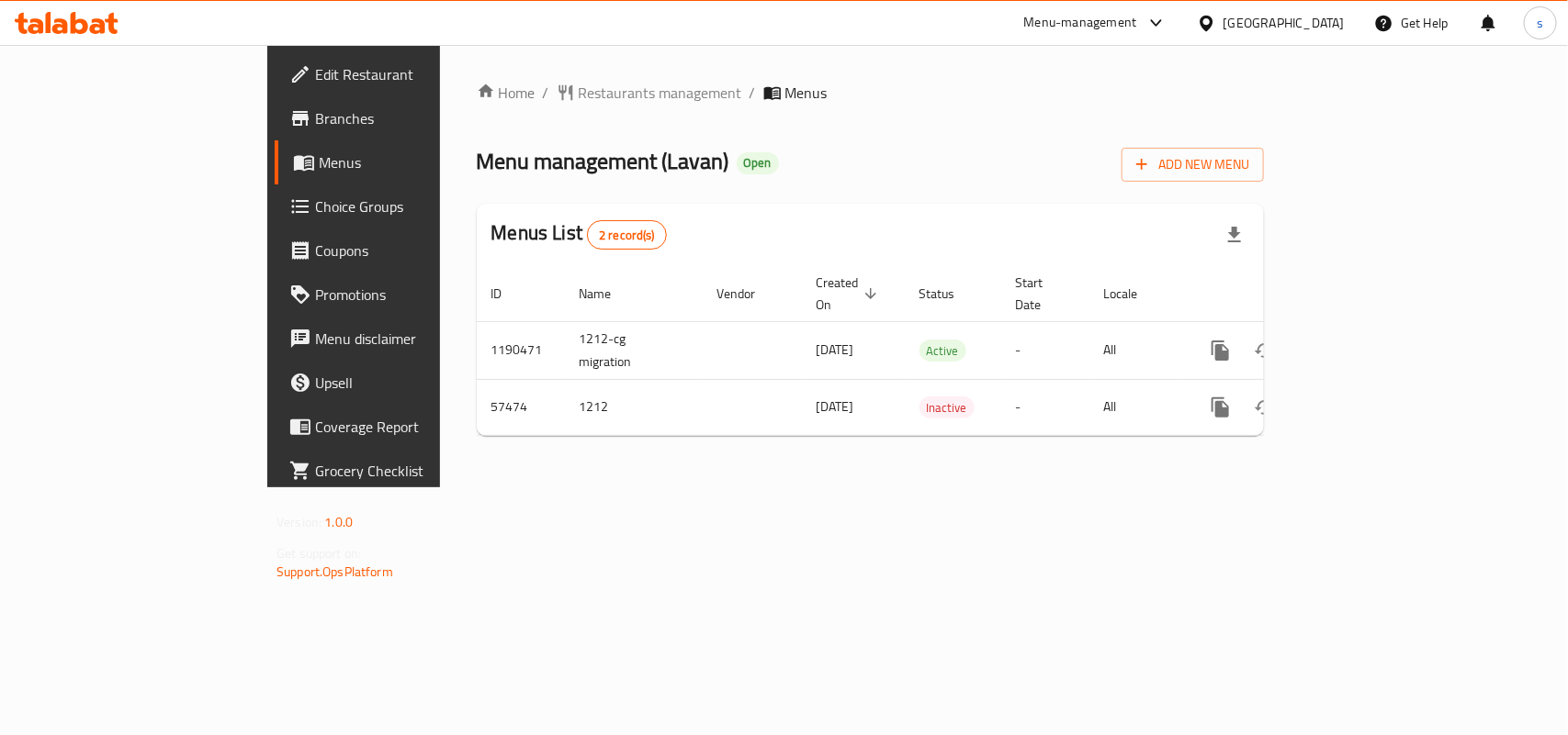
click at [315, 67] on span "Edit Restaurant" at bounding box center [414, 74] width 200 height 22
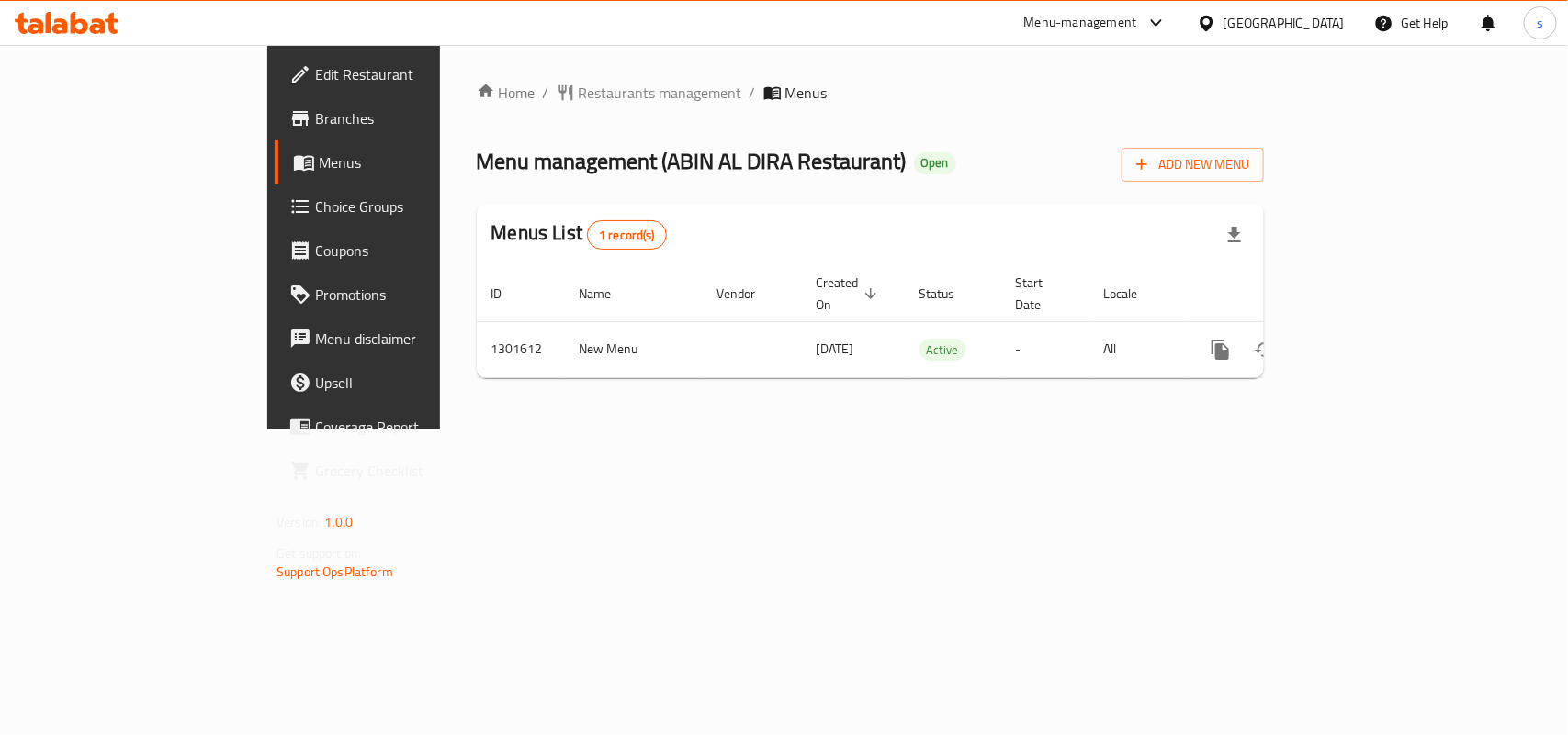
click at [1251, 21] on div "[GEOGRAPHIC_DATA]" at bounding box center [1284, 23] width 121 height 20
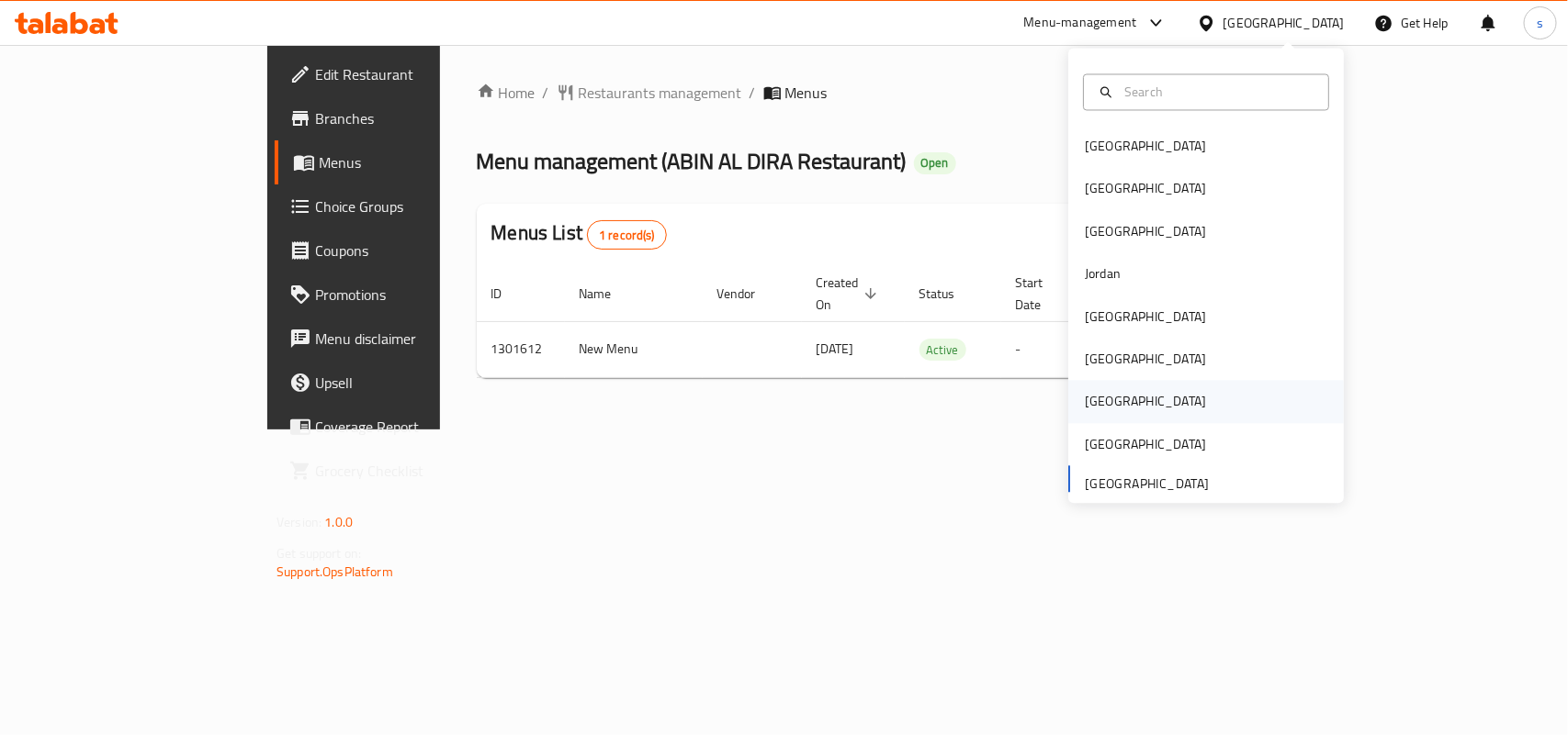
click at [1085, 401] on div "[GEOGRAPHIC_DATA]" at bounding box center [1146, 402] width 121 height 20
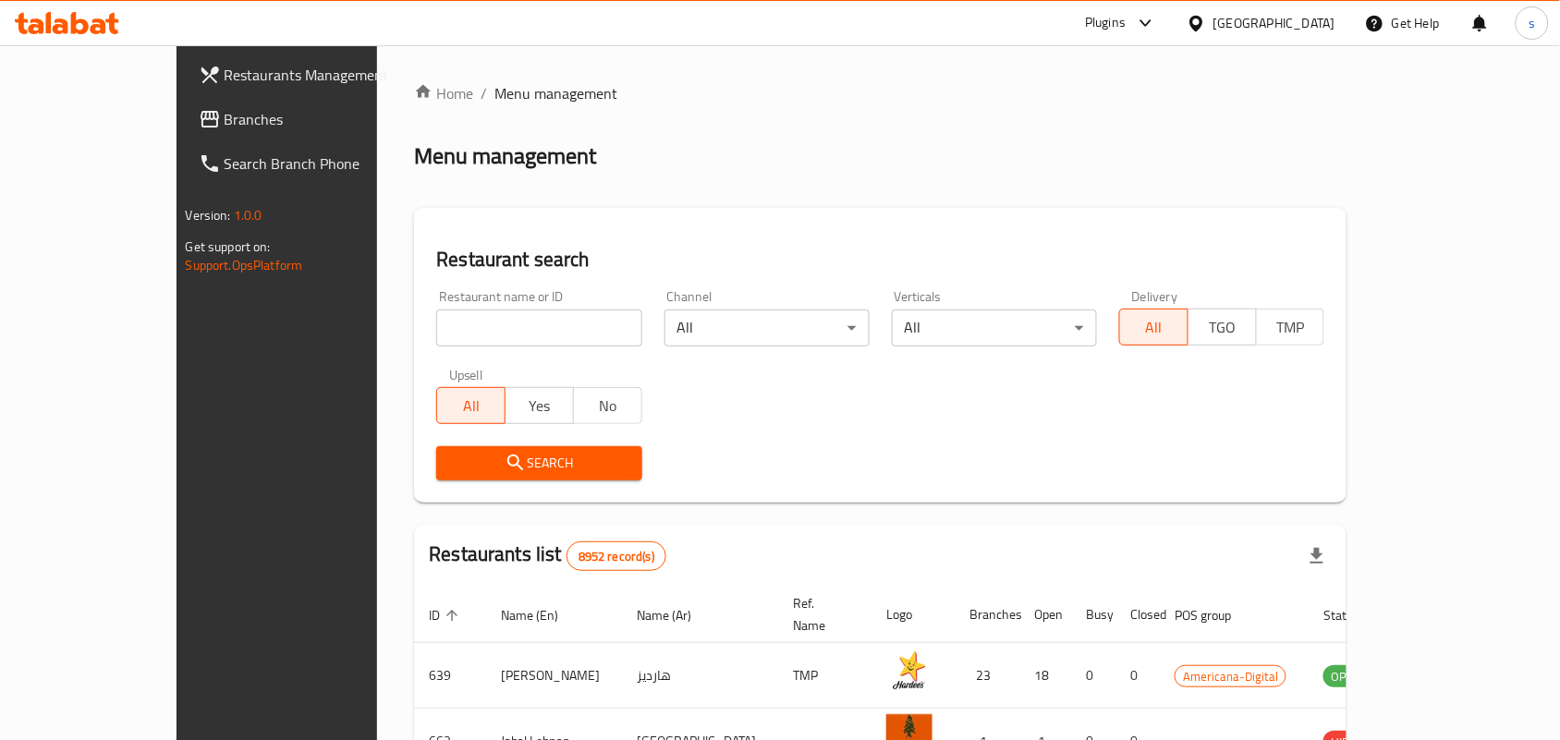
drag, startPoint x: 104, startPoint y: 128, endPoint x: 51, endPoint y: 146, distance: 56.7
click at [225, 128] on span "Branches" at bounding box center [324, 119] width 198 height 22
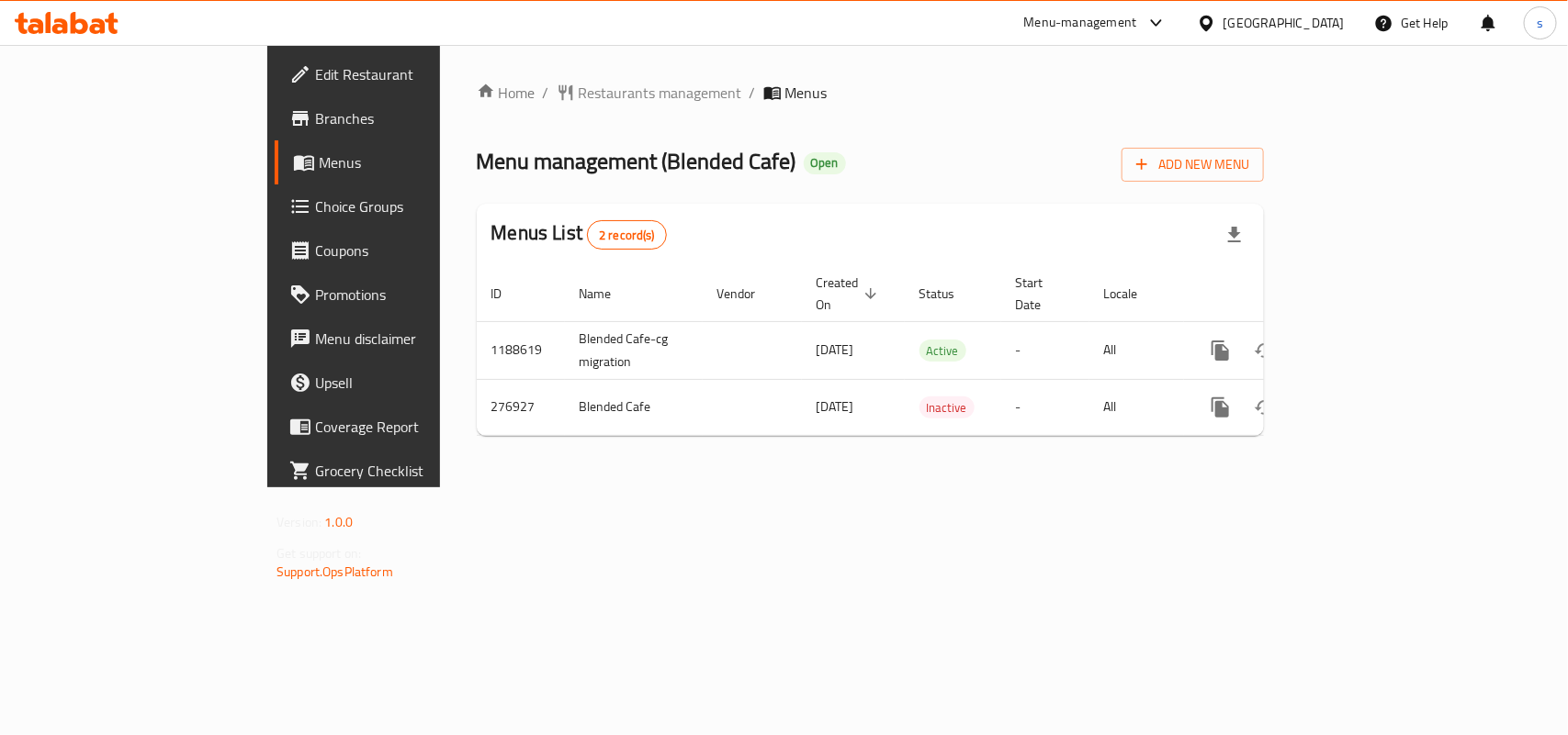
click at [1216, 28] on icon at bounding box center [1205, 23] width 19 height 19
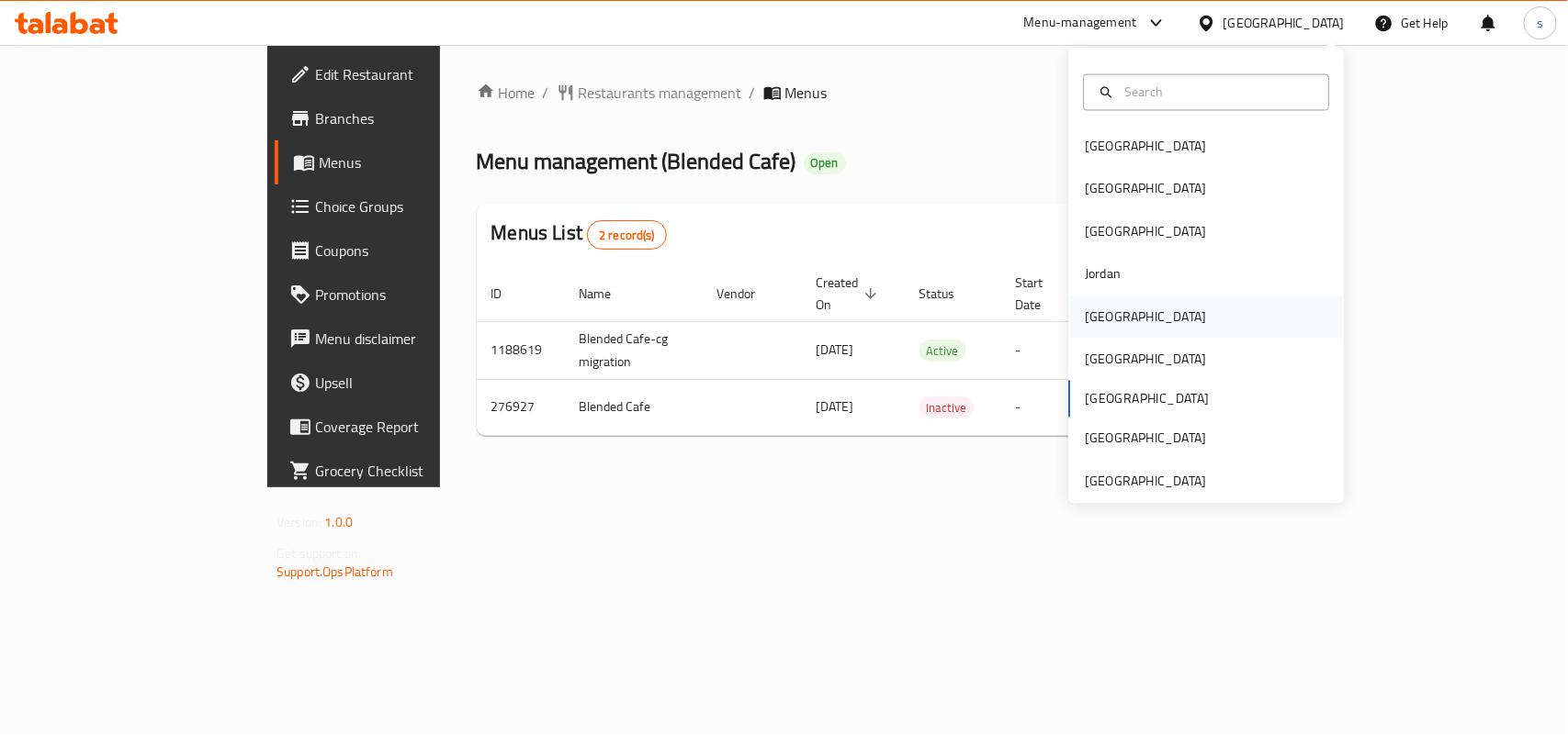
click at [1085, 322] on div "[GEOGRAPHIC_DATA]" at bounding box center [1146, 317] width 121 height 20
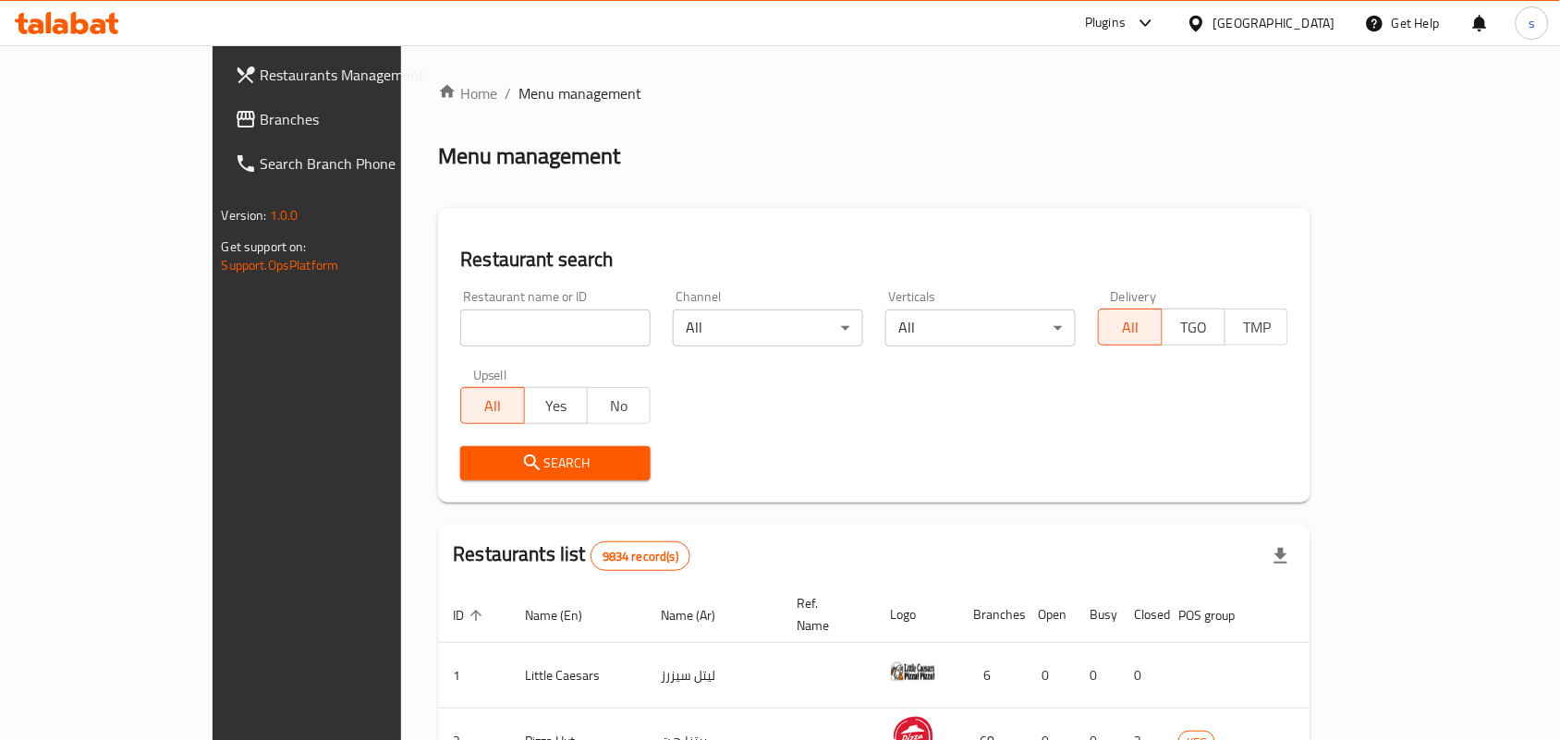
click at [261, 112] on span "Branches" at bounding box center [360, 119] width 198 height 22
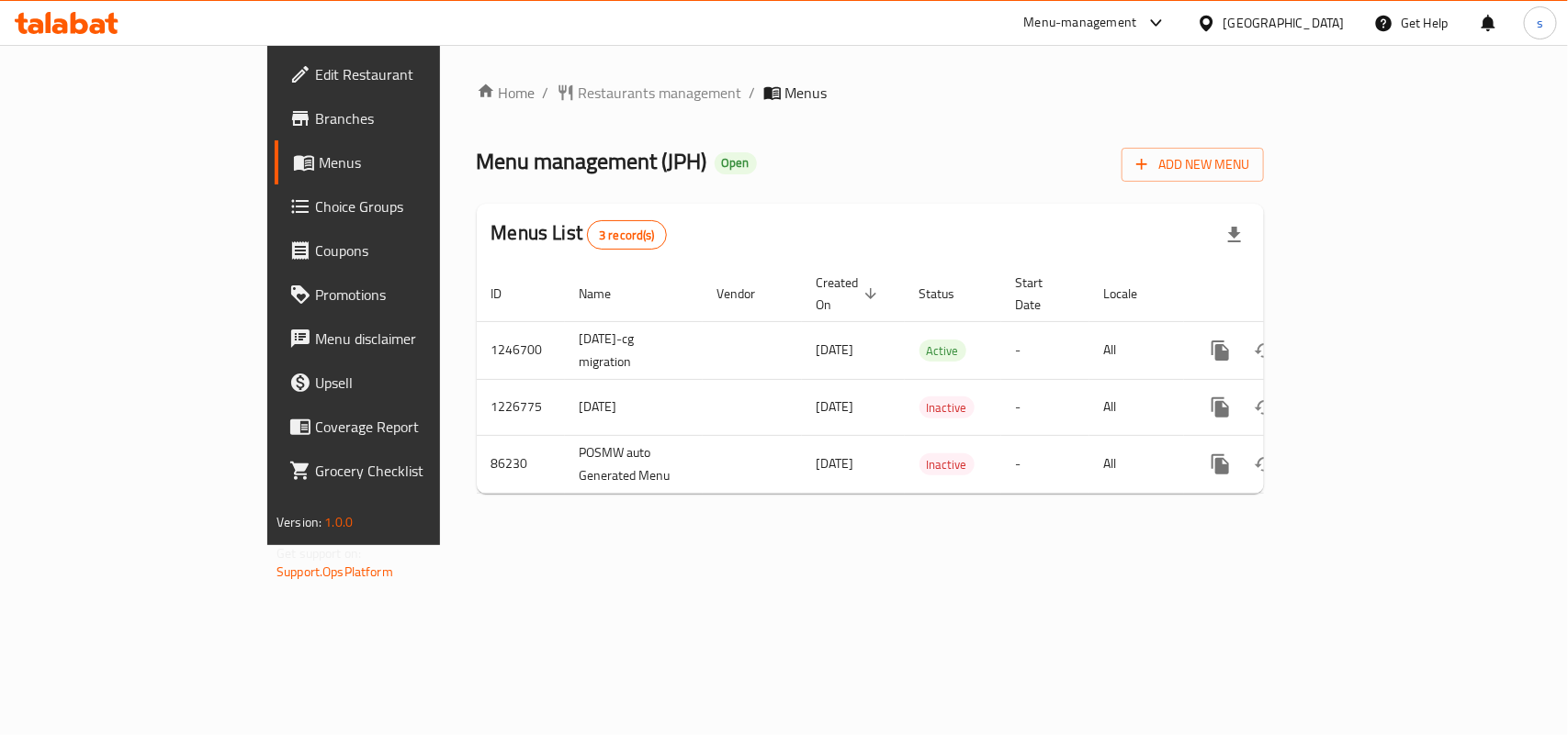
click at [1321, 23] on div "[GEOGRAPHIC_DATA]" at bounding box center [1284, 23] width 121 height 20
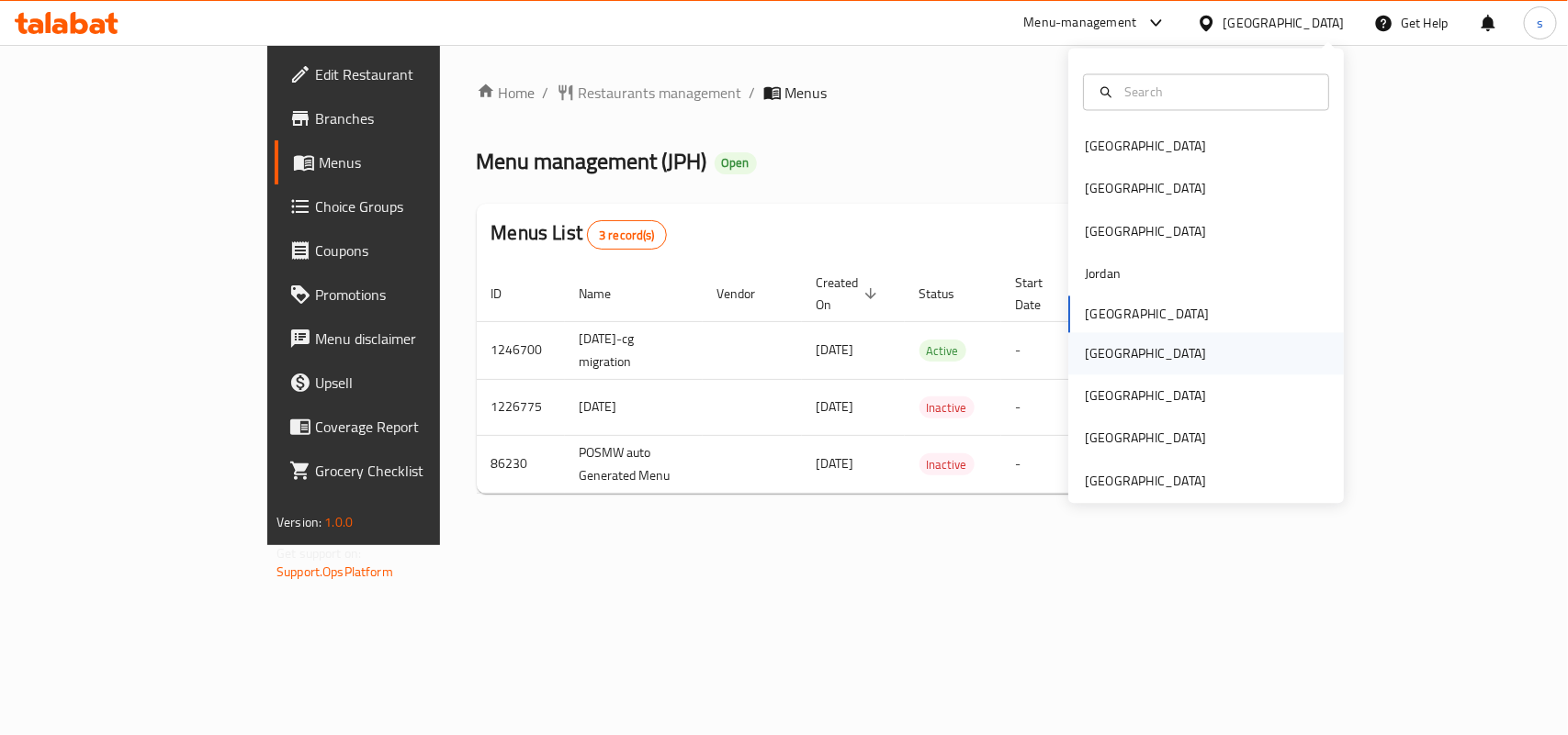
click at [1085, 351] on div "[GEOGRAPHIC_DATA]" at bounding box center [1146, 354] width 121 height 20
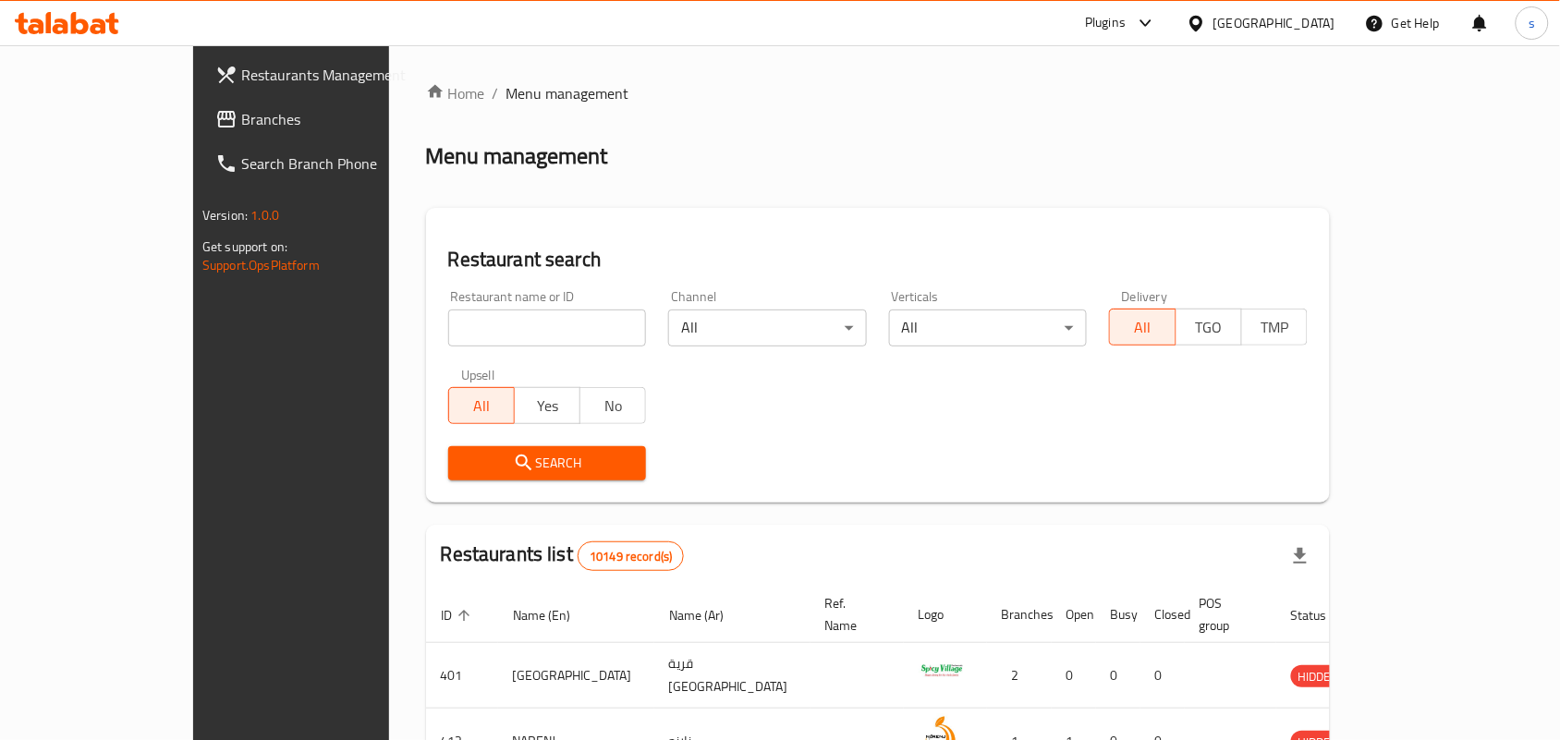
click at [241, 113] on span "Branches" at bounding box center [340, 119] width 198 height 22
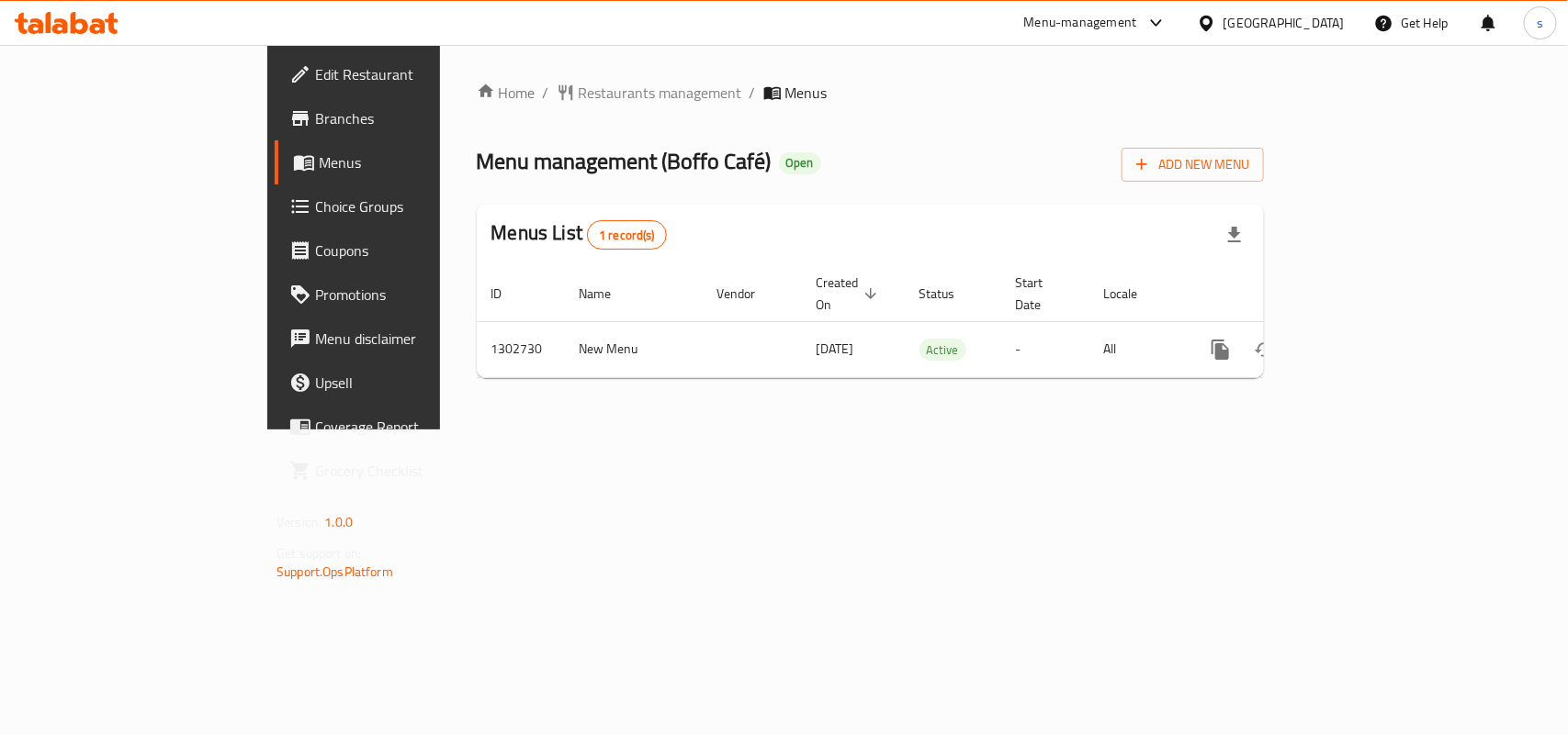
click at [1338, 13] on div "[GEOGRAPHIC_DATA]" at bounding box center [1284, 23] width 121 height 20
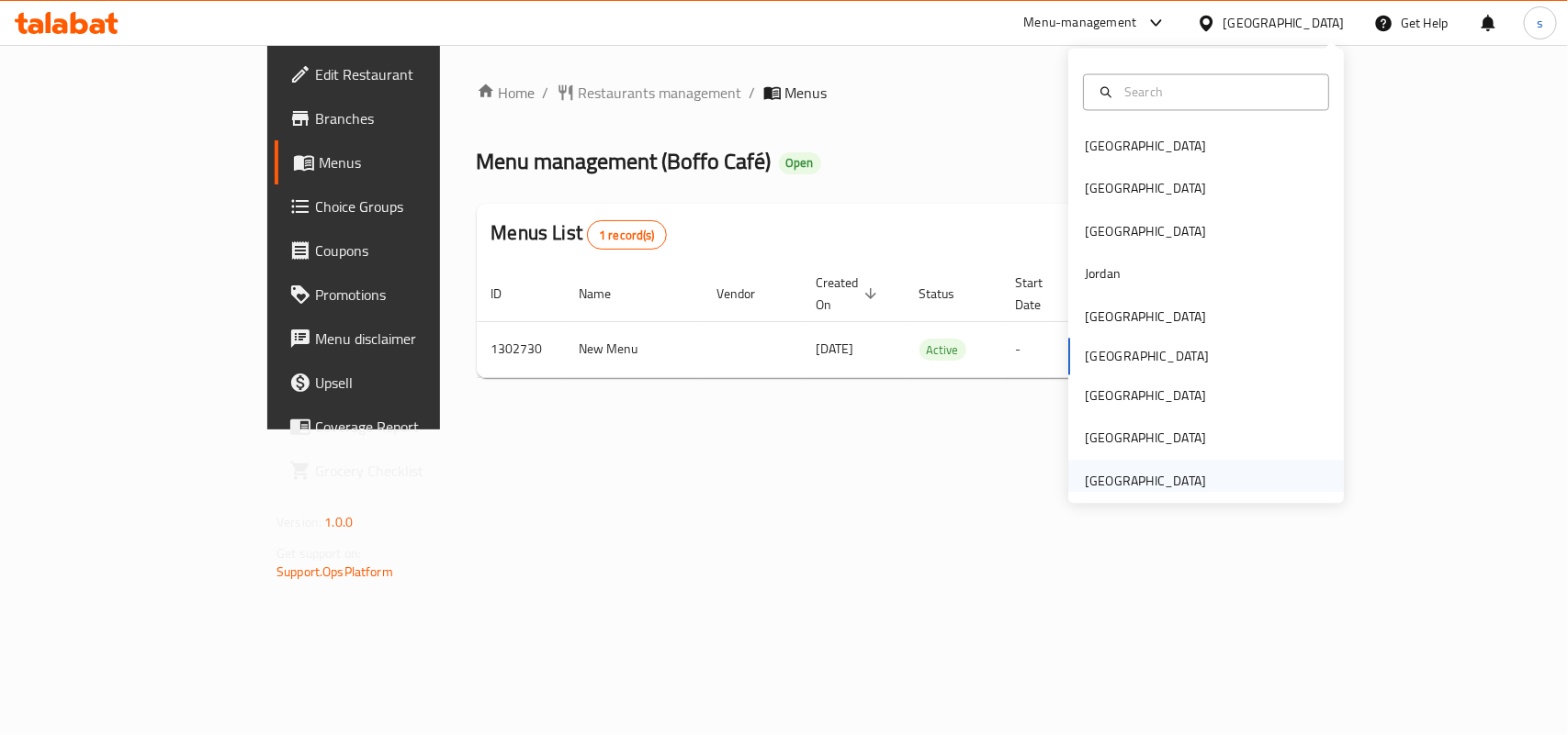
click at [1144, 488] on div "[GEOGRAPHIC_DATA]" at bounding box center [1146, 481] width 121 height 20
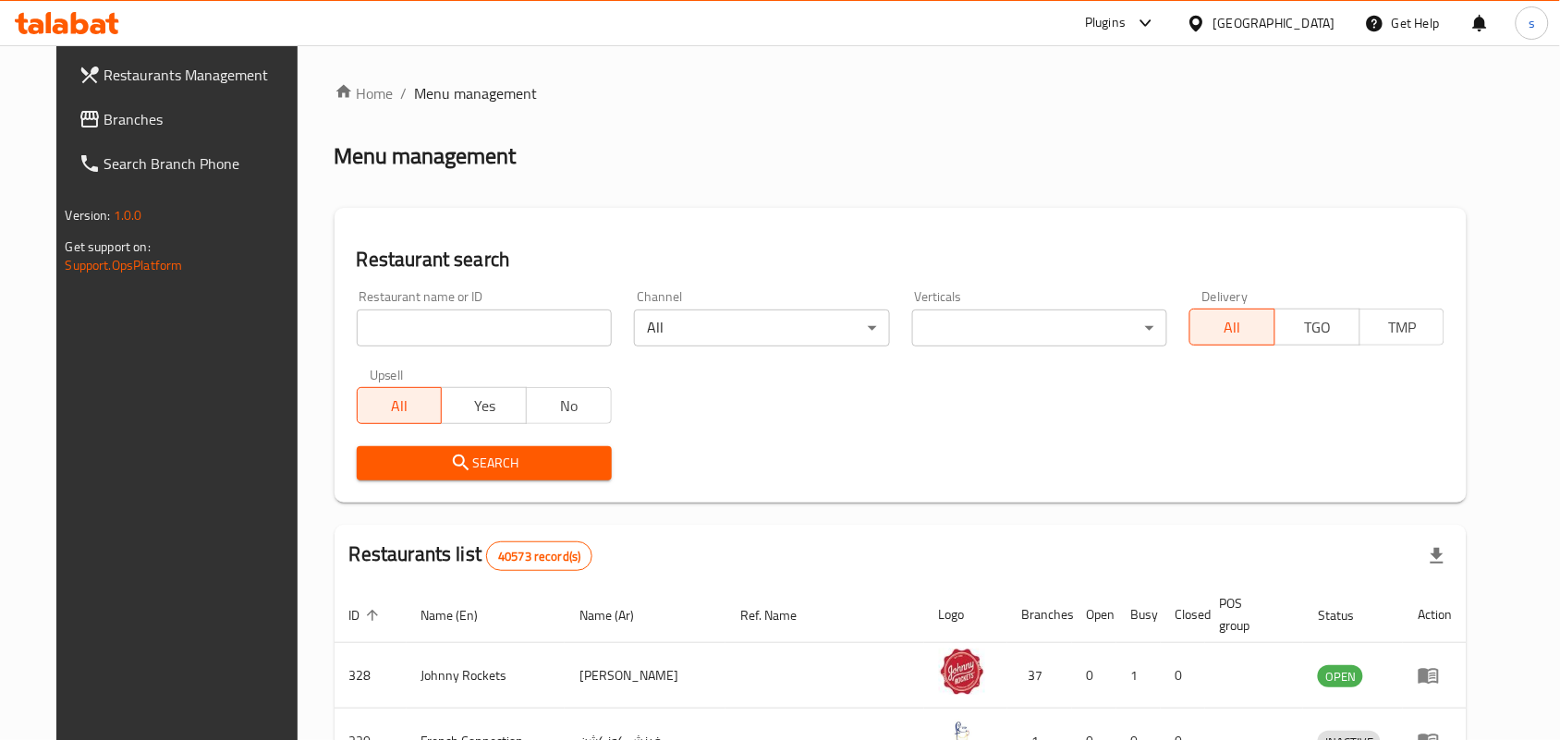
click at [104, 112] on span "Branches" at bounding box center [203, 119] width 198 height 22
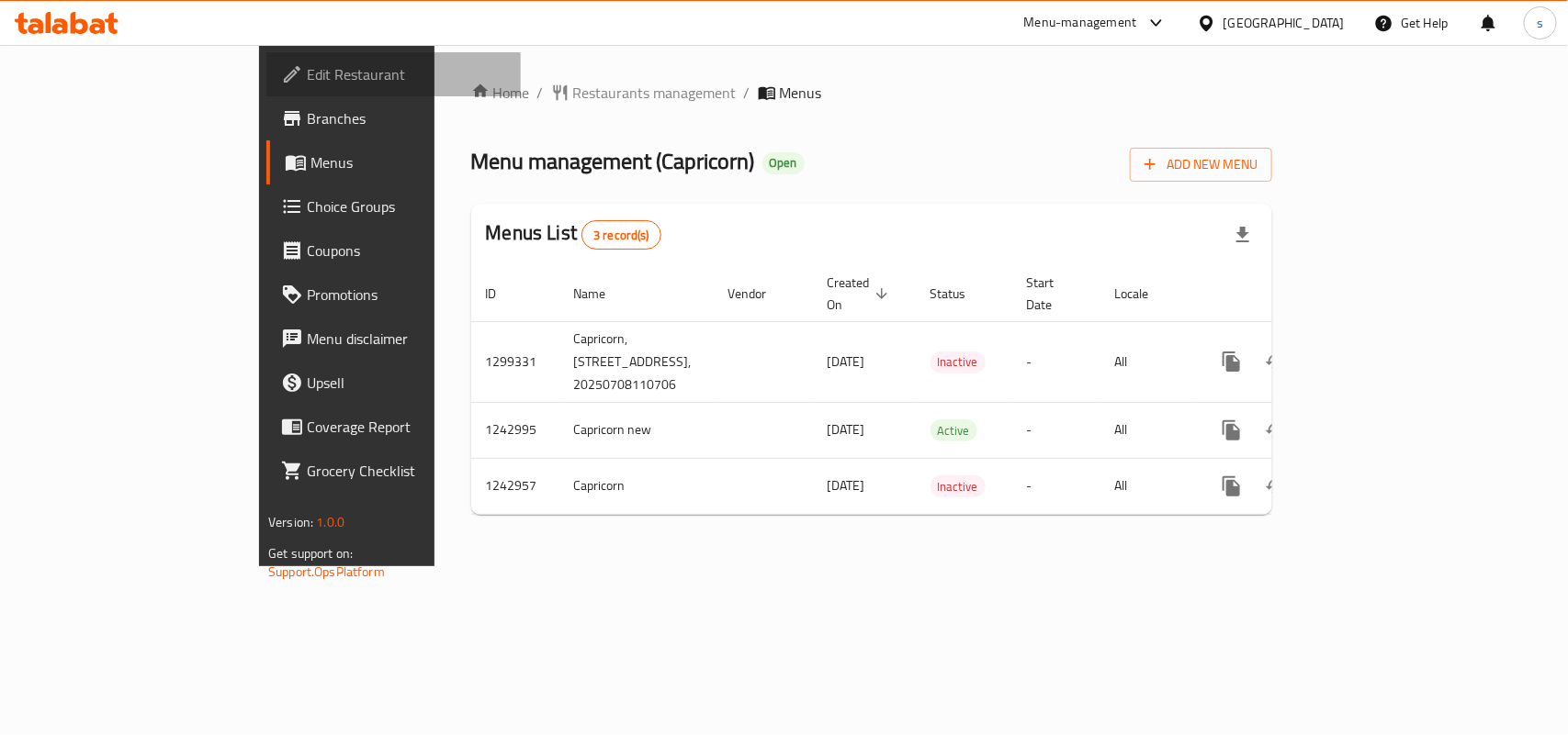
click at [307, 74] on span "Edit Restaurant" at bounding box center [406, 74] width 200 height 22
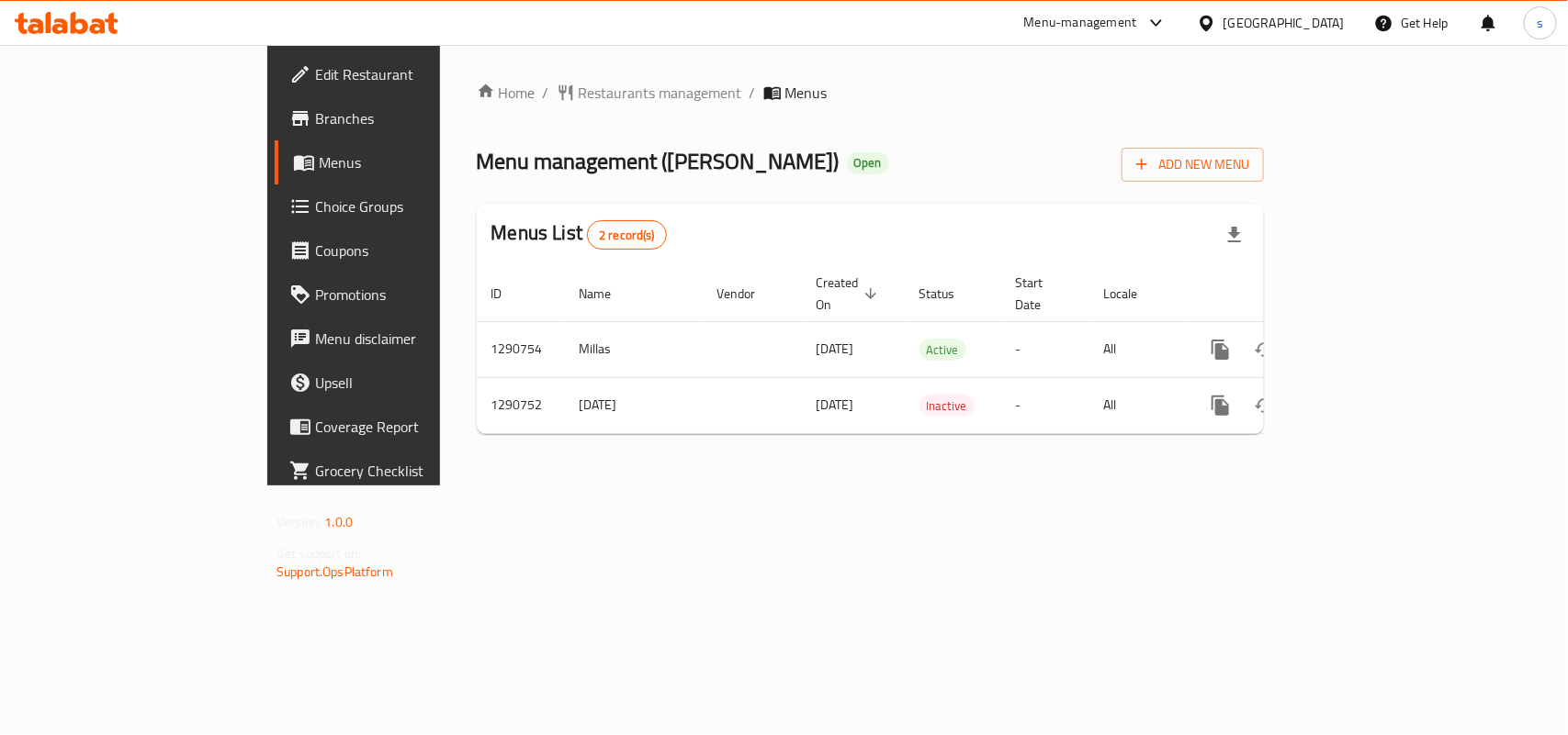
click at [1325, 15] on div "[GEOGRAPHIC_DATA]" at bounding box center [1284, 23] width 121 height 20
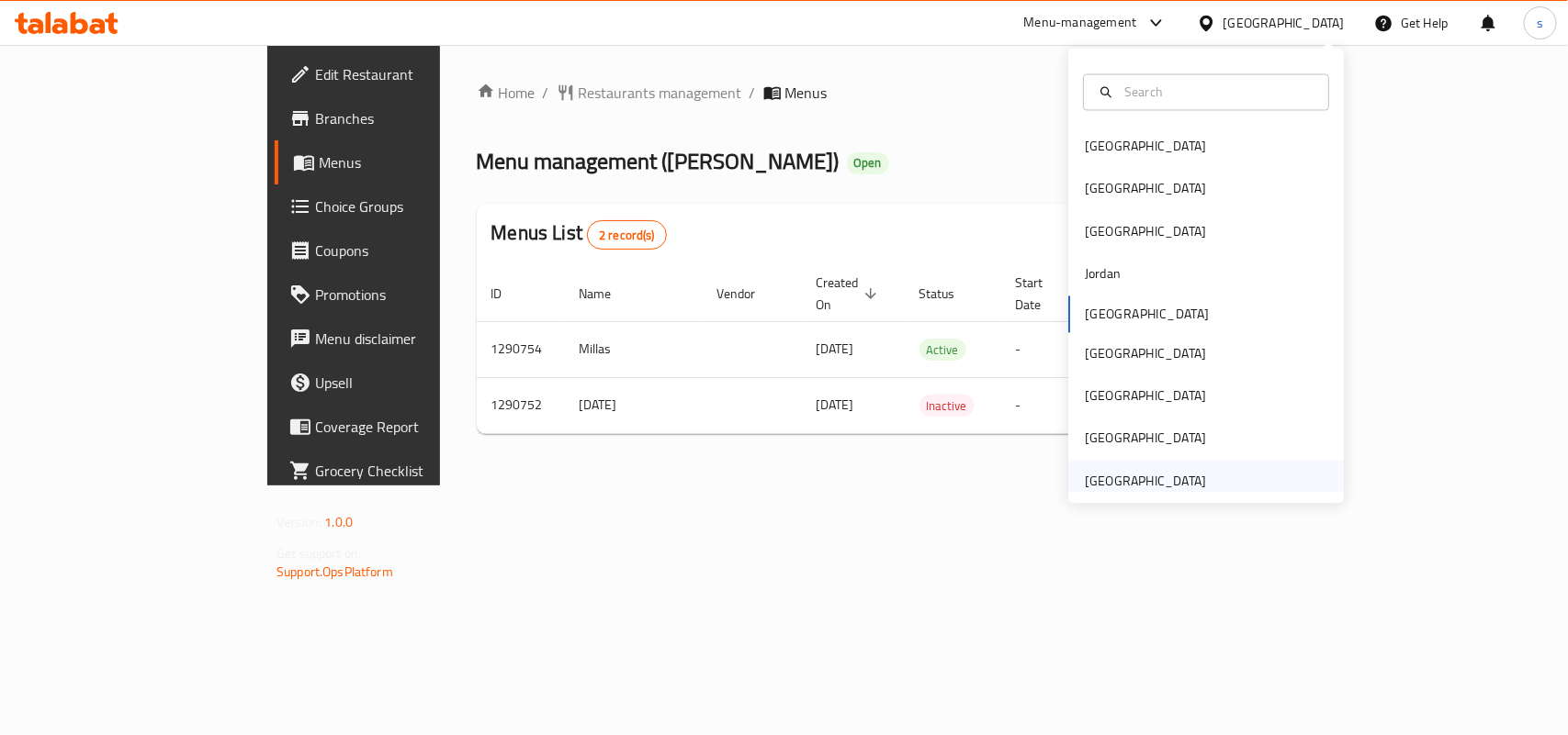
click at [1136, 482] on div "[GEOGRAPHIC_DATA]" at bounding box center [1146, 481] width 121 height 20
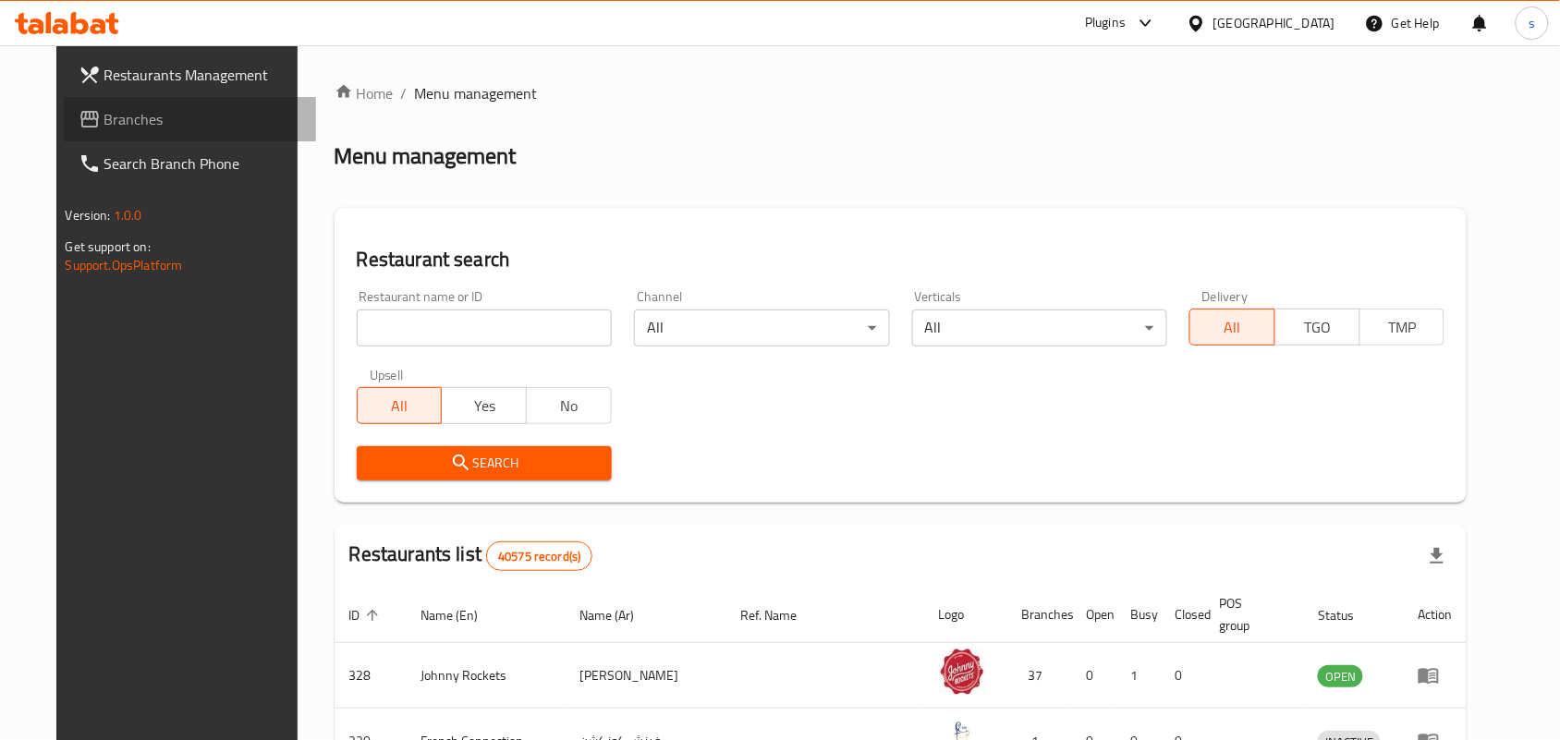
click at [104, 113] on span "Branches" at bounding box center [203, 119] width 198 height 22
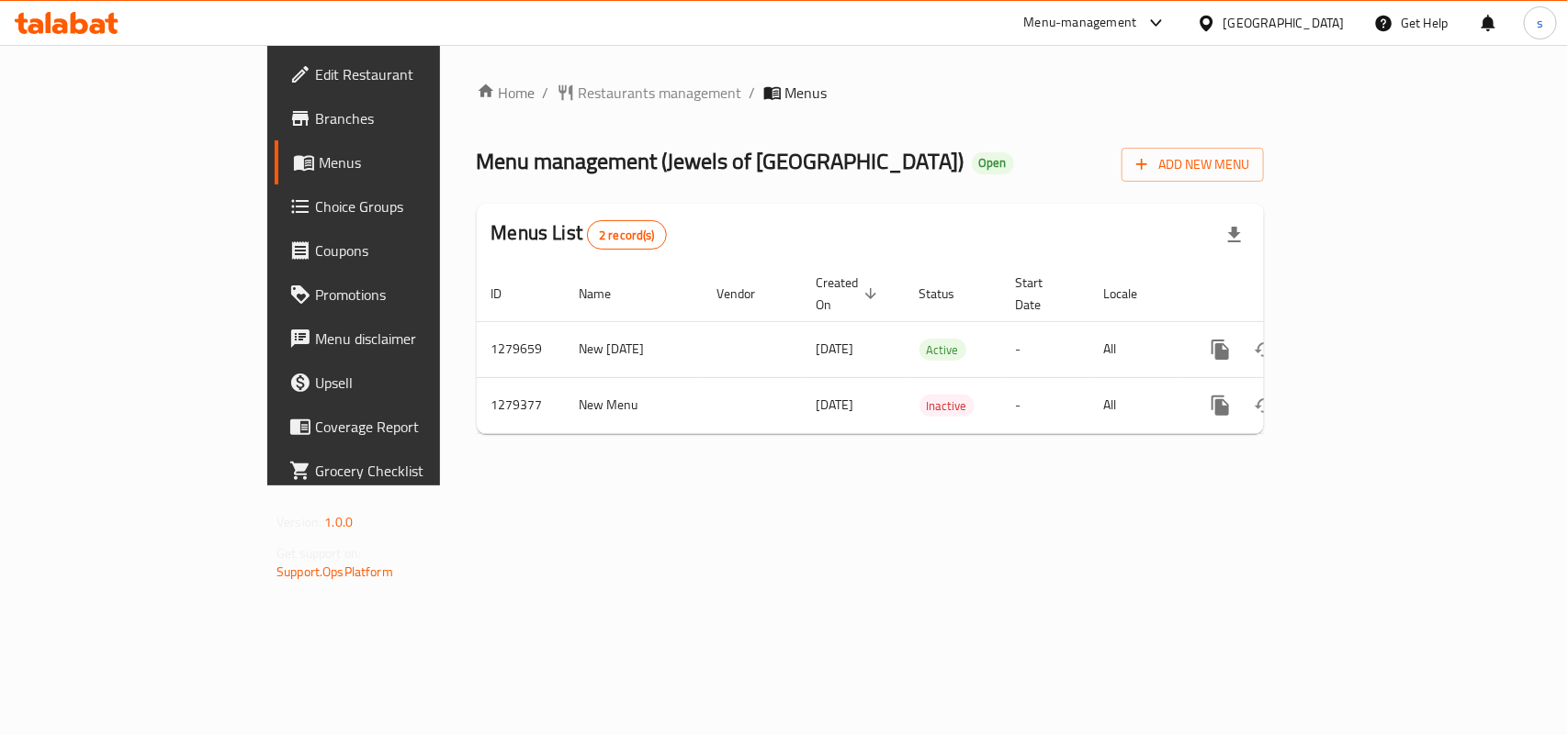
click at [1272, 19] on div "[GEOGRAPHIC_DATA]" at bounding box center [1284, 23] width 121 height 20
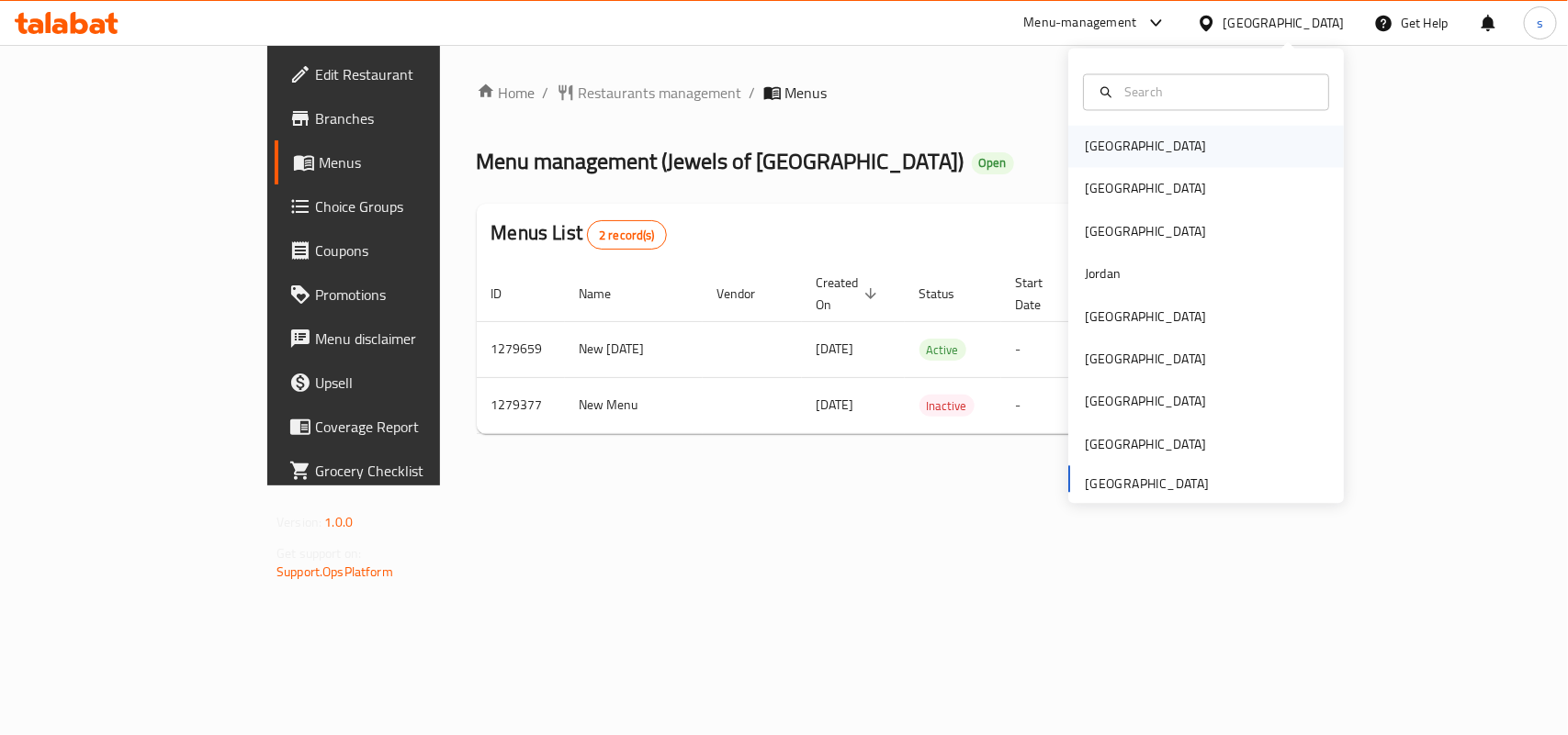
click at [1085, 145] on div "[GEOGRAPHIC_DATA]" at bounding box center [1146, 147] width 121 height 20
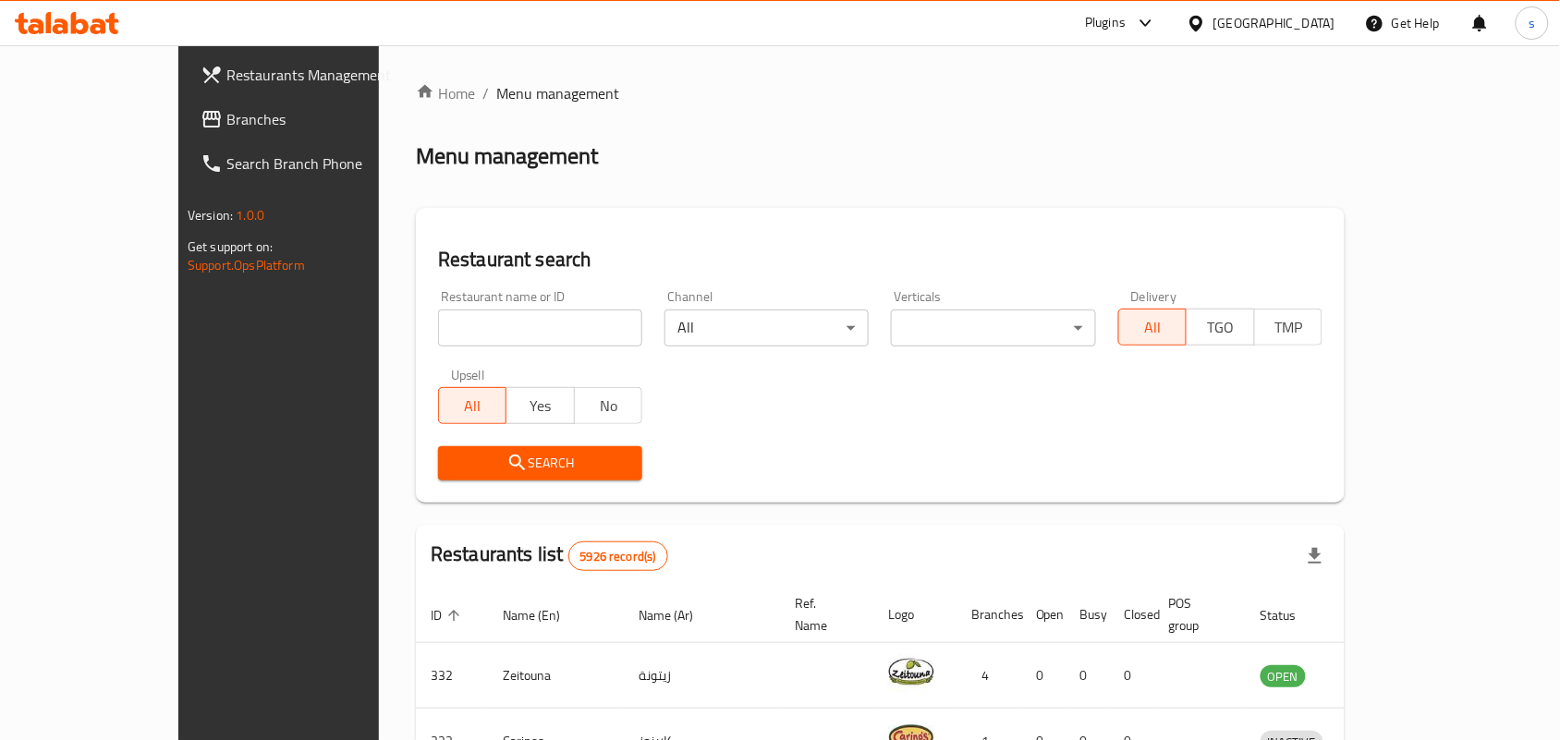
click at [1320, 24] on div "[GEOGRAPHIC_DATA]" at bounding box center [1275, 23] width 122 height 20
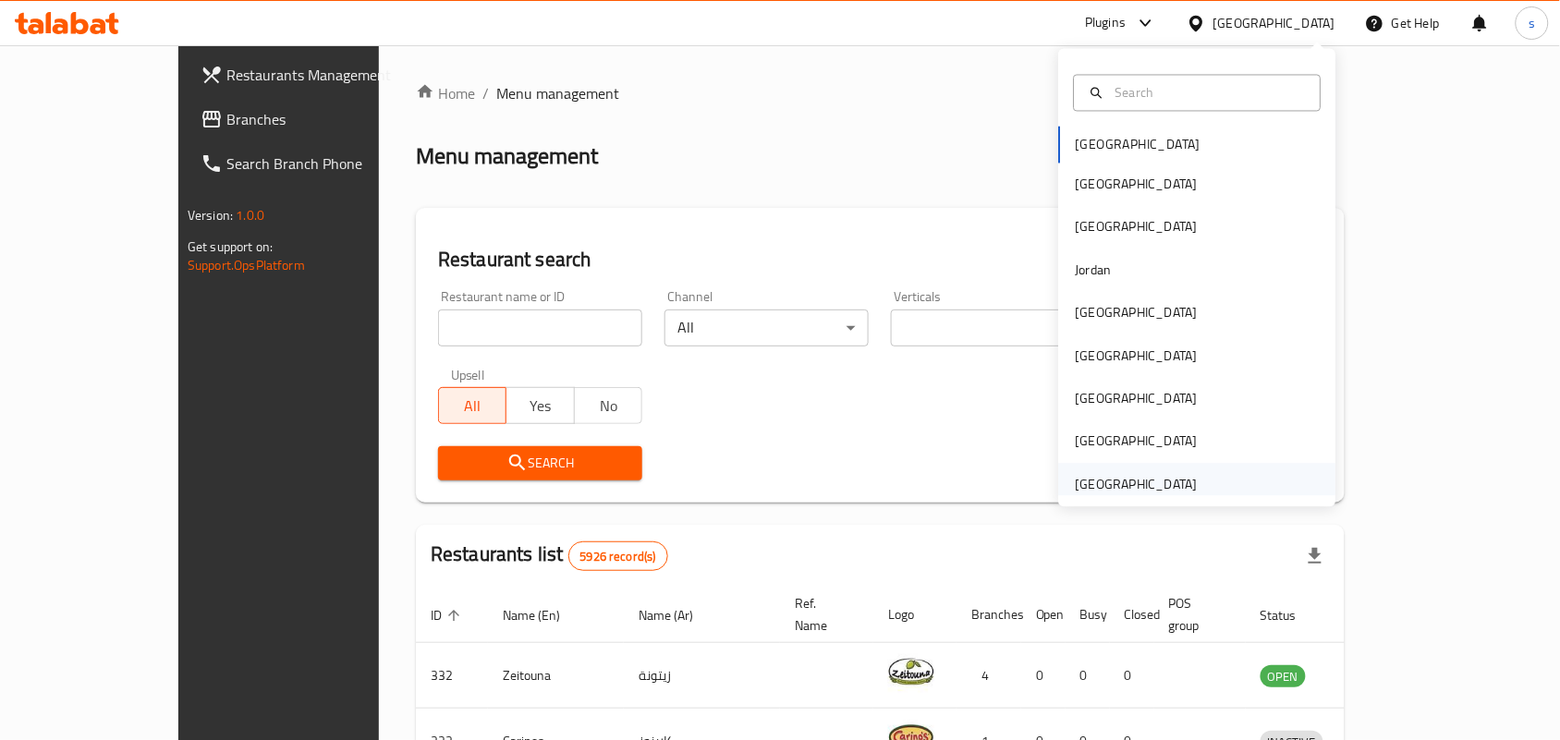
click at [1176, 493] on div "[GEOGRAPHIC_DATA]" at bounding box center [1137, 484] width 122 height 20
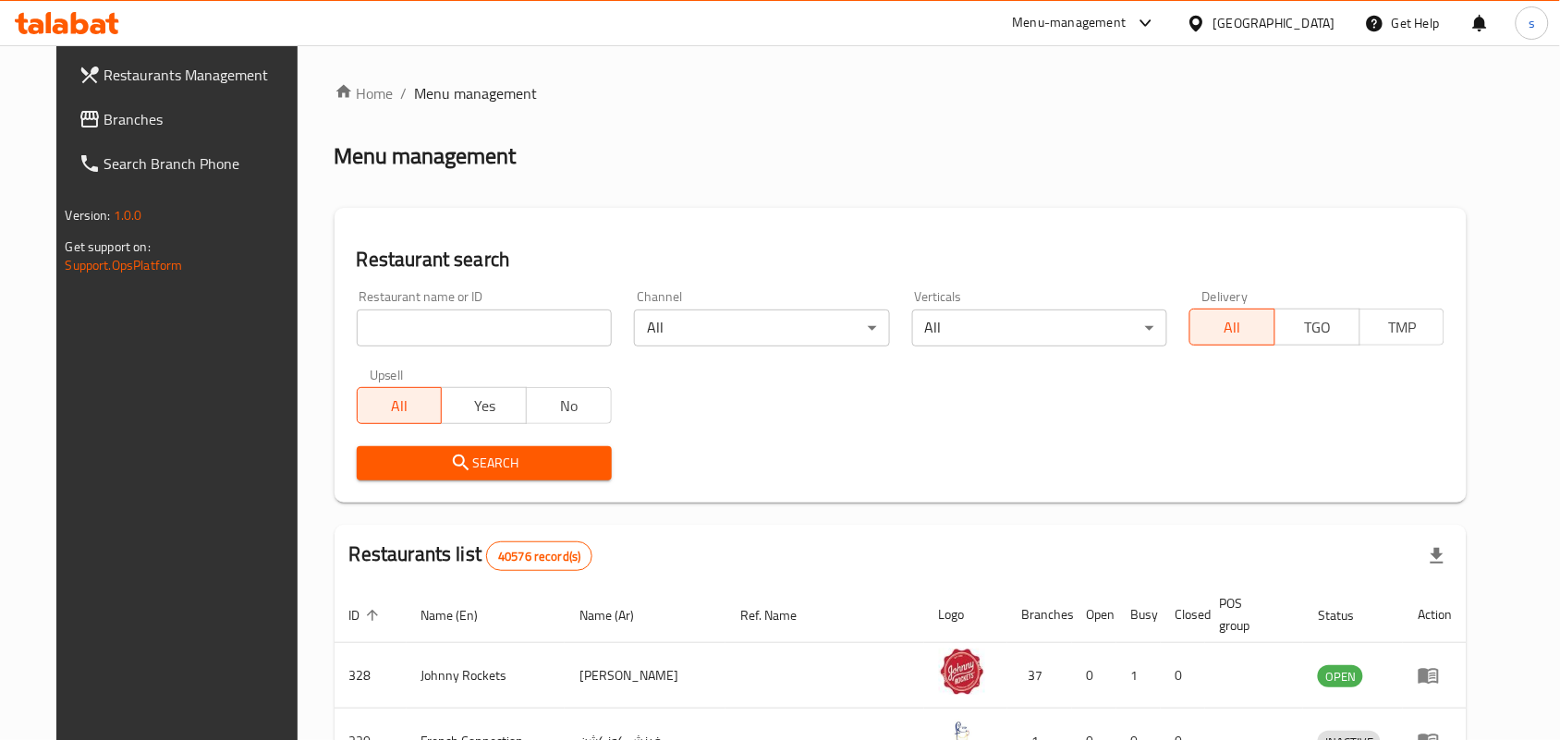
click at [104, 112] on span "Branches" at bounding box center [203, 119] width 198 height 22
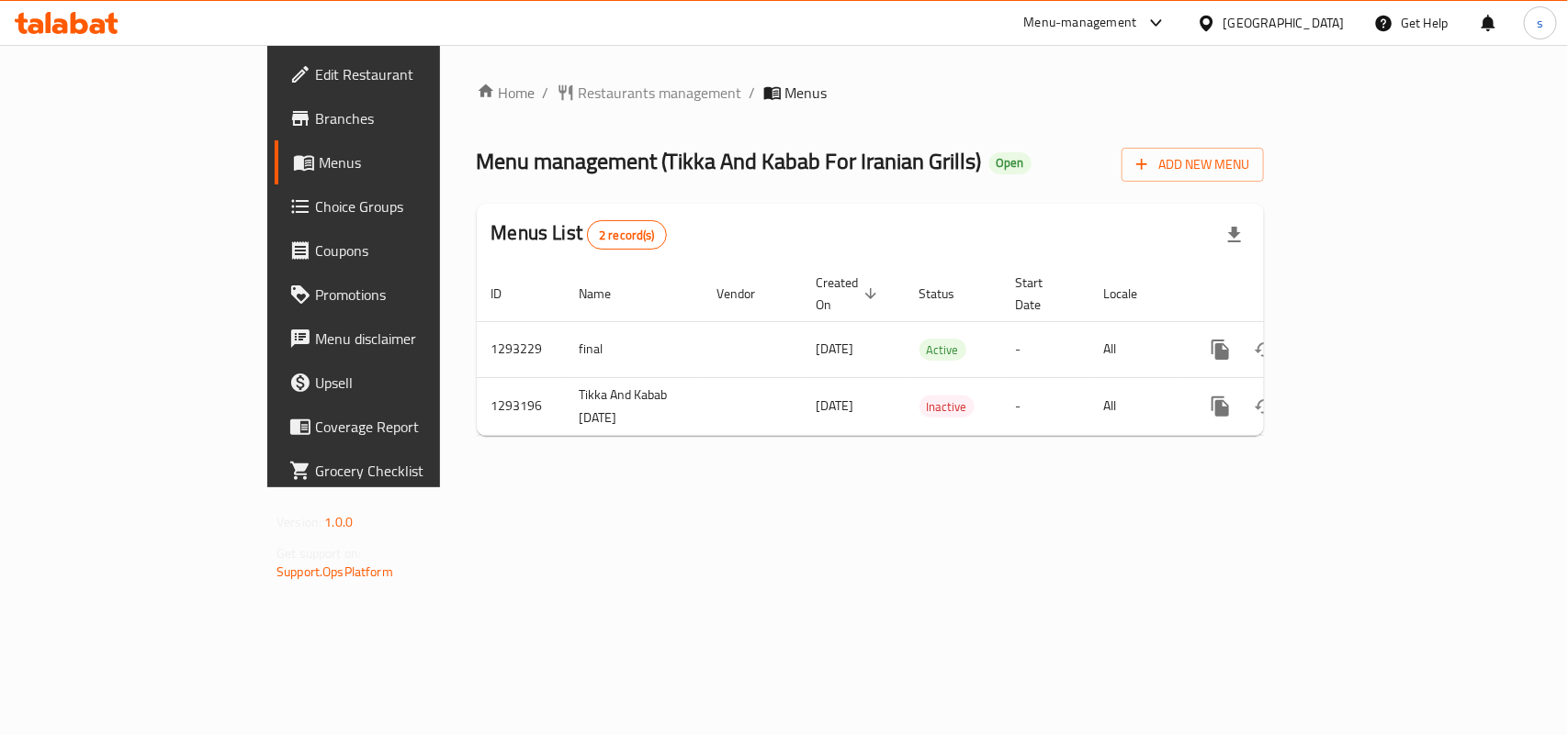
click at [1264, 17] on div "[GEOGRAPHIC_DATA]" at bounding box center [1284, 23] width 121 height 20
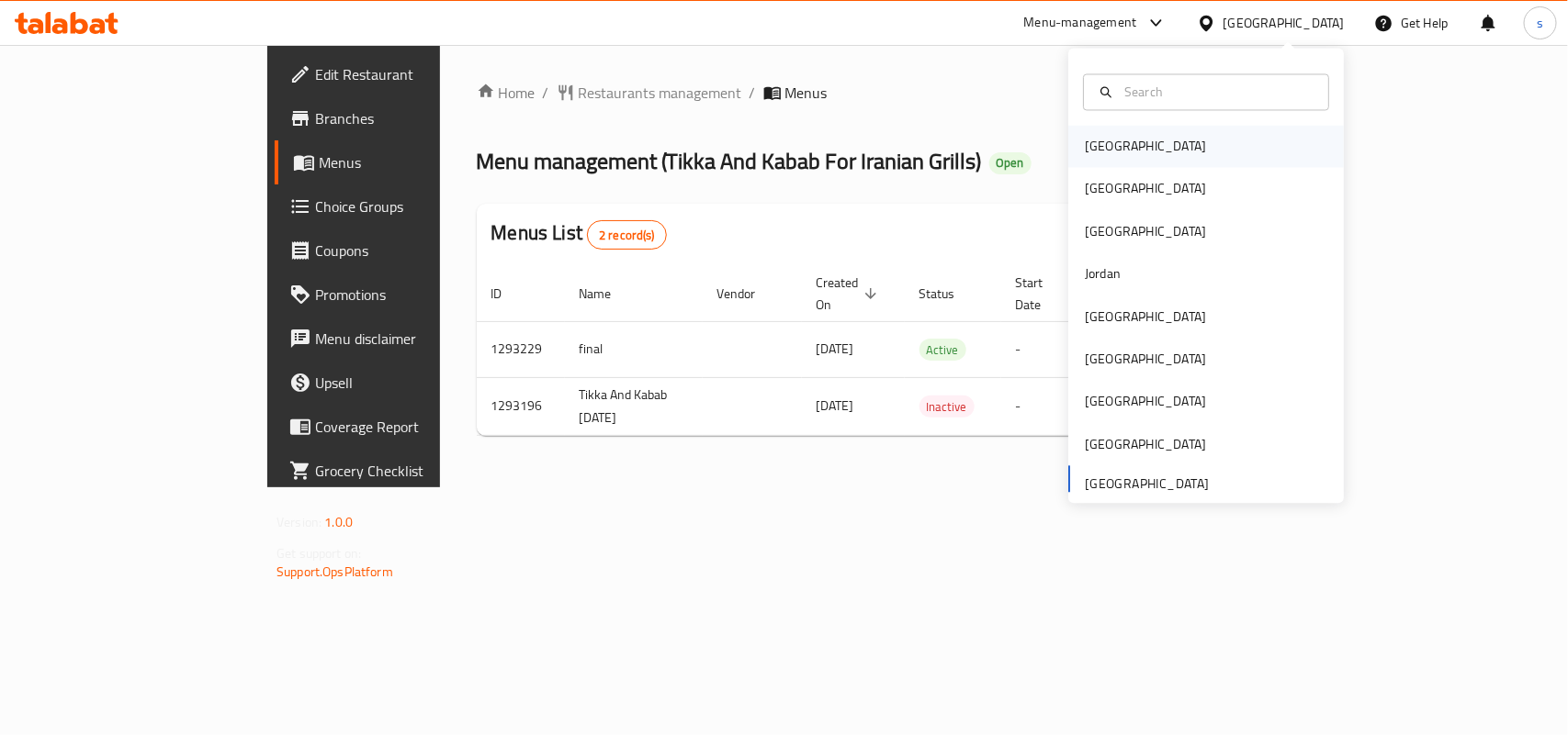
click at [1100, 147] on div "[GEOGRAPHIC_DATA]" at bounding box center [1146, 147] width 121 height 20
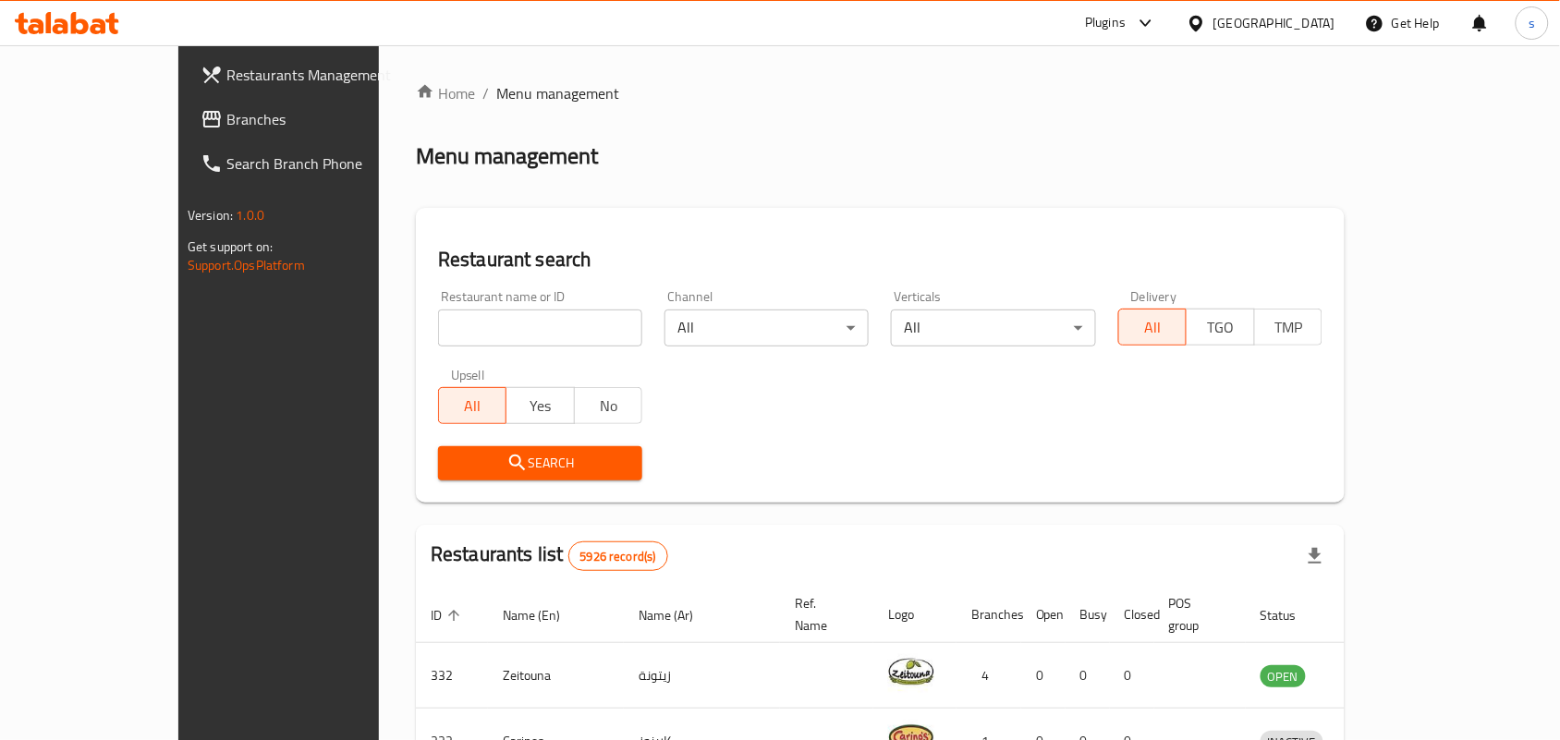
click at [1303, 19] on div "[GEOGRAPHIC_DATA]" at bounding box center [1275, 23] width 122 height 20
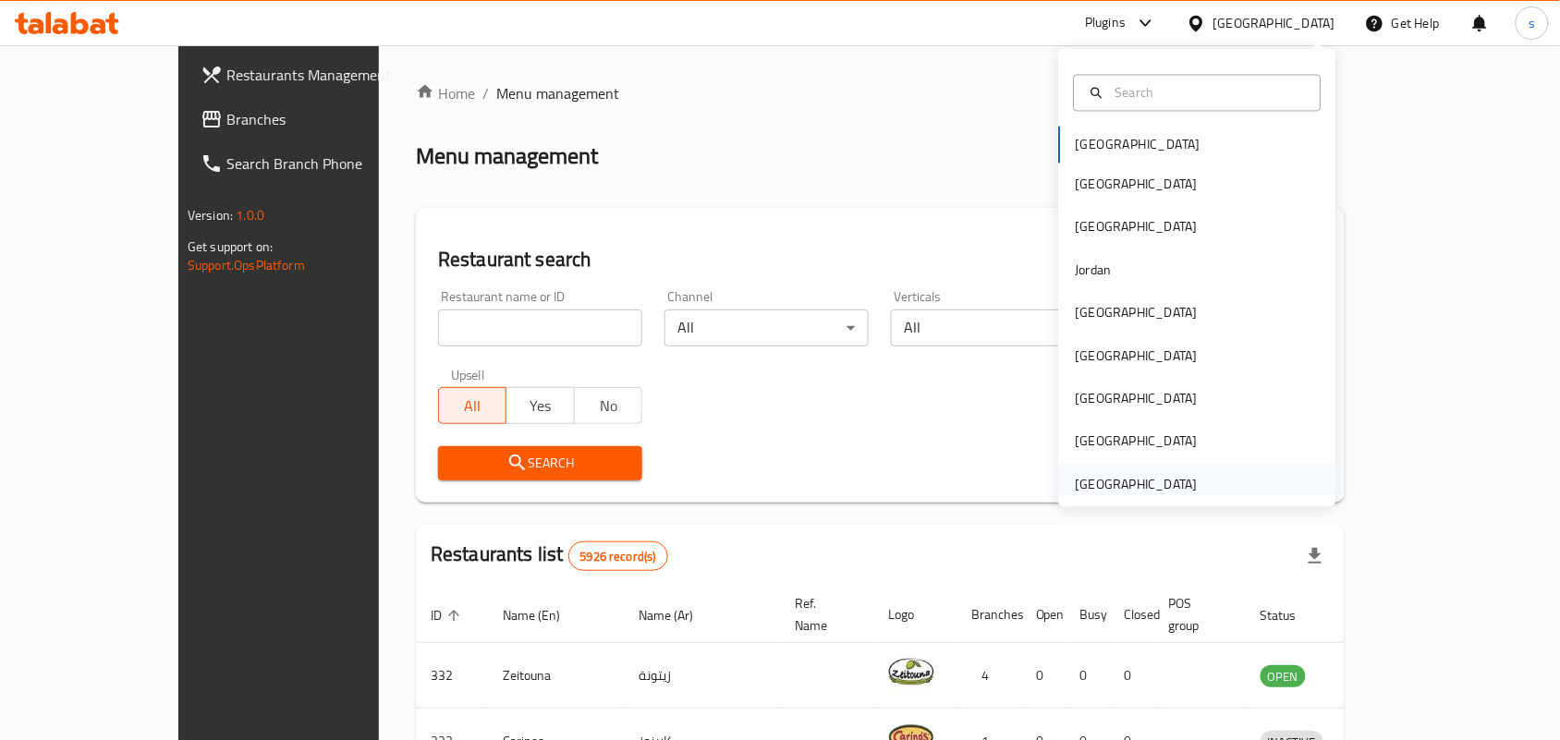
click at [1111, 486] on div "[GEOGRAPHIC_DATA]" at bounding box center [1137, 484] width 122 height 20
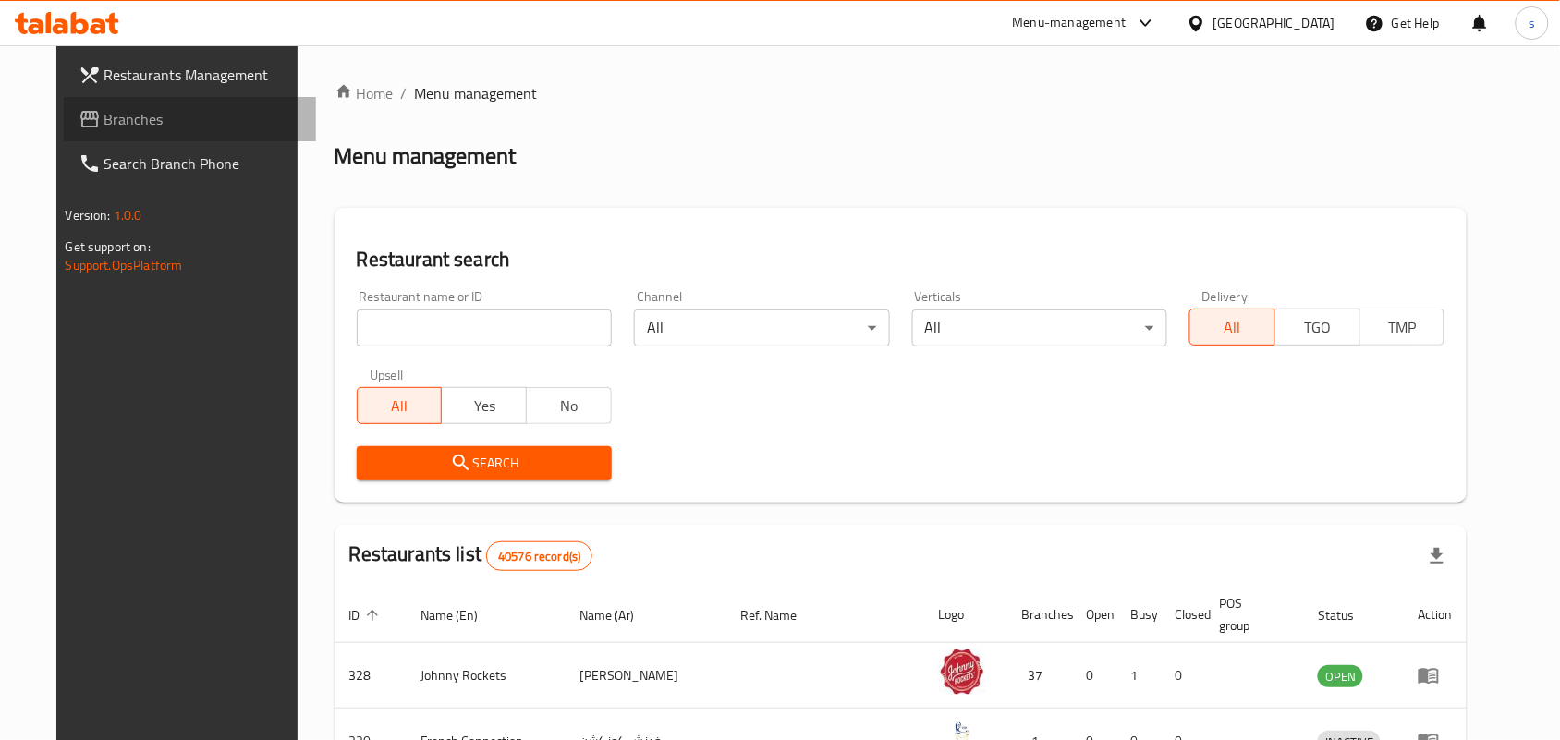
click at [79, 114] on span at bounding box center [92, 119] width 26 height 22
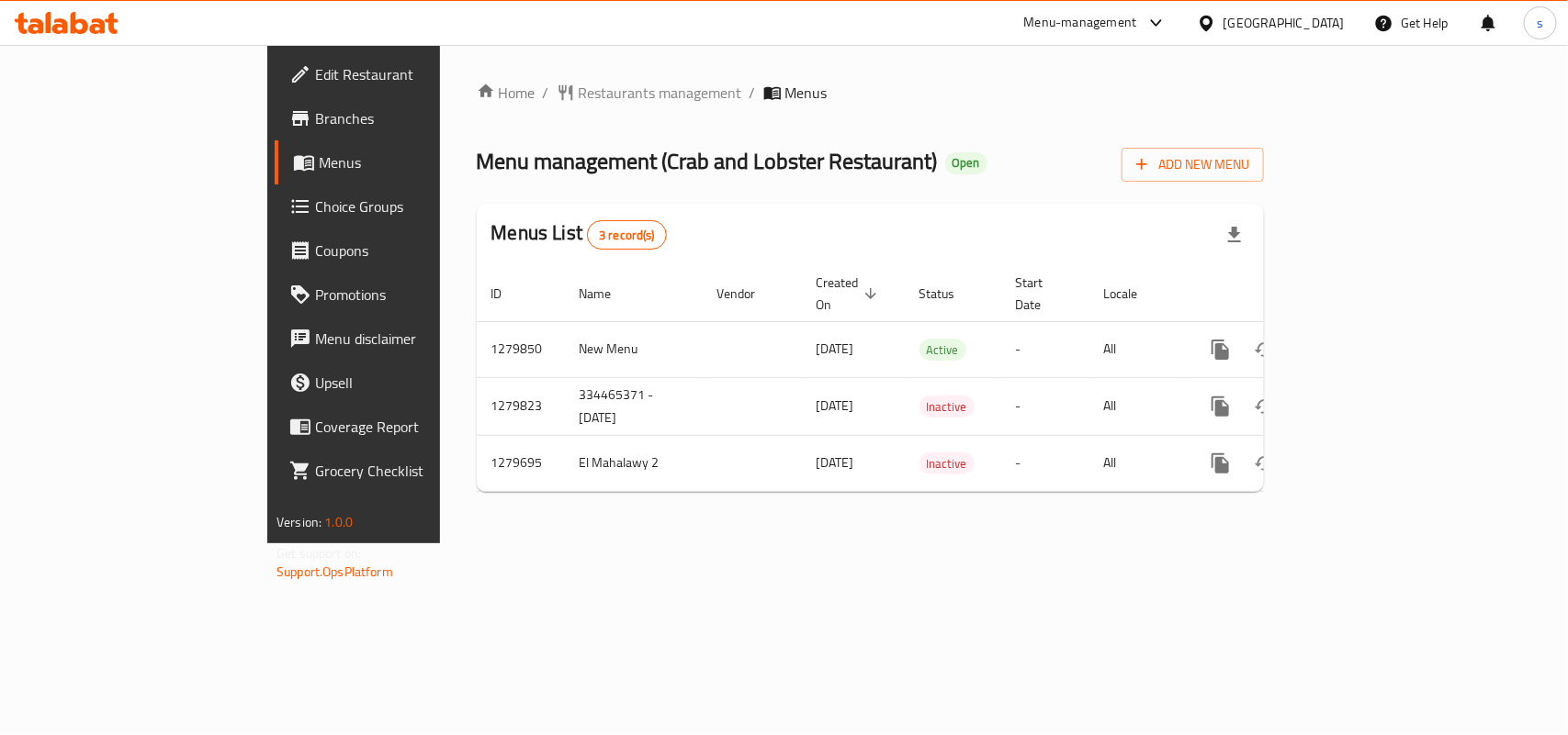
click at [1250, 23] on div "[GEOGRAPHIC_DATA]" at bounding box center [1284, 23] width 121 height 20
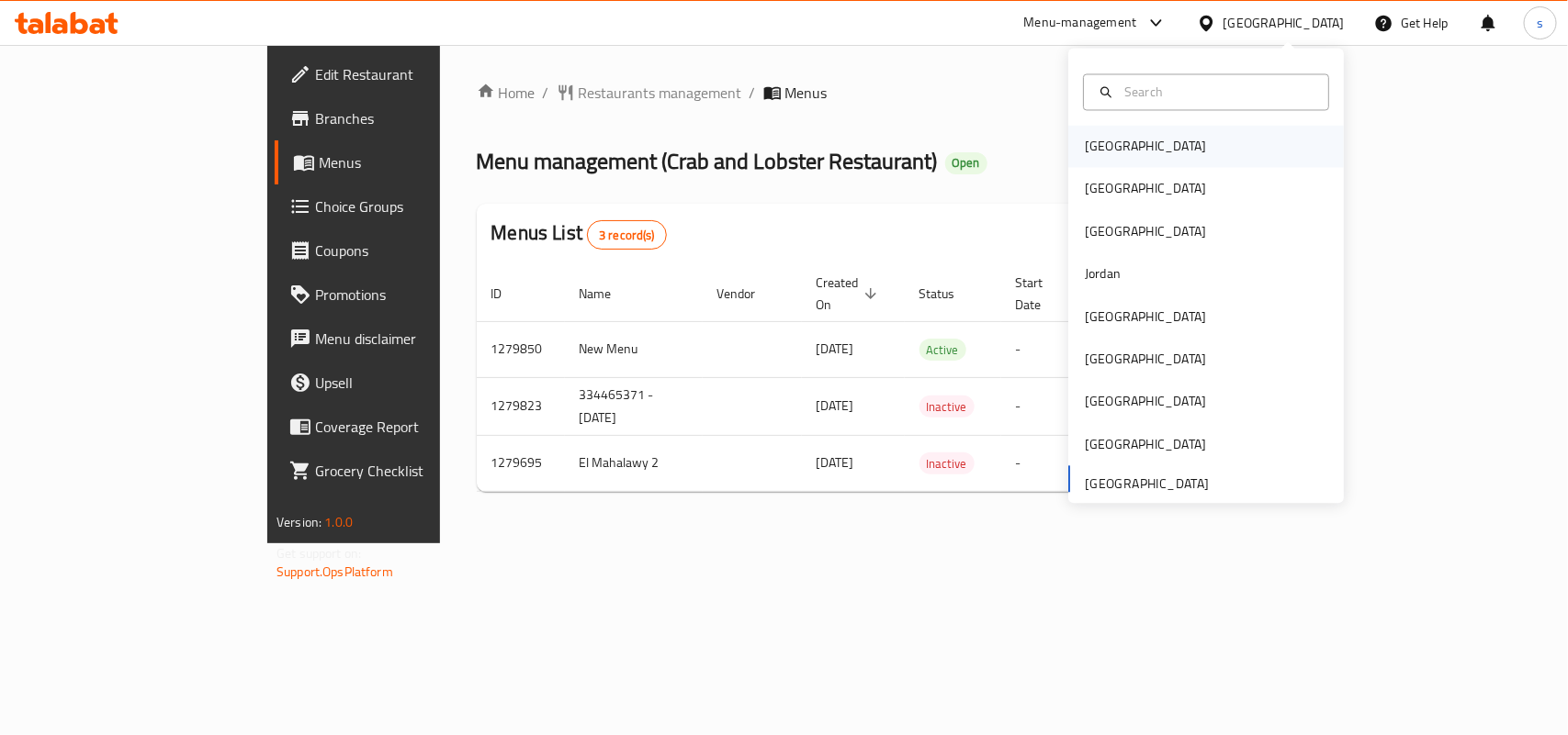
click at [1085, 156] on div "[GEOGRAPHIC_DATA]" at bounding box center [1146, 147] width 121 height 20
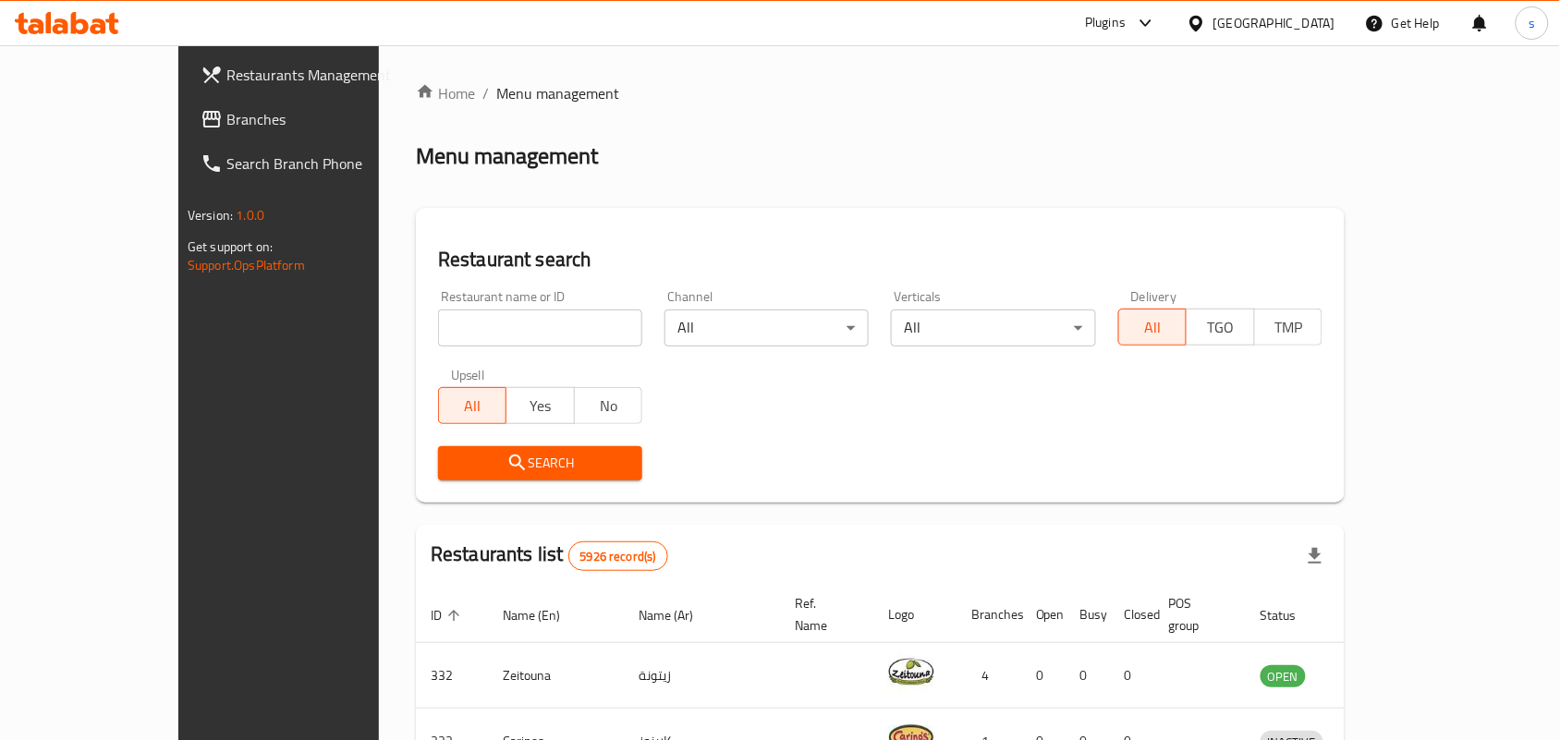
click at [1309, 18] on div "[GEOGRAPHIC_DATA]" at bounding box center [1275, 23] width 122 height 20
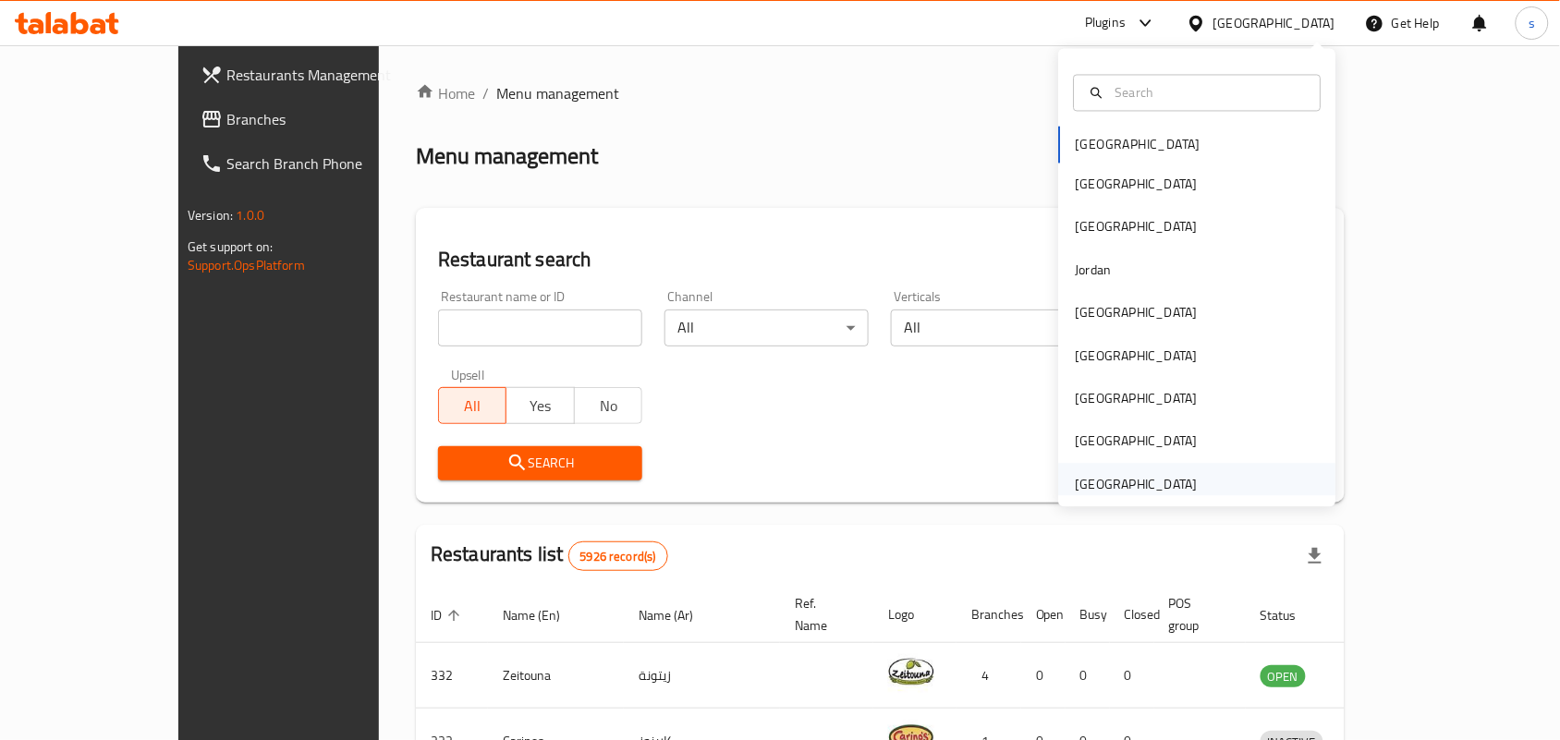
click at [1111, 493] on div "[GEOGRAPHIC_DATA]" at bounding box center [1137, 484] width 122 height 20
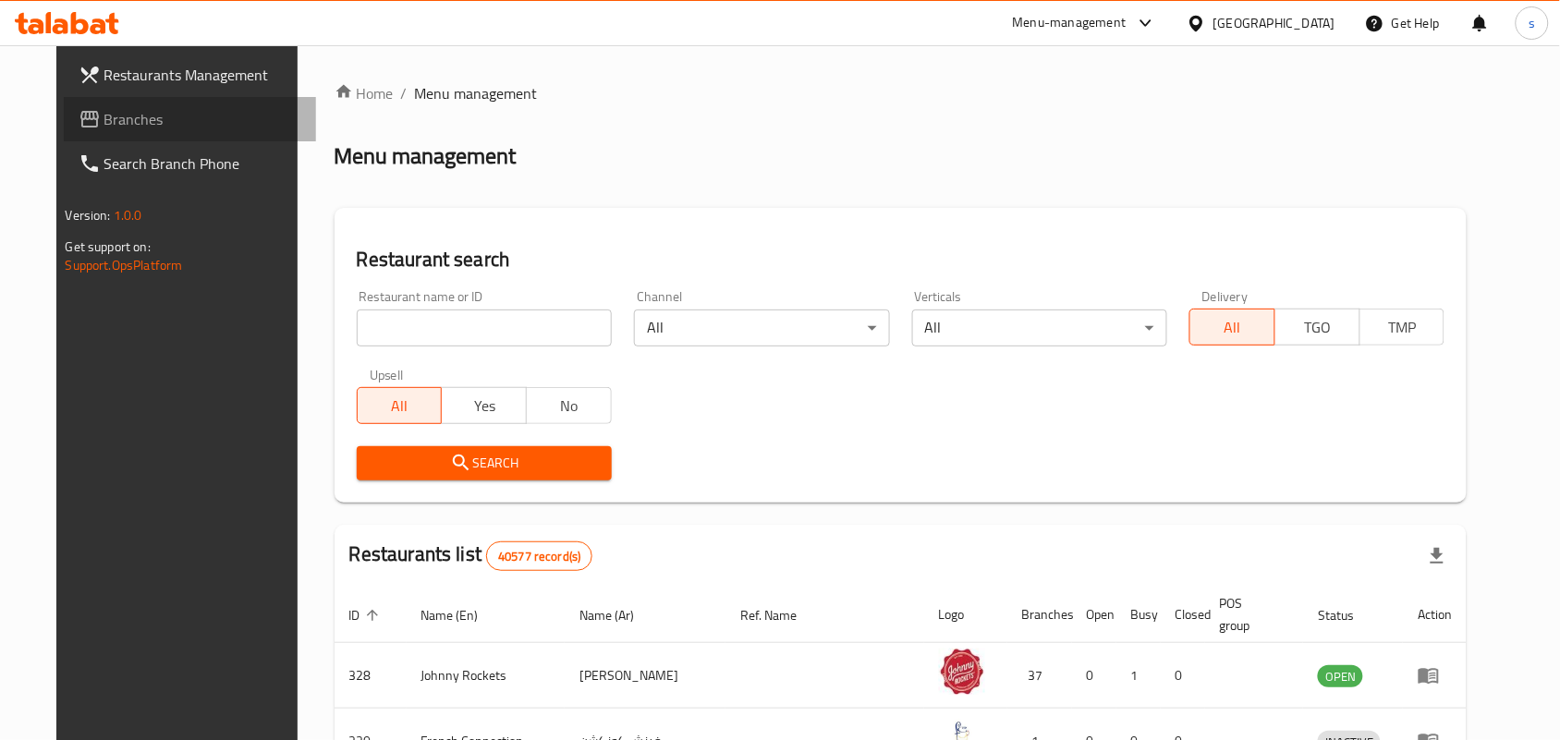
click at [104, 108] on span "Branches" at bounding box center [203, 119] width 198 height 22
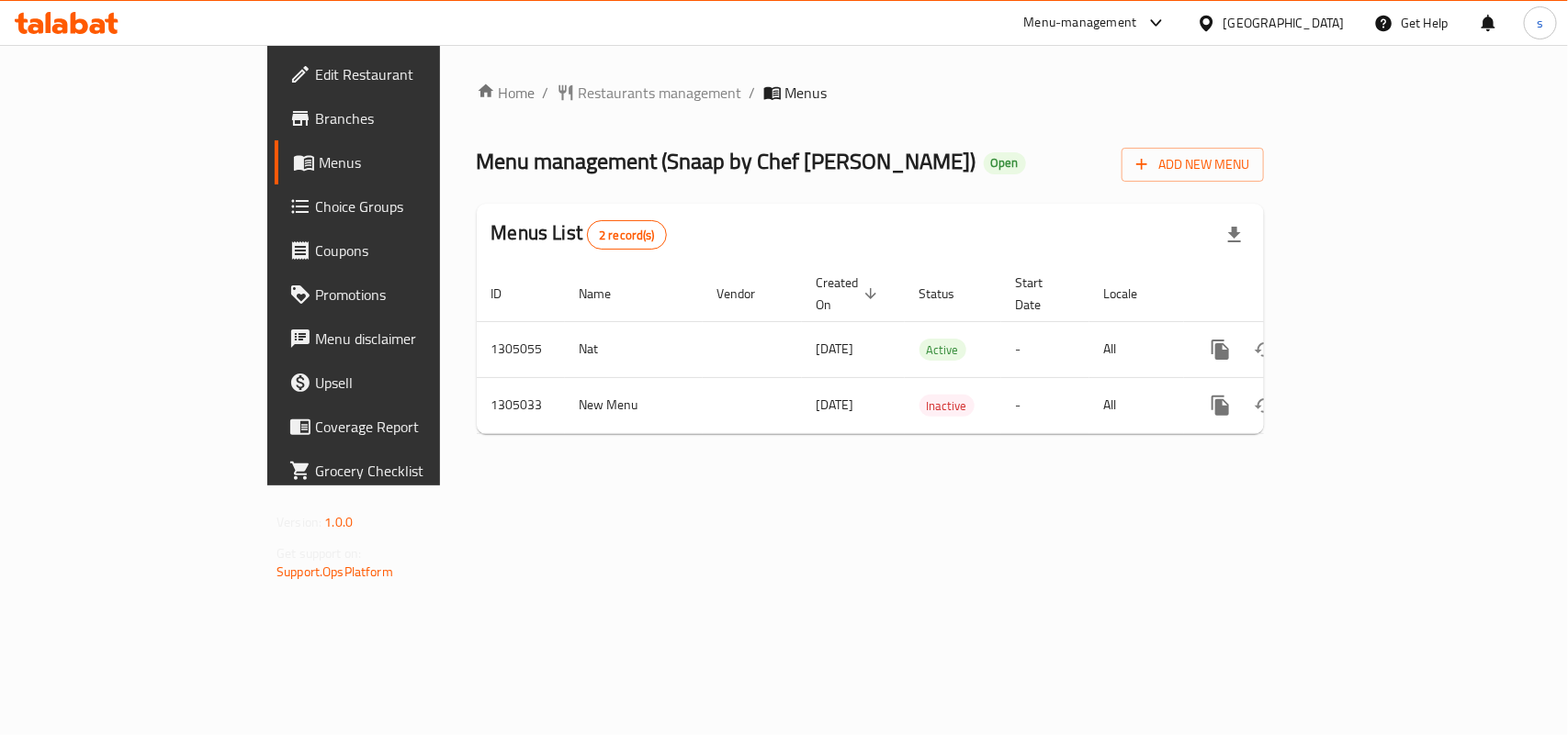
click at [1246, 15] on div "[GEOGRAPHIC_DATA]" at bounding box center [1284, 23] width 121 height 20
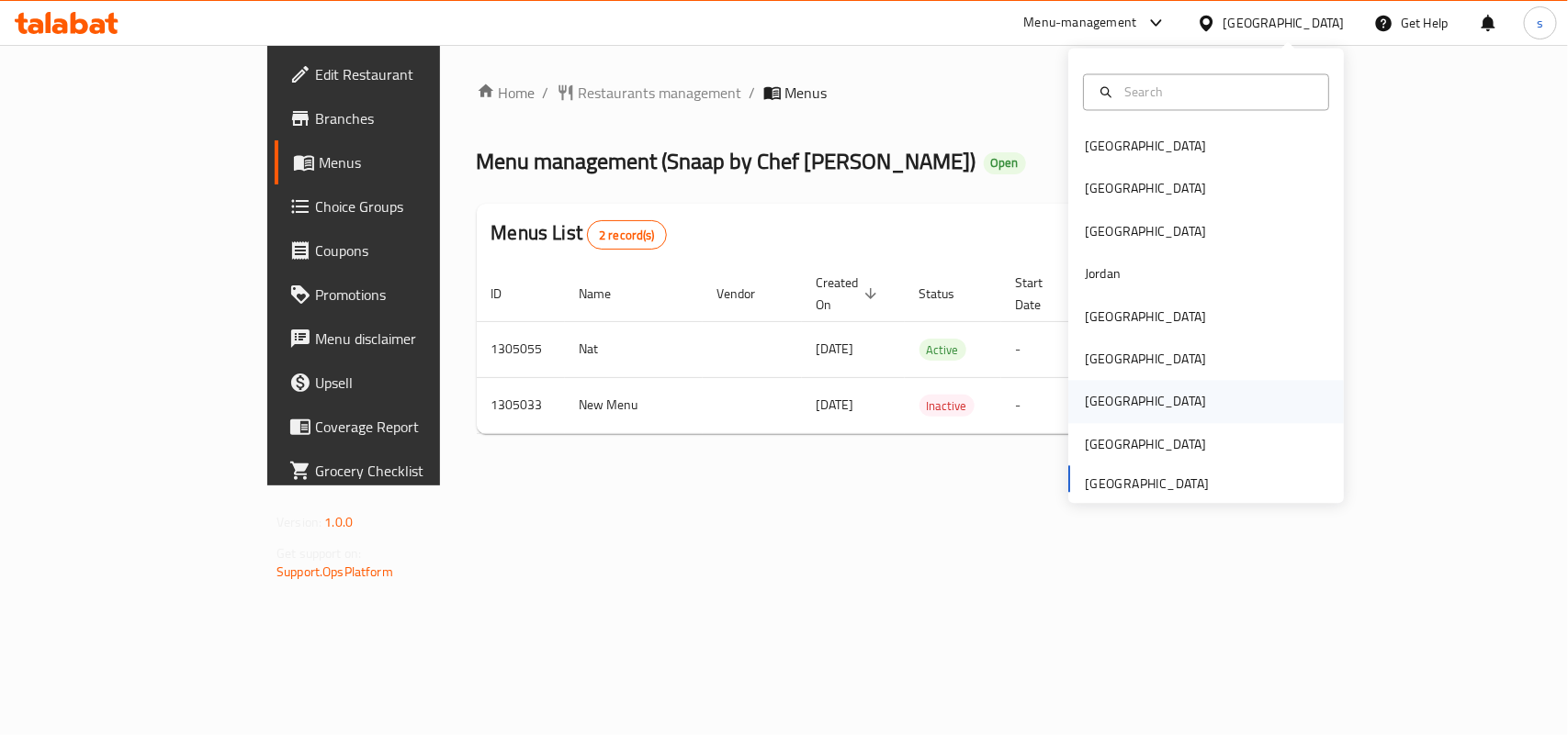
click at [1089, 409] on div "[GEOGRAPHIC_DATA]" at bounding box center [1146, 402] width 121 height 20
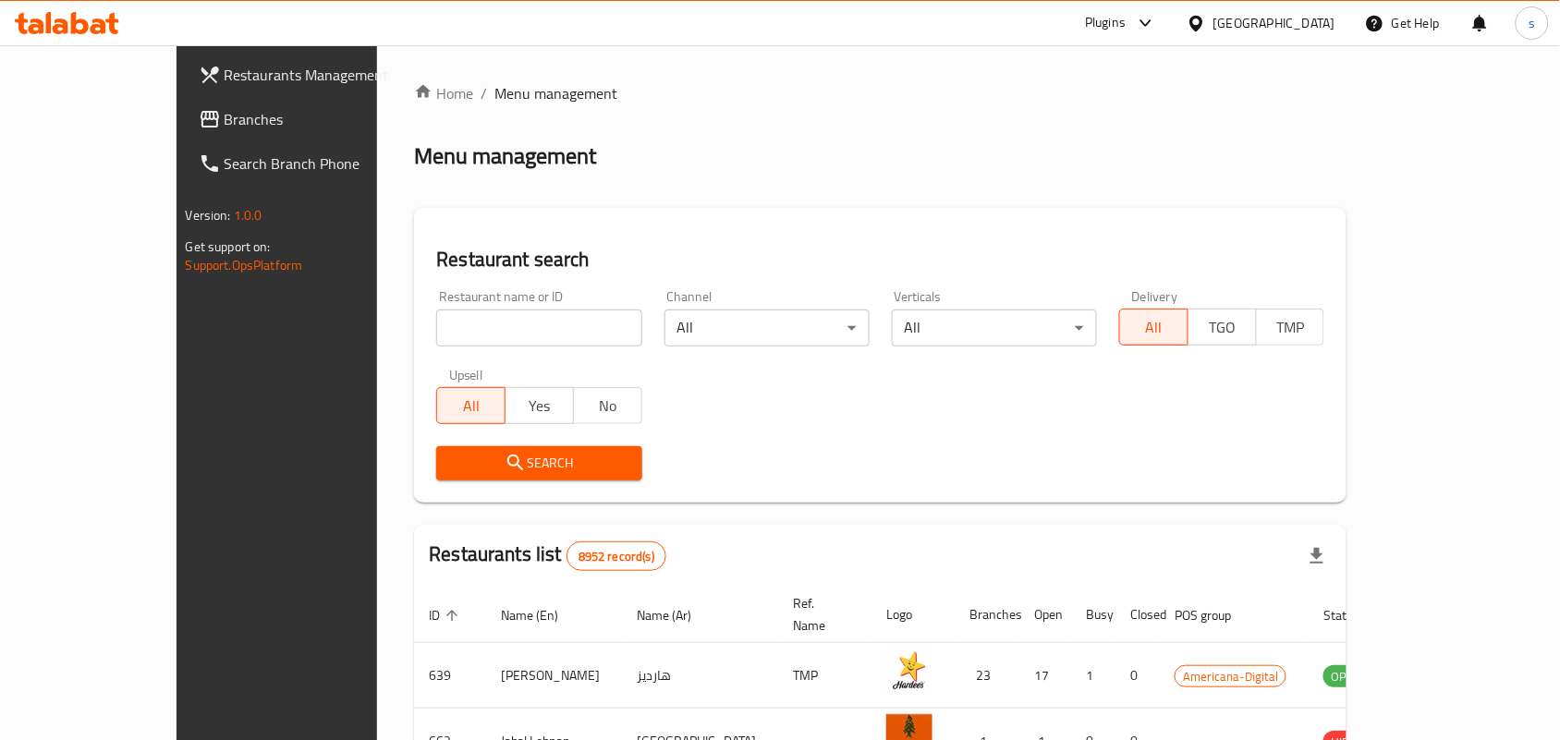
click at [225, 125] on span "Branches" at bounding box center [324, 119] width 198 height 22
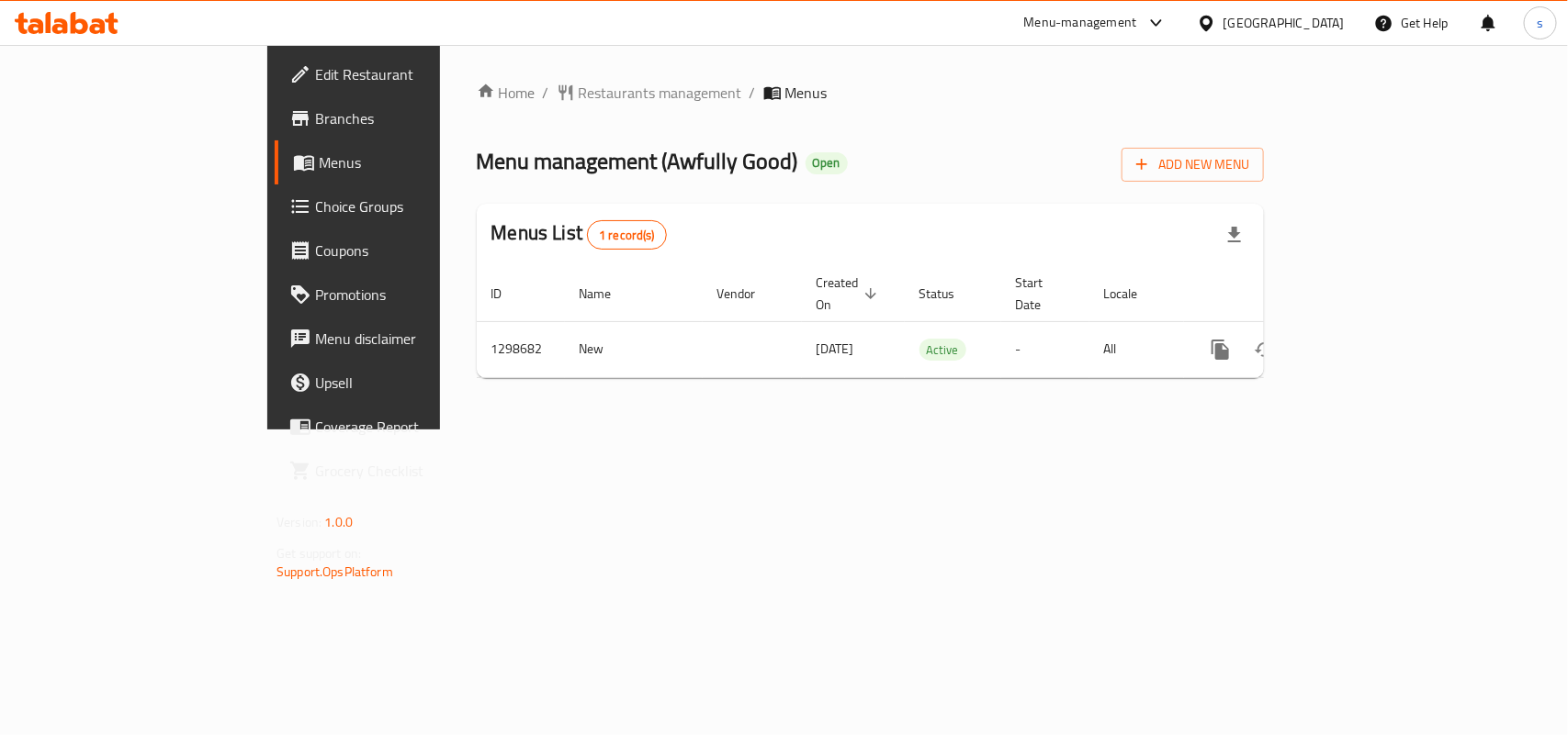
click at [315, 78] on span "Edit Restaurant" at bounding box center [414, 74] width 200 height 22
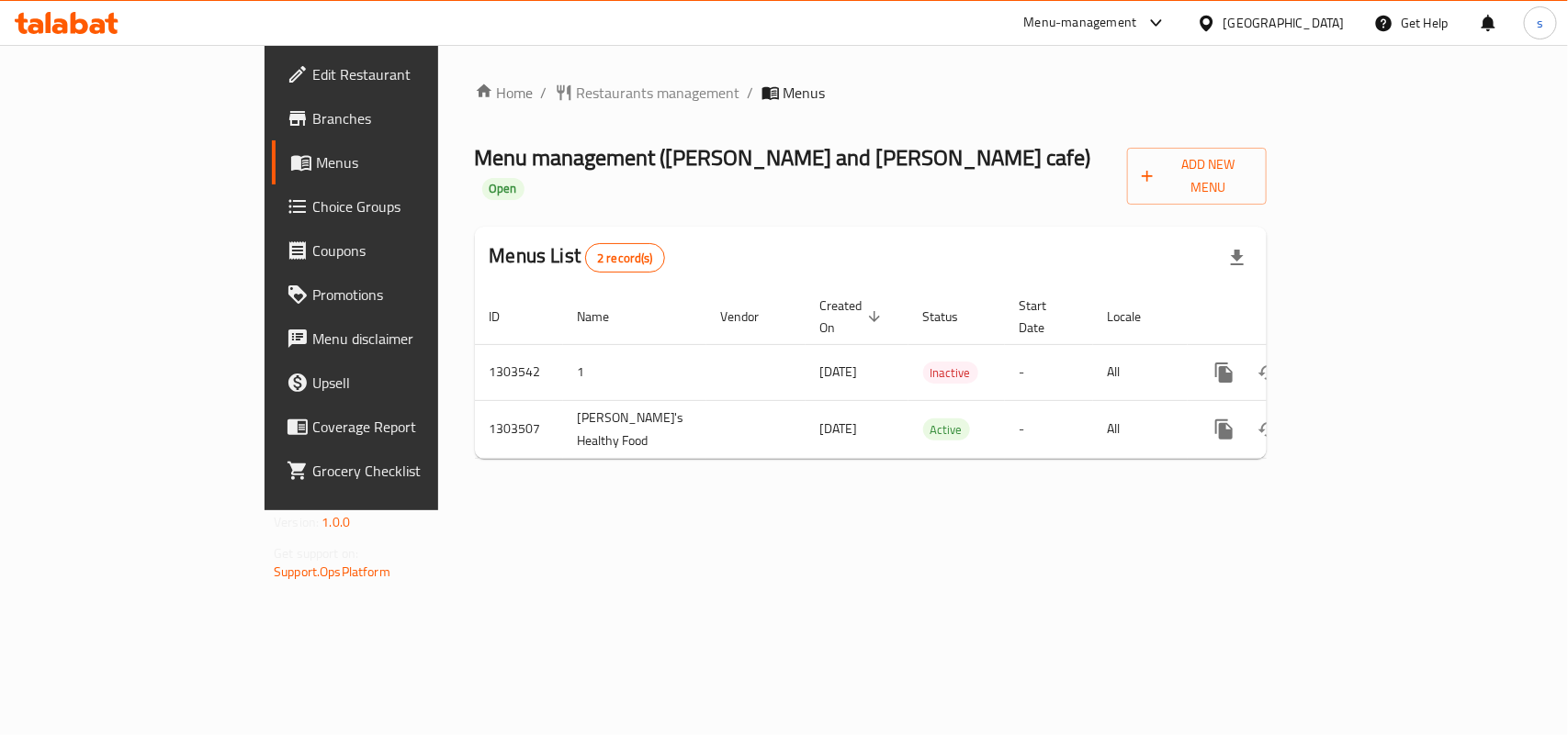
click at [1277, 25] on div "[GEOGRAPHIC_DATA]" at bounding box center [1284, 23] width 121 height 20
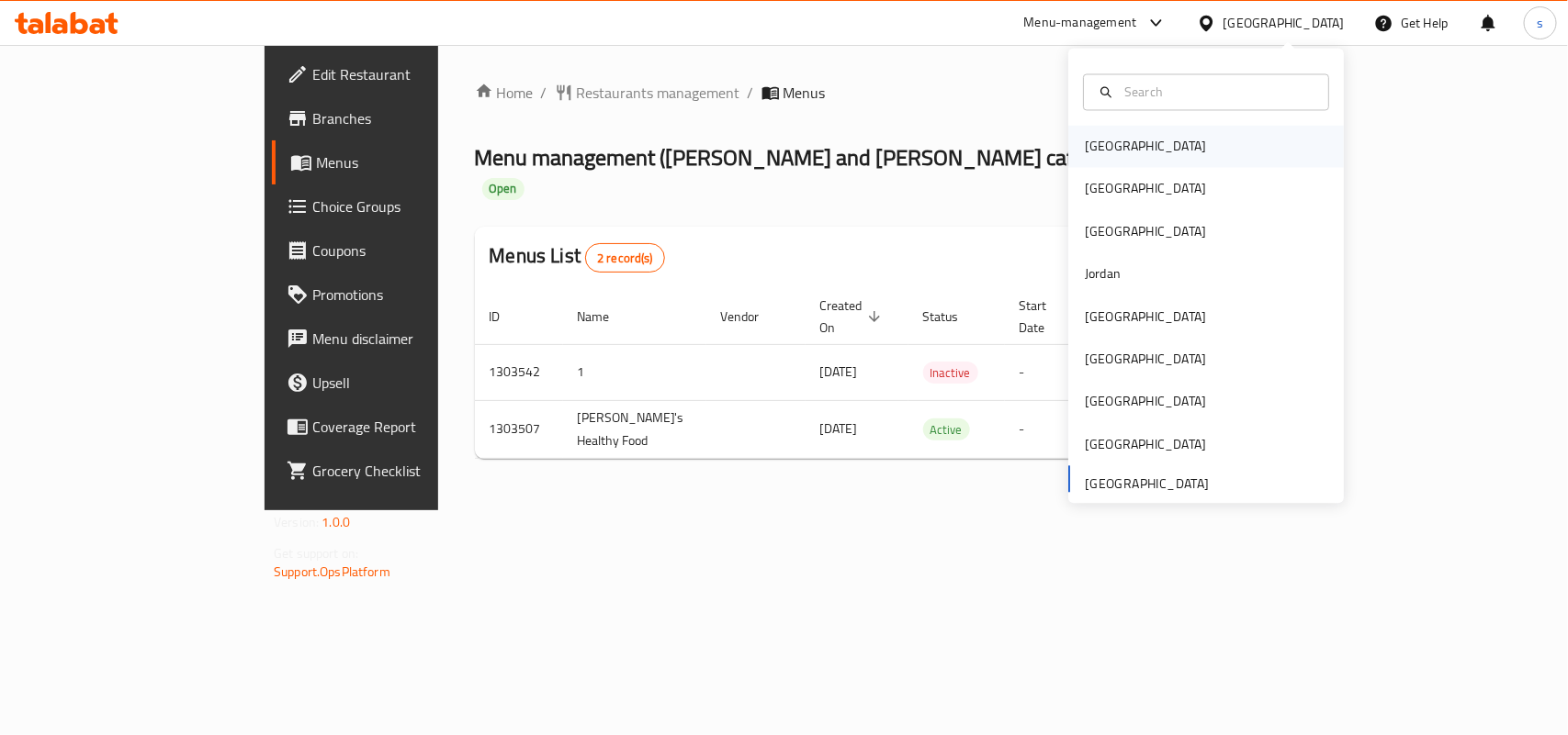
click at [1095, 142] on div "Bahrain" at bounding box center [1146, 147] width 121 height 20
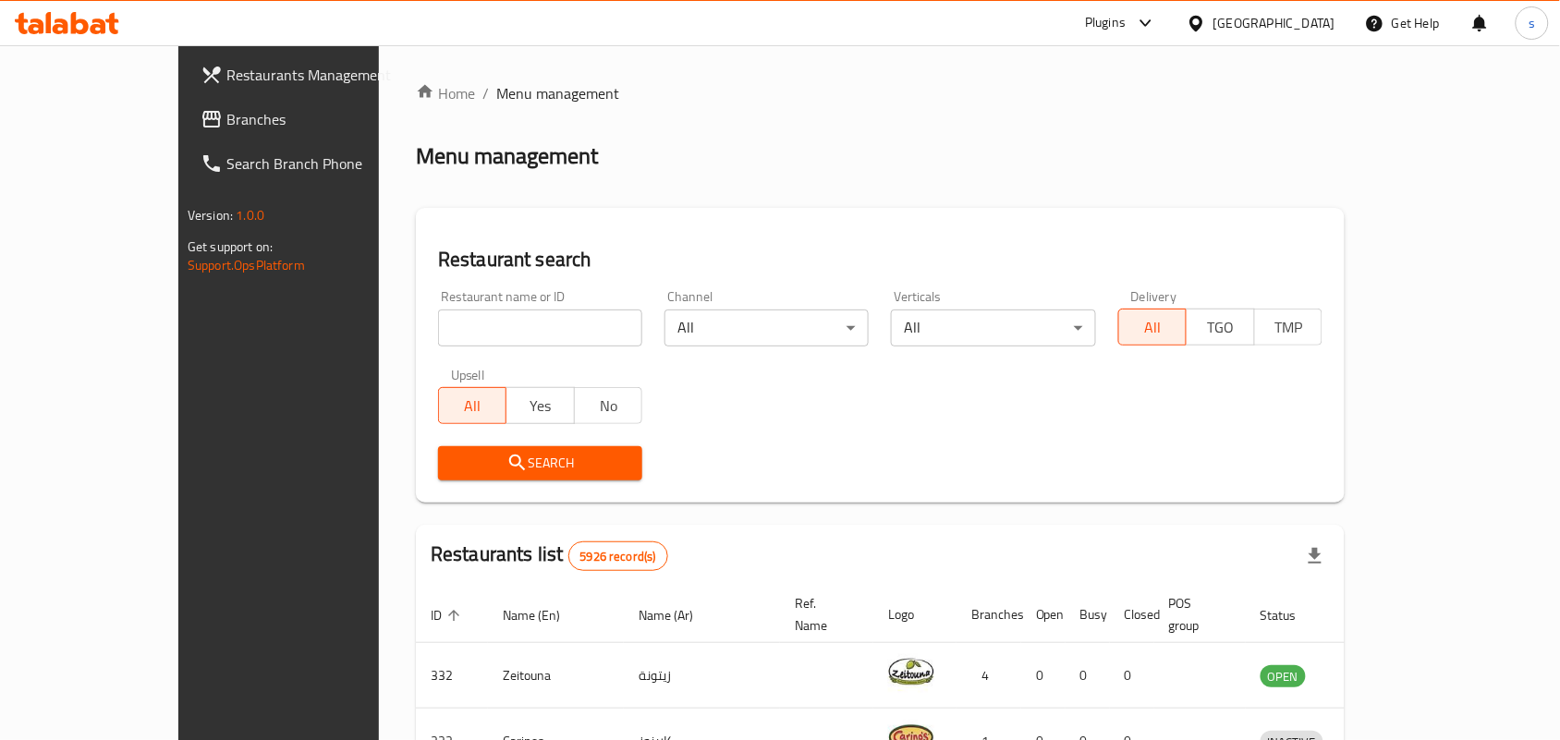
click at [1322, 16] on div "Bahrain" at bounding box center [1275, 23] width 122 height 20
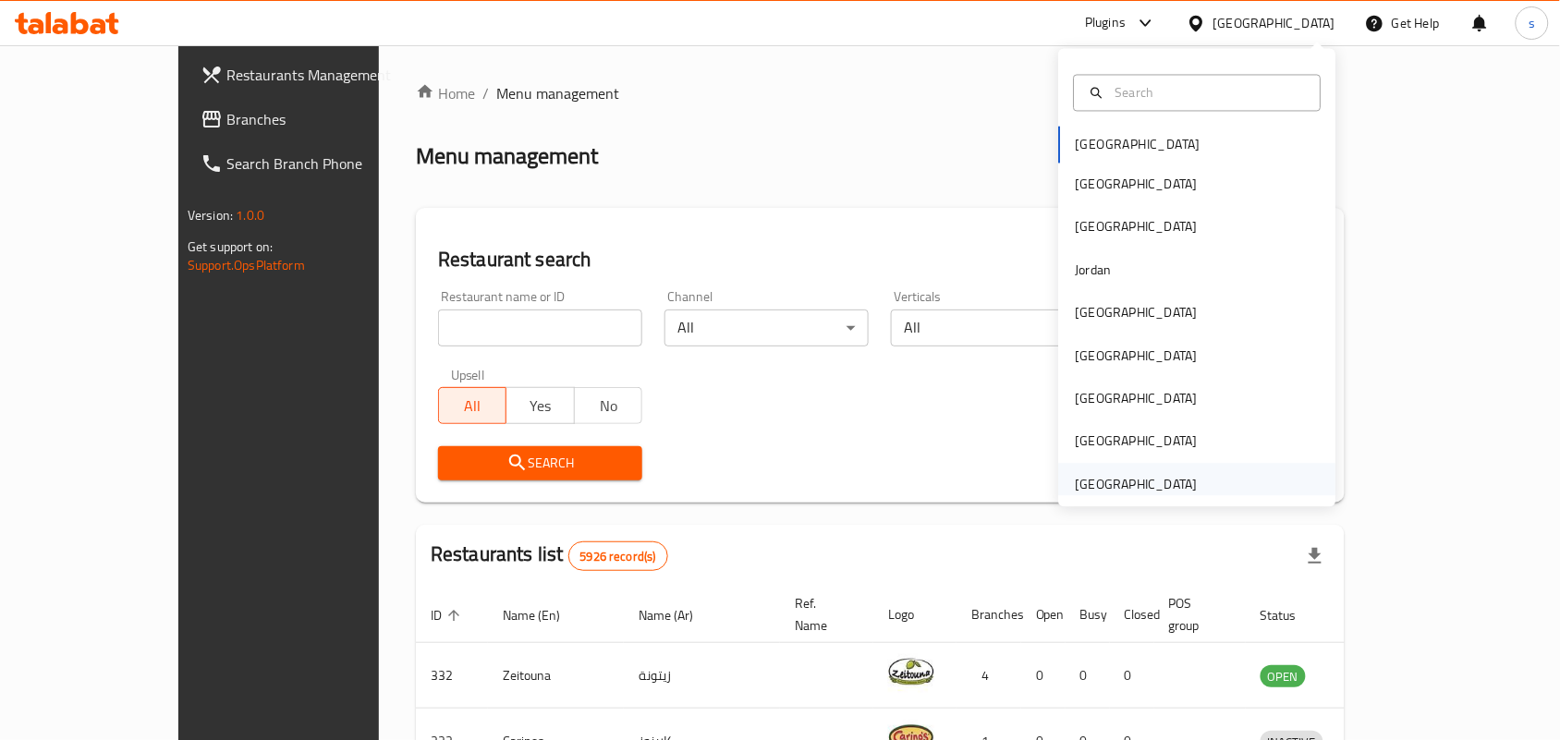
click at [1120, 482] on div "[GEOGRAPHIC_DATA]" at bounding box center [1137, 484] width 122 height 20
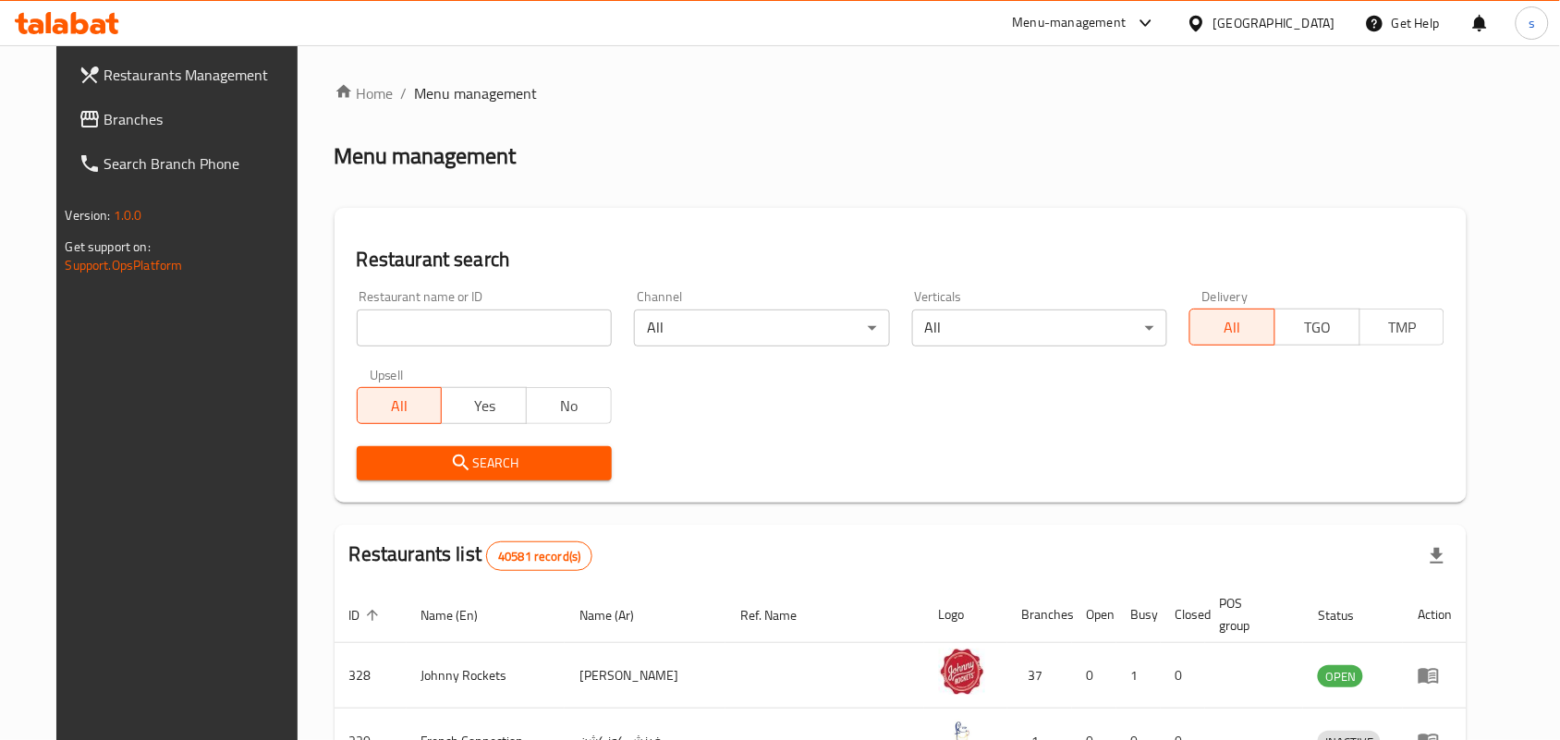
click at [104, 123] on span "Branches" at bounding box center [203, 119] width 198 height 22
